Goal: Task Accomplishment & Management: Use online tool/utility

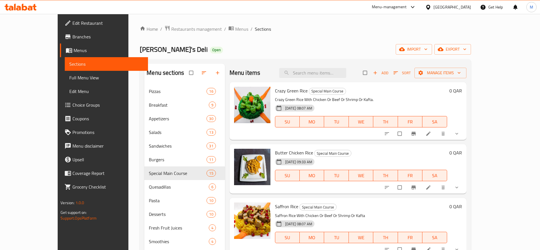
click at [462, 3] on div "[GEOGRAPHIC_DATA]" at bounding box center [448, 7] width 55 height 14
click at [431, 6] on icon at bounding box center [428, 7] width 6 height 6
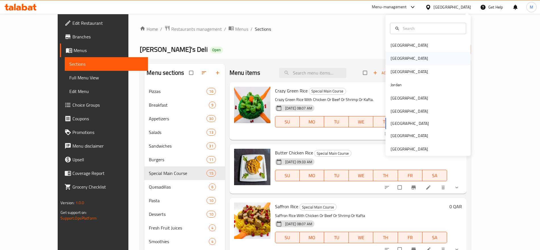
click at [399, 60] on div "[GEOGRAPHIC_DATA]" at bounding box center [409, 58] width 47 height 13
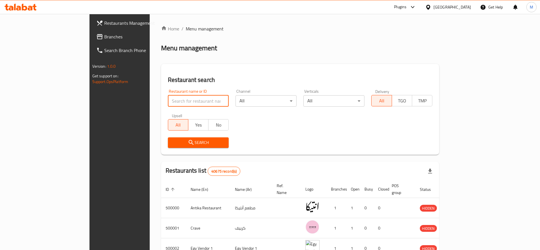
click at [168, 96] on input "search" at bounding box center [198, 100] width 61 height 11
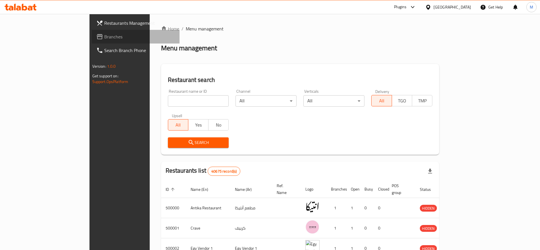
click at [104, 38] on span "Branches" at bounding box center [139, 36] width 71 height 7
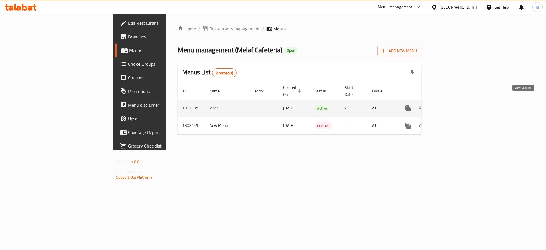
click at [452, 105] on icon "enhanced table" at bounding box center [448, 108] width 7 height 7
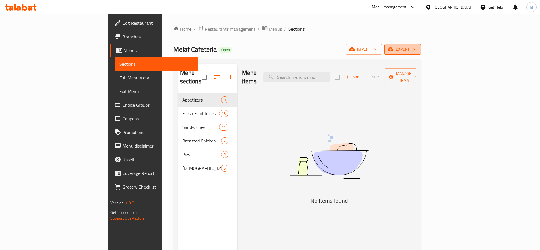
click at [417, 47] on span "export" at bounding box center [403, 49] width 28 height 7
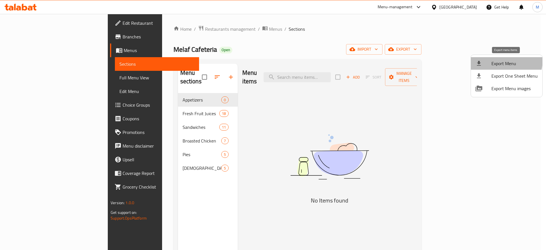
click at [499, 60] on span "Export Menu" at bounding box center [514, 63] width 46 height 7
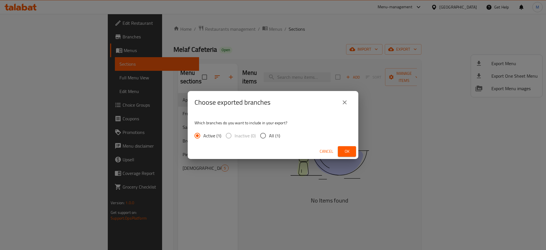
click at [268, 136] on input "All (1)" at bounding box center [263, 136] width 12 height 12
radio input "true"
click at [349, 155] on span "Ok" at bounding box center [346, 151] width 9 height 7
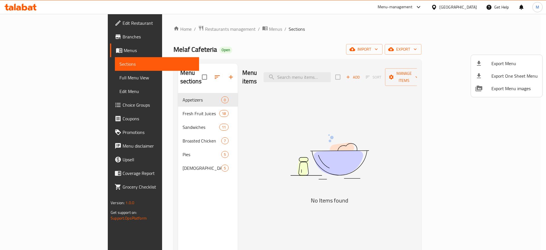
click at [152, 103] on div at bounding box center [273, 125] width 546 height 250
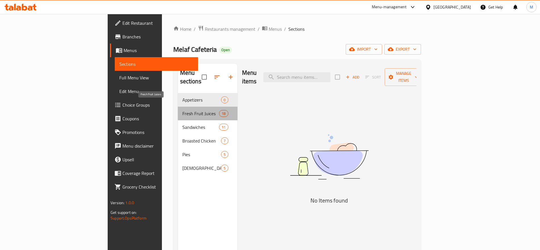
click at [182, 110] on span "Fresh Fruit Juices" at bounding box center [200, 113] width 37 height 7
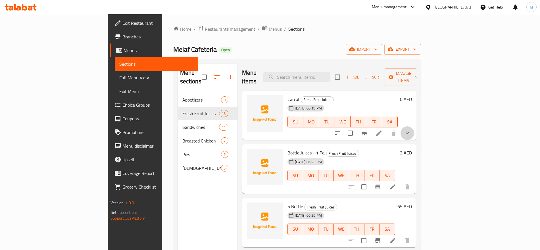
click at [414, 126] on button "show more" at bounding box center [408, 133] width 14 height 14
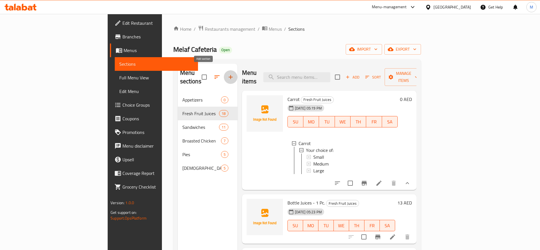
click at [227, 74] on icon "button" at bounding box center [230, 77] width 7 height 7
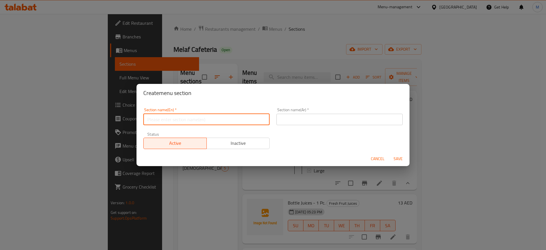
paste input "SHAWARMA"
click at [214, 118] on input "SHAWARMA" at bounding box center [206, 119] width 126 height 11
paste input "VARIETIES"
click at [227, 114] on input "SHAWARMA VARIETIES" at bounding box center [206, 119] width 126 height 11
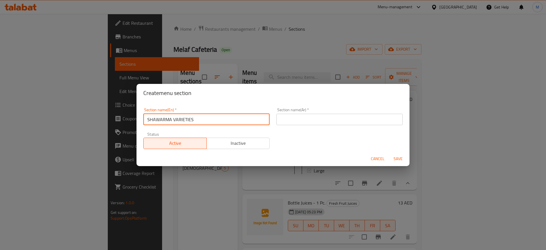
click at [227, 114] on input "SHAWARMA VARIETIES" at bounding box center [206, 119] width 126 height 11
click at [227, 114] on input "Shawarma Varieties" at bounding box center [206, 119] width 126 height 11
type input "Shawarma Varieties"
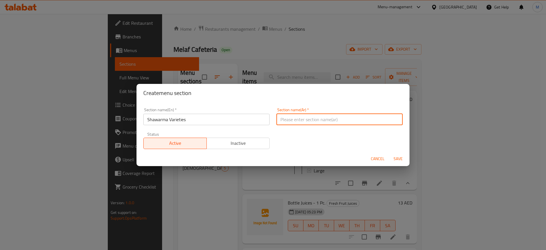
click at [385, 117] on input "text" at bounding box center [339, 119] width 126 height 11
paste input "أصناف الشاورما"
type input "أصناف الشاورما"
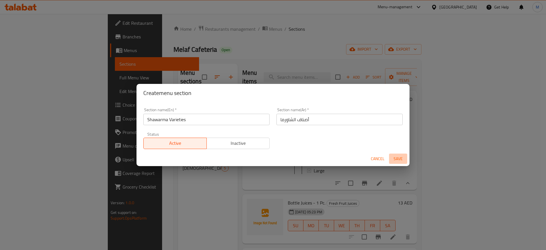
click at [395, 156] on span "Save" at bounding box center [398, 158] width 14 height 7
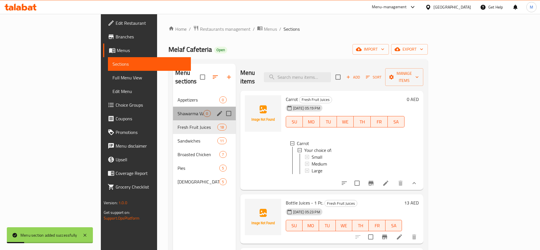
click at [173, 109] on div "Shawarma Varieties 0" at bounding box center [204, 114] width 63 height 14
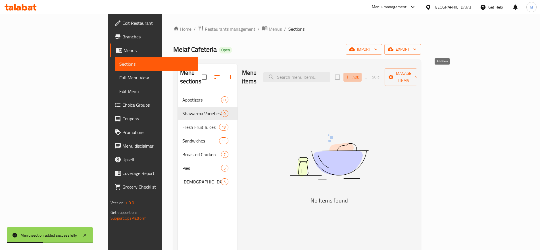
click at [360, 74] on span "Add" at bounding box center [352, 77] width 15 height 7
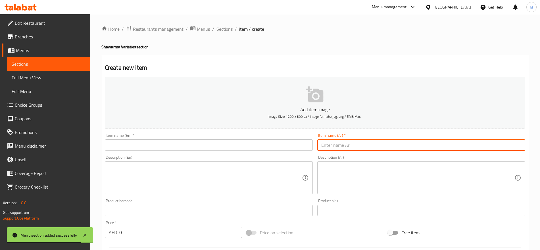
click at [364, 147] on input "text" at bounding box center [421, 144] width 208 height 11
paste input "وجبة شاورما"
type input "وجبة شاورما"
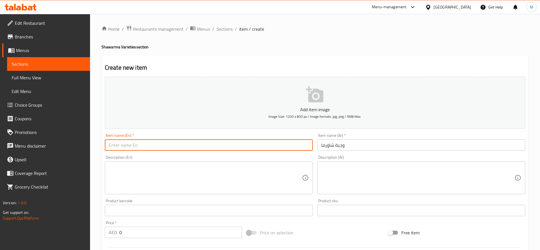
click at [208, 141] on input "text" at bounding box center [209, 144] width 208 height 11
paste input "DHS DHS. Shawarma Meal"
click at [129, 145] on input "DHS DHS. Shawarma Meal" at bounding box center [209, 144] width 208 height 11
drag, startPoint x: 129, startPoint y: 145, endPoint x: 91, endPoint y: 145, distance: 37.8
click at [91, 145] on div "Home / Restaurants management / Menus / Sections / item / create Shawarma Varie…" at bounding box center [315, 208] width 450 height 388
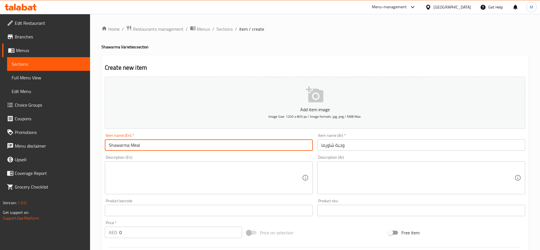
type input "Shawarma Meal"
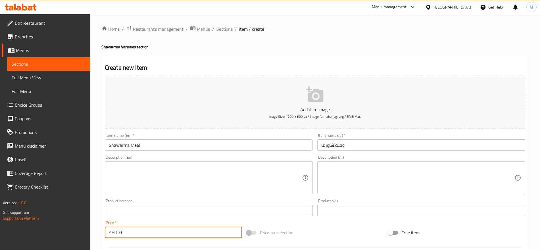
click at [154, 235] on input "0" at bounding box center [180, 231] width 123 height 11
paste input "5"
type input "50"
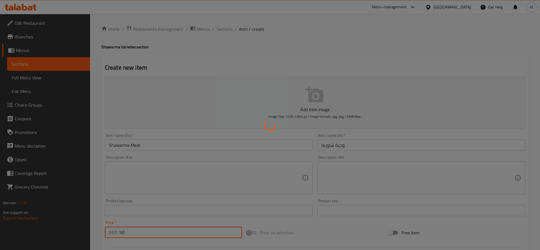
type input "0"
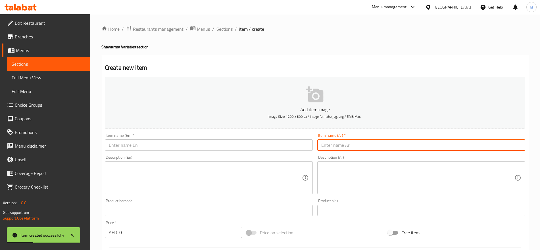
click at [402, 142] on input "text" at bounding box center [421, 144] width 208 height 11
paste input "رول شاورما شيتوس"
type input "رول شاورما شيتوس"
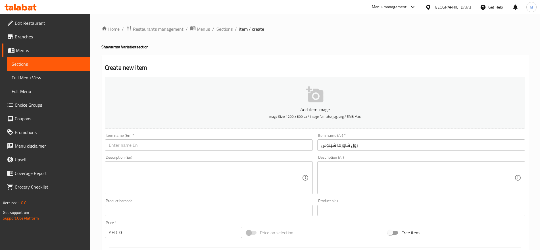
click at [226, 26] on span "Sections" at bounding box center [225, 29] width 16 height 7
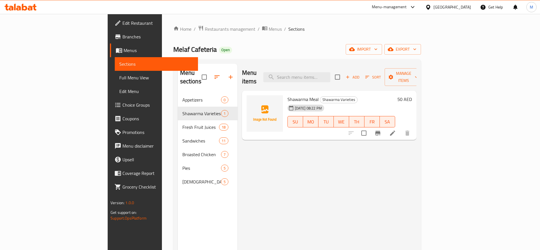
click at [288, 95] on span "Shawarma Meal" at bounding box center [303, 99] width 31 height 9
copy h6 "Shawarma Meal"
click at [401, 128] on li at bounding box center [393, 133] width 16 height 10
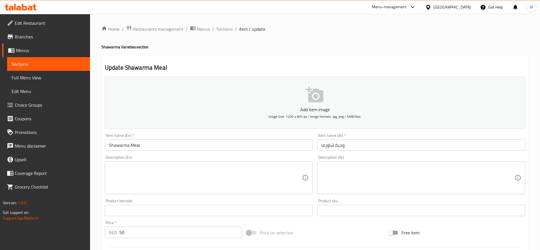
click at [147, 145] on input "Shawarma Meal" at bounding box center [209, 144] width 208 height 11
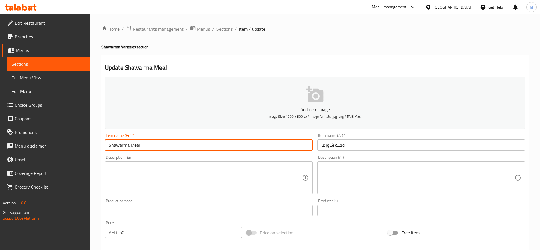
click at [147, 145] on input "Shawarma Meal" at bounding box center [209, 144] width 208 height 11
paste input "Mozeralla Stick Chicken"
click at [147, 145] on input "Mozeralla Stick Chicken" at bounding box center [209, 144] width 208 height 11
type input "Mozeralla Stick Chicken"
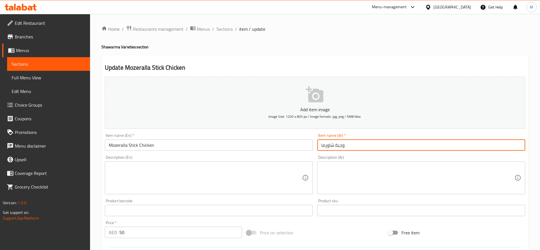
click at [388, 141] on input "وجبة شاورما" at bounding box center [421, 144] width 208 height 11
paste input "وزريلا ستيك لحم AED"
drag, startPoint x: 368, startPoint y: 147, endPoint x: 355, endPoint y: 145, distance: 12.7
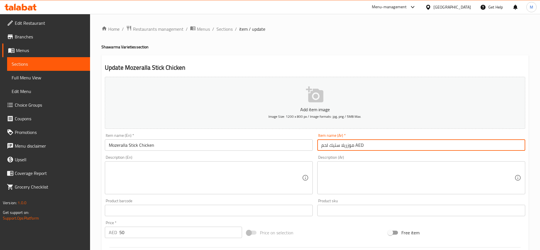
click at [355, 145] on input "موزريلا ستيك لحم AED" at bounding box center [421, 144] width 208 height 11
drag, startPoint x: 328, startPoint y: 146, endPoint x: 300, endPoint y: 140, distance: 28.4
click at [300, 140] on div "Add item image Image Size: 1200 x 800 px / Image formats: jpg, png / 5MB Max. I…" at bounding box center [315, 196] width 425 height 245
type input "موزريلا ستيك دجاج"
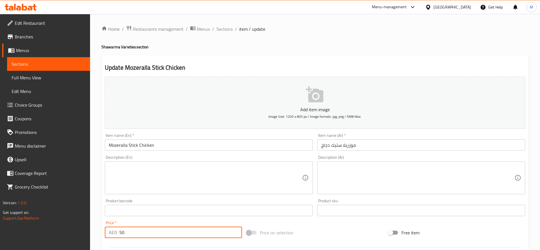
click at [180, 234] on input "50" at bounding box center [180, 231] width 123 height 11
paste input "15"
type input "15"
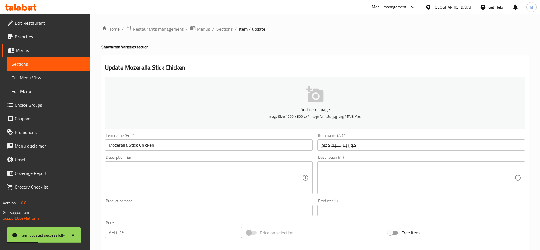
click at [222, 32] on span "Sections" at bounding box center [225, 29] width 16 height 7
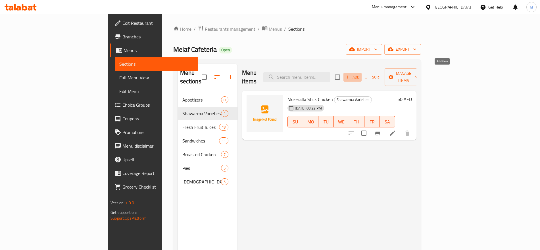
click at [350, 74] on icon "button" at bounding box center [347, 76] width 5 height 5
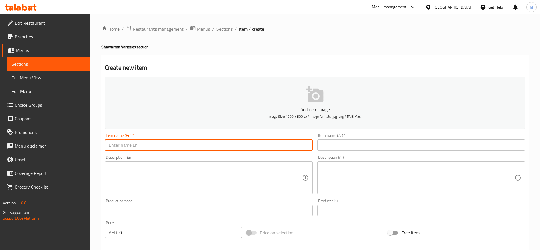
click at [271, 148] on input "text" at bounding box center [209, 144] width 208 height 11
paste input "Mozeralla Cheese Cheetos"
type input "Mozeralla Cheese Cheetos"
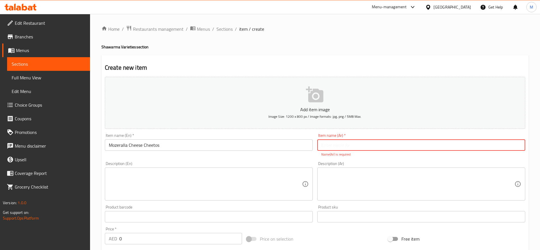
paste input "موزريلا جبن شيتوس"
type input "موزريلا جبن شيتوس"
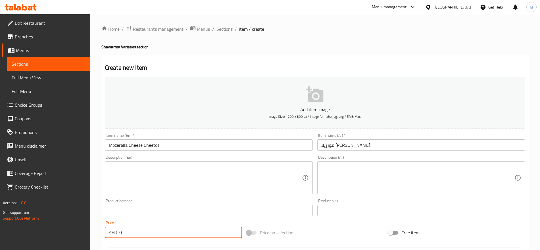
click at [160, 232] on input "0" at bounding box center [180, 231] width 123 height 11
paste input "20"
click at [160, 232] on input "020" at bounding box center [180, 231] width 123 height 11
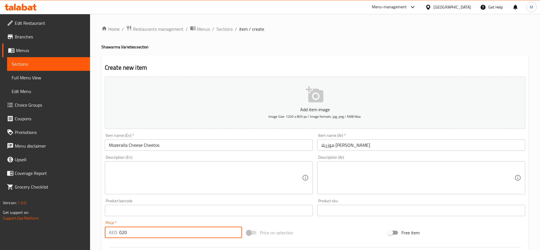
click at [160, 232] on input "020" at bounding box center [180, 231] width 123 height 11
paste input "number"
type input "20"
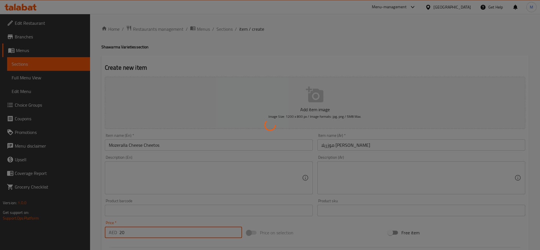
type input "0"
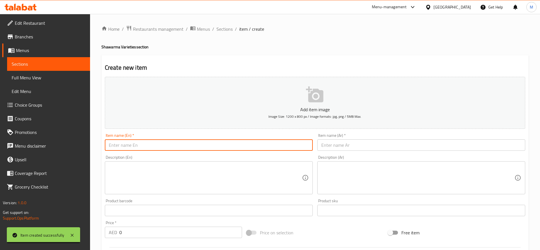
click at [299, 149] on input "text" at bounding box center [209, 144] width 208 height 11
paste input "Onion Rings Cheetos"
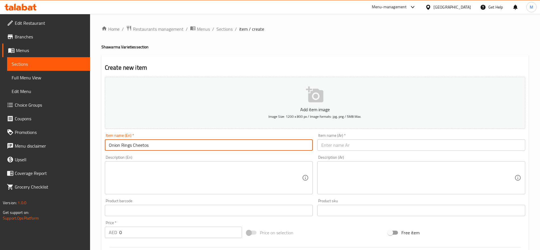
type input "Onion Rings Cheetos"
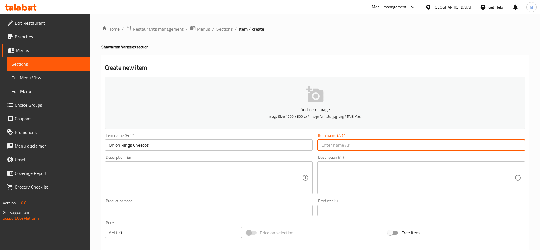
paste input "حلقات بصل شيتوس 20"
drag, startPoint x: 328, startPoint y: 144, endPoint x: 314, endPoint y: 141, distance: 14.5
click at [314, 140] on div "Add item image Image Size: 1200 x 800 px / Image formats: jpg, png / 5MB Max. I…" at bounding box center [315, 196] width 425 height 245
drag, startPoint x: 327, startPoint y: 143, endPoint x: 319, endPoint y: 144, distance: 7.4
click at [319, 144] on input "حلقات بصل شيتوس20" at bounding box center [421, 144] width 208 height 11
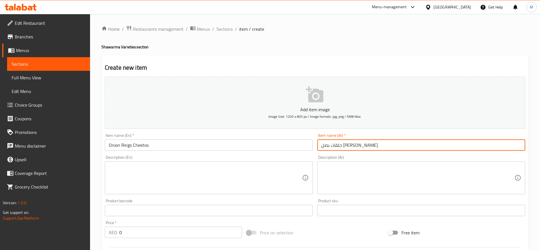
type input "حلقات بصل شيتوس"
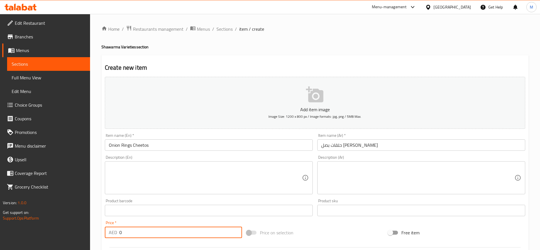
click at [165, 237] on input "0" at bounding box center [180, 231] width 123 height 11
paste input "2"
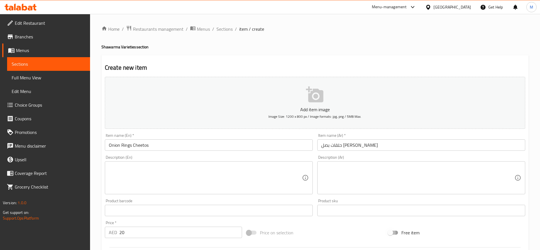
click at [184, 232] on input "20" at bounding box center [180, 231] width 123 height 11
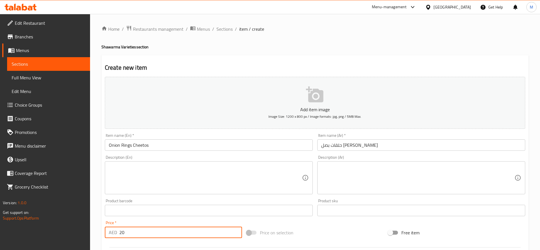
click at [184, 232] on input "20" at bounding box center [180, 231] width 123 height 11
paste input "15"
type input "15"
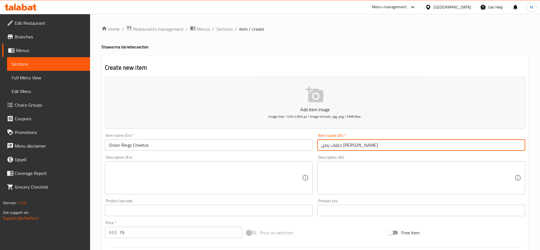
click at [376, 144] on input "حلقات بصل شيتوس" at bounding box center [421, 144] width 208 height 11
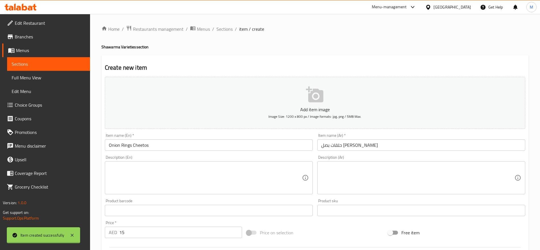
type input "0"
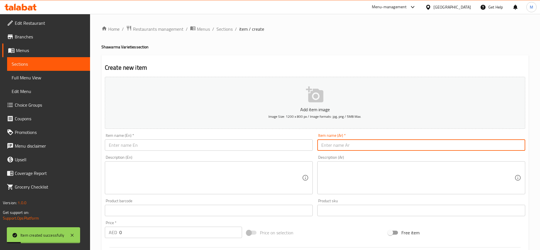
paste input "نجتس شيتوس 15"
drag, startPoint x: 327, startPoint y: 145, endPoint x: 322, endPoint y: 143, distance: 4.6
click at [322, 143] on input "نجتس شيتوس 15" at bounding box center [421, 144] width 208 height 11
click at [323, 145] on input "نجتس شيتوس 15" at bounding box center [421, 144] width 208 height 11
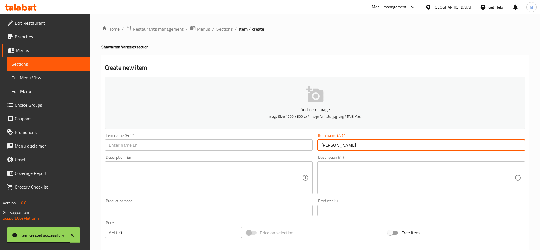
type input "نجتس شيتوس"
paste input "Cheetos"
click at [177, 146] on input "text" at bounding box center [209, 144] width 208 height 11
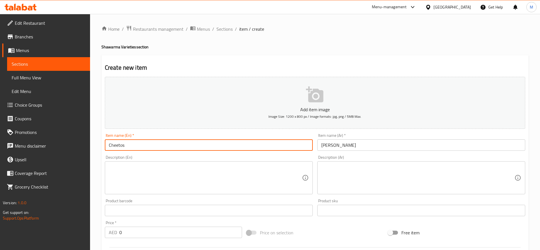
click at [109, 143] on input "Cheetos" at bounding box center [209, 144] width 208 height 11
paste input "Nuggets"
type input "Nuggets Cheetos"
click at [137, 236] on input "0" at bounding box center [180, 231] width 123 height 11
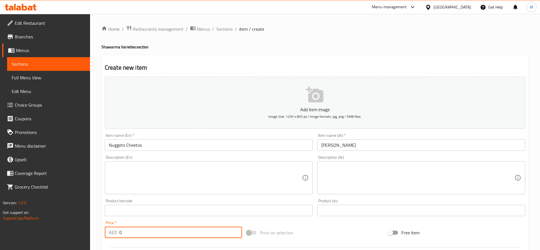
click at [137, 236] on input "0" at bounding box center [180, 231] width 123 height 11
paste input "2"
type input "20"
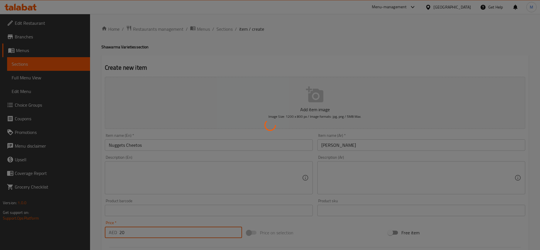
type input "0"
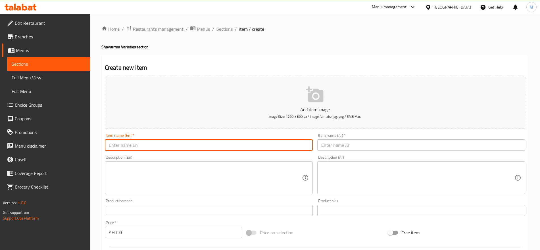
paste input "HAMMOUS W. SHAWARMA (CHICKEN)"
click at [244, 145] on input "HAMMOUS W. SHAWARMA (CHICKEN)" at bounding box center [209, 144] width 208 height 11
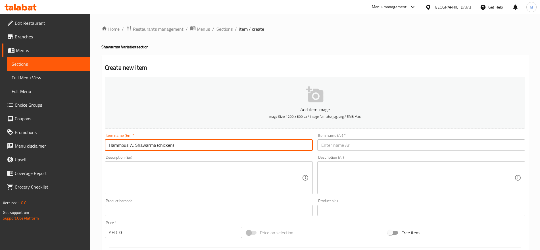
click at [162, 146] on input "Hammous W. Shawarma (chicken)" at bounding box center [209, 144] width 208 height 11
type input "Hammous W. Shawarma (Chicken)"
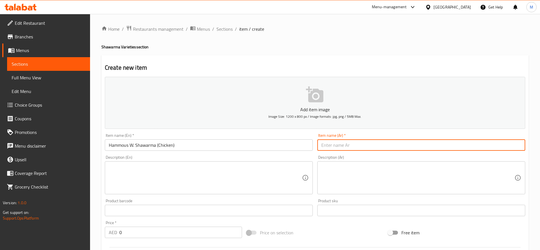
paste input "شاورما دجاج مع حمص"
type input "شاورما دجاج مع حمص"
click at [139, 233] on input "0" at bounding box center [180, 231] width 123 height 11
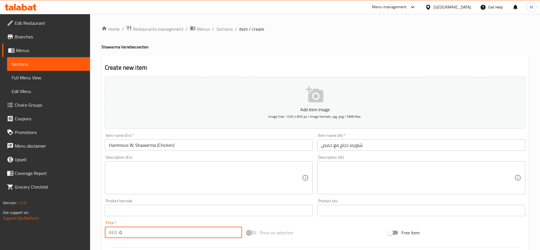
click at [139, 233] on input "0" at bounding box center [180, 231] width 123 height 11
paste input "25"
type input "25"
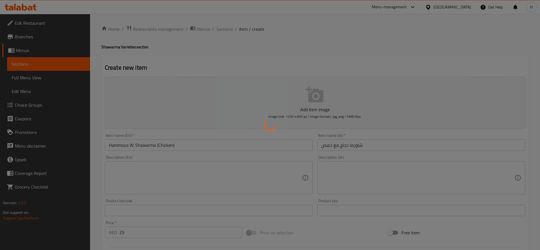
type input "0"
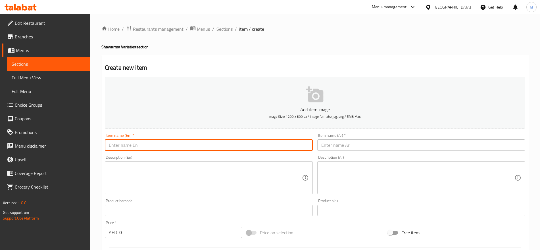
click at [165, 146] on input "text" at bounding box center [209, 144] width 208 height 11
paste input "R HASSAN"
click at [165, 146] on input "R HASSAN" at bounding box center [209, 144] width 208 height 11
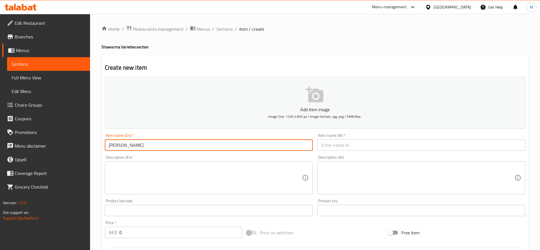
click at [165, 146] on input "R HASSAN" at bounding box center [209, 144] width 208 height 11
click at [165, 146] on input "R" at bounding box center [209, 144] width 208 height 11
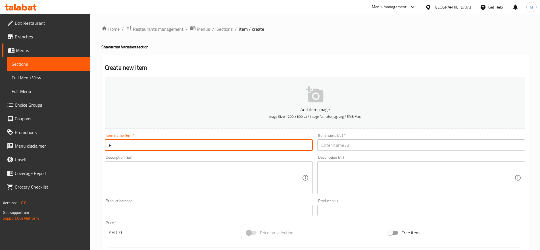
paste input "HASSAN"
click at [119, 145] on input "HASSAN Mattar" at bounding box center [209, 144] width 208 height 11
click at [134, 146] on input "Hassan Mattar" at bounding box center [209, 144] width 208 height 11
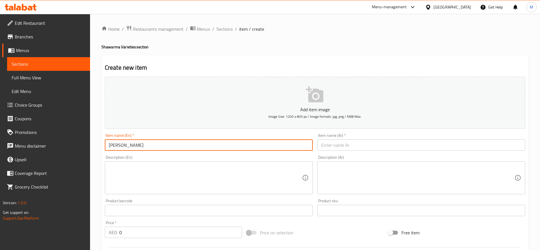
type input "Hassan Mathar"
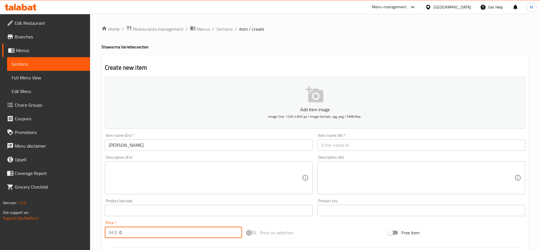
click at [128, 228] on input "0" at bounding box center [180, 231] width 123 height 11
type input "7"
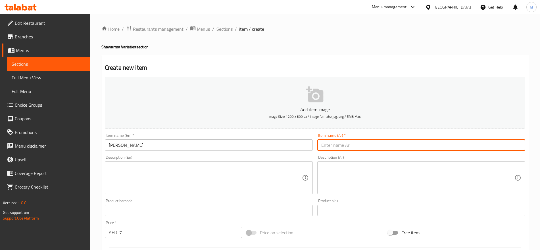
click at [334, 149] on input "text" at bounding box center [421, 144] width 208 height 11
paste input "حسن"
type input "حسن مطر"
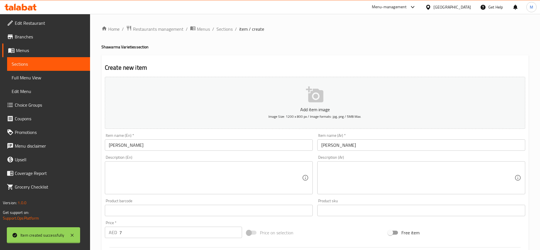
type input "0"
click at [224, 24] on div "Home / Restaurants management / Menus / Sections / item / create Shawarma Varie…" at bounding box center [315, 208] width 450 height 388
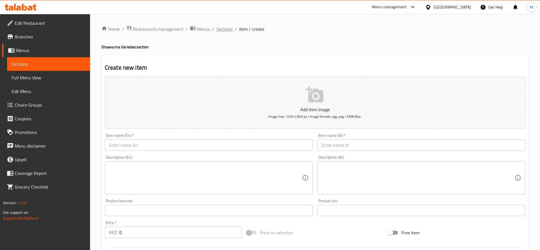
click at [224, 28] on span "Sections" at bounding box center [225, 29] width 16 height 7
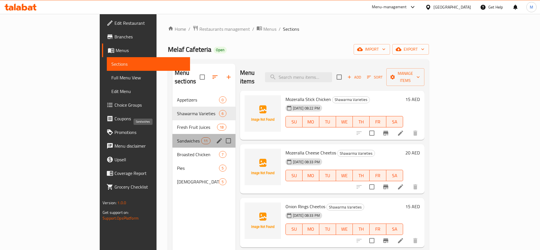
click at [177, 137] on span "Sandwiches" at bounding box center [189, 140] width 24 height 7
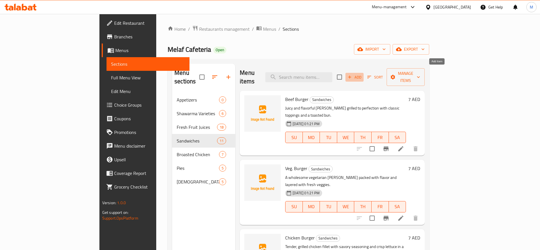
click at [362, 74] on span "Add" at bounding box center [354, 77] width 15 height 7
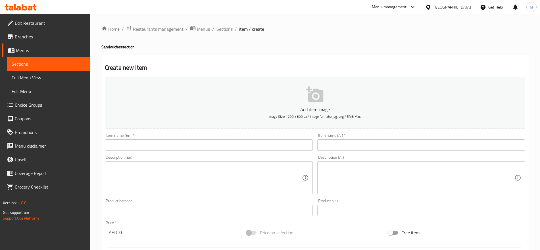
paste input "Mozeralla Chicken Burger"
click at [196, 149] on input "Mozeralla Chicken Burger" at bounding box center [209, 144] width 208 height 11
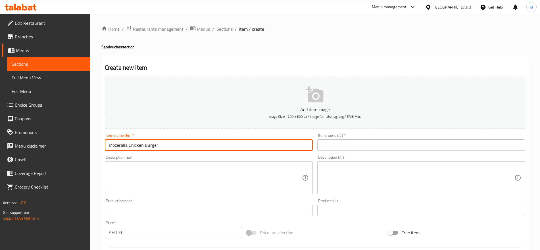
type input "Mozeralla Chicken Burger"
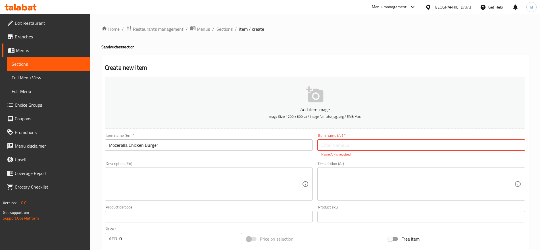
paste input "برجر موزريلا دجاج"
type input "برجر موزريلا دجاج"
click at [132, 235] on input "0" at bounding box center [180, 231] width 123 height 11
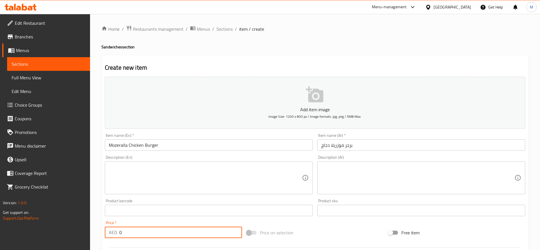
click at [132, 235] on input "0" at bounding box center [180, 231] width 123 height 11
paste input "14"
type input "14"
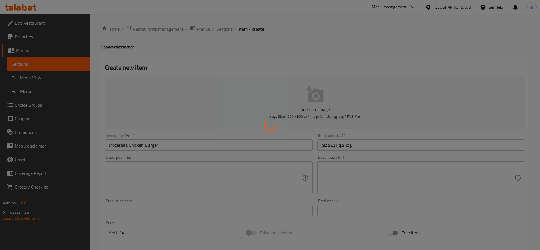
type input "0"
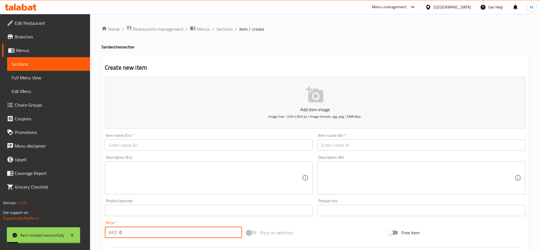
paste input "Mozeralla Beef Burger"
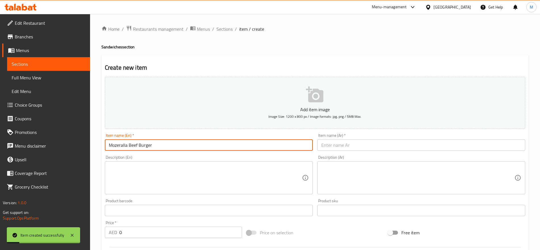
click at [167, 144] on input "Mozeralla Beef Burger" at bounding box center [209, 144] width 208 height 11
type input "Mozeralla Beef Burger"
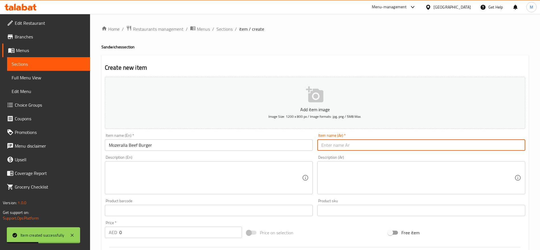
paste input "برجر موزريلا لحم M"
type input "برجر موزريلا لحم"
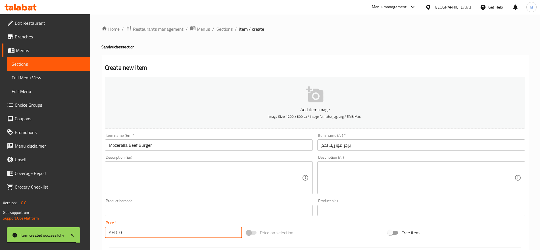
click at [176, 232] on input "0" at bounding box center [180, 231] width 123 height 11
type input "14"
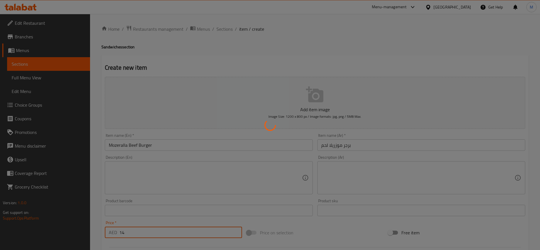
type input "0"
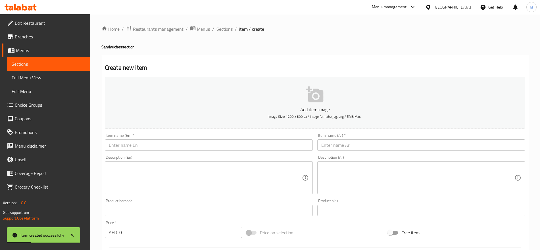
click at [338, 141] on div "Item name (Ar)   * Item name (Ar) *" at bounding box center [421, 141] width 208 height 17
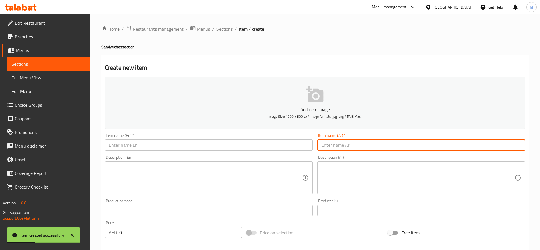
click at [338, 141] on input "text" at bounding box center [421, 144] width 208 height 11
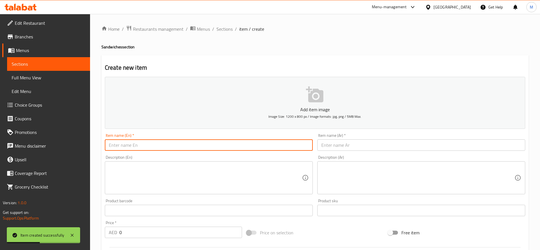
click at [266, 143] on input "text" at bounding box center [209, 144] width 208 height 11
paste input "ن Mozeralla Cheese Burger"
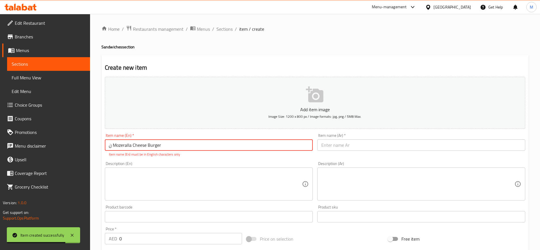
click at [113, 147] on input "ن Mozeralla Cheese Burger" at bounding box center [209, 144] width 208 height 11
drag, startPoint x: 113, startPoint y: 147, endPoint x: 105, endPoint y: 146, distance: 8.4
click at [105, 146] on input "ن Mozeralla Cheese Burger" at bounding box center [209, 144] width 208 height 11
drag, startPoint x: 107, startPoint y: 145, endPoint x: 114, endPoint y: 146, distance: 6.6
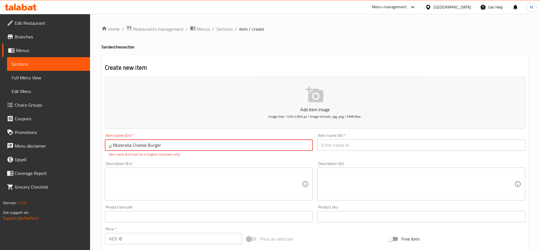
click at [114, 146] on input "ن Mozeralla Cheese Burger" at bounding box center [209, 144] width 208 height 11
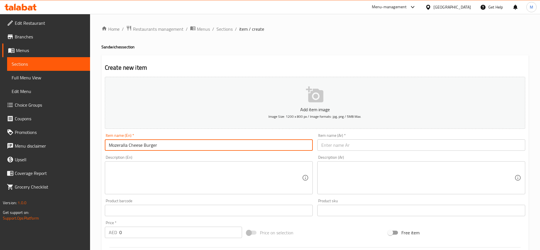
type input "Mozeralla Cheese Burger"
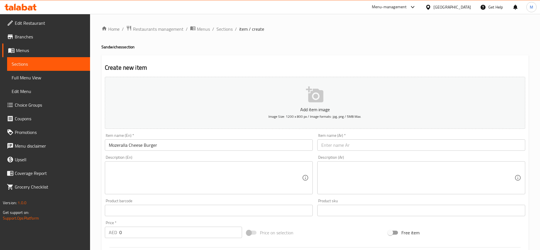
click at [128, 162] on div "Description (En)" at bounding box center [209, 177] width 208 height 33
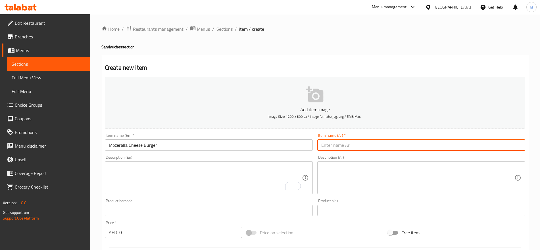
click at [415, 145] on input "text" at bounding box center [421, 144] width 208 height 11
paste input "برجر موزريلا جبن"
type input "برجر موزريلا جبن"
click at [358, 173] on textarea at bounding box center [417, 177] width 193 height 27
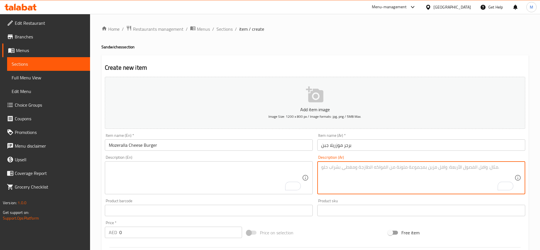
click at [140, 226] on div "Price   * AED 0 Price *" at bounding box center [173, 228] width 137 height 17
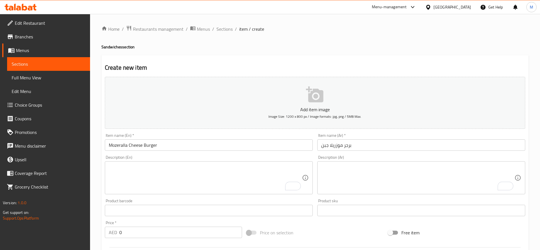
drag, startPoint x: 140, startPoint y: 226, endPoint x: 129, endPoint y: 230, distance: 12.1
click at [129, 230] on div "Price   * AED 0 Price *" at bounding box center [173, 228] width 137 height 17
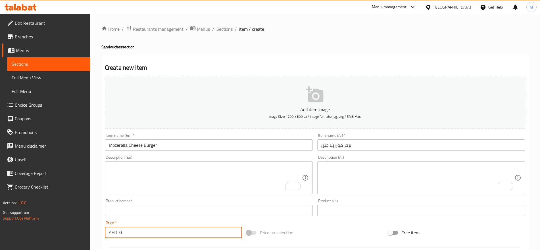
click at [129, 230] on input "0" at bounding box center [180, 231] width 123 height 11
type input "14"
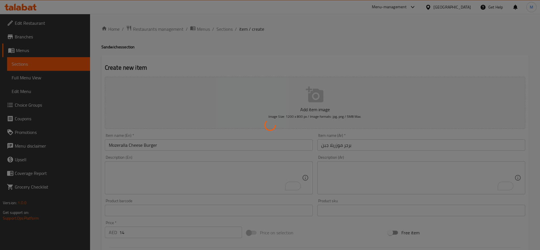
type input "0"
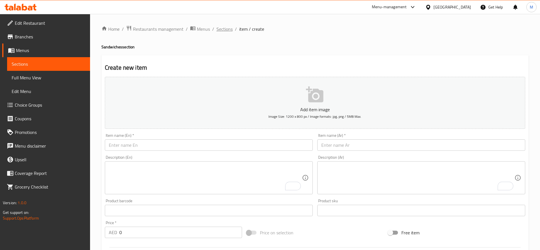
click at [220, 28] on span "Sections" at bounding box center [225, 29] width 16 height 7
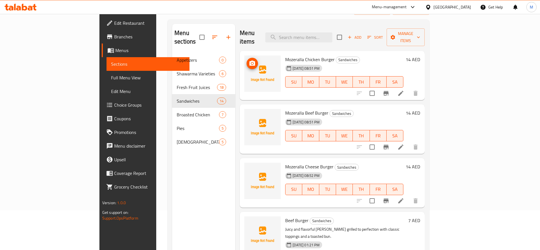
scroll to position [39, 0]
click at [352, 35] on icon "button" at bounding box center [349, 37] width 5 height 5
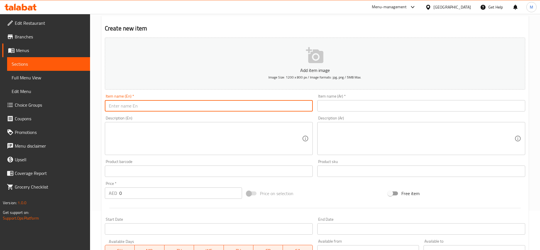
click at [275, 106] on input "text" at bounding box center [209, 105] width 208 height 11
paste input "وجبة راك"
type input "وجبة راك"
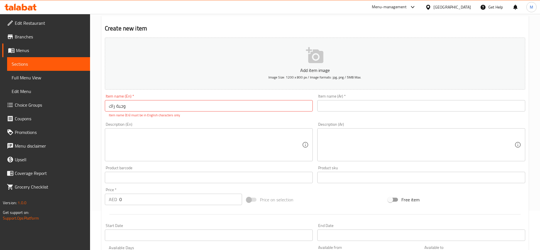
click at [356, 112] on div "Item name (Ar)   * Item name (Ar) *" at bounding box center [421, 106] width 213 height 28
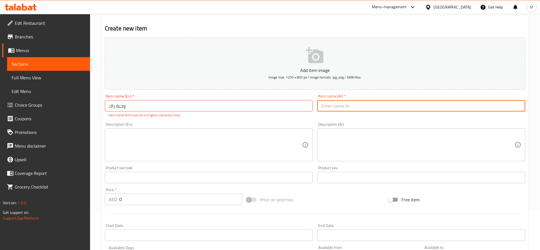
click at [341, 101] on input "text" at bounding box center [421, 105] width 208 height 11
paste input "وجبة راك"
type input "وجبة راك"
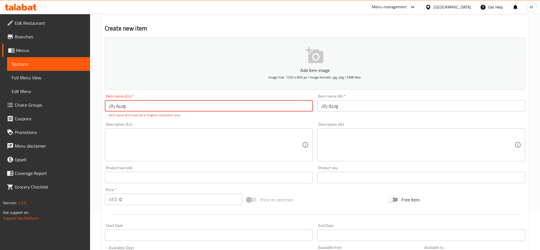
click at [176, 111] on input "وجبة راك" at bounding box center [209, 105] width 208 height 11
paste input "RAK Meal"
type input "RAK Meal"
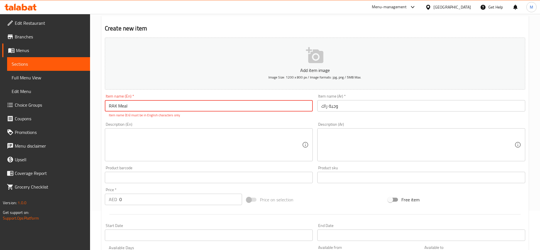
click at [175, 138] on textarea at bounding box center [205, 144] width 193 height 27
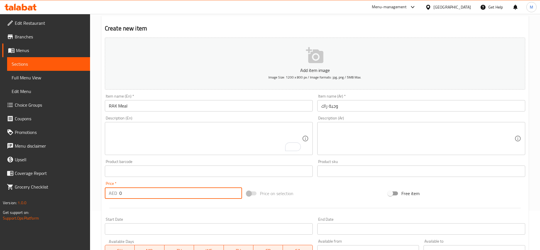
click at [153, 193] on input "0" at bounding box center [180, 192] width 123 height 11
type input "75"
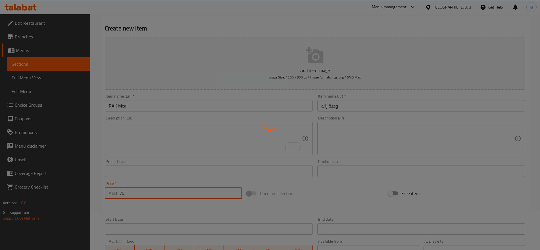
type input "0"
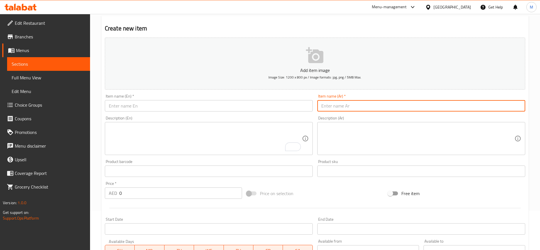
click at [359, 108] on input "text" at bounding box center [421, 105] width 208 height 11
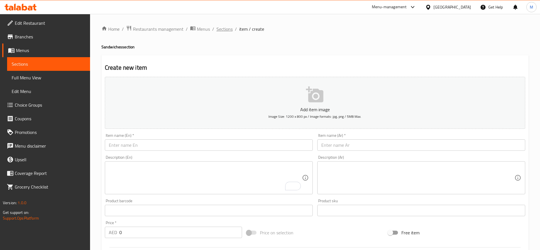
click at [219, 30] on span "Sections" at bounding box center [225, 29] width 16 height 7
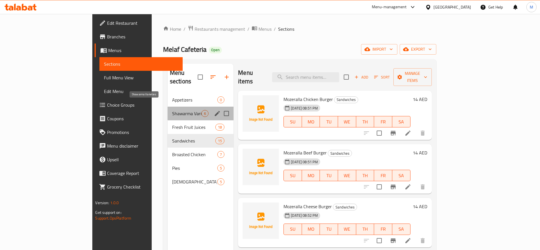
click at [172, 110] on span "Shawarma Varieties" at bounding box center [186, 113] width 29 height 7
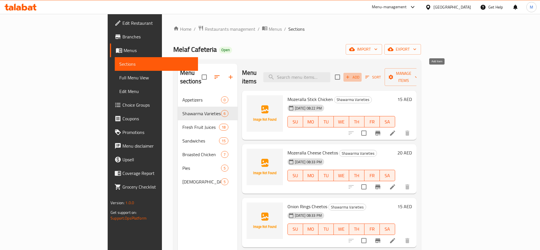
click at [360, 74] on span "Add" at bounding box center [352, 77] width 15 height 7
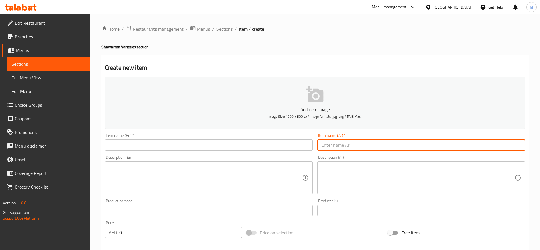
click at [435, 147] on input "text" at bounding box center [421, 144] width 208 height 11
paste input "CHICKEN"
type input "CHICKEN"
click at [286, 138] on div "Item name (En)   * Item name (En) *" at bounding box center [209, 141] width 208 height 17
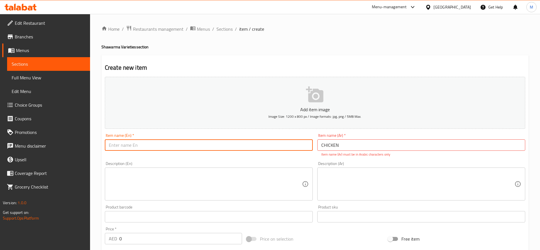
paste input "CHICKEN"
click at [262, 142] on input "text" at bounding box center [209, 144] width 208 height 11
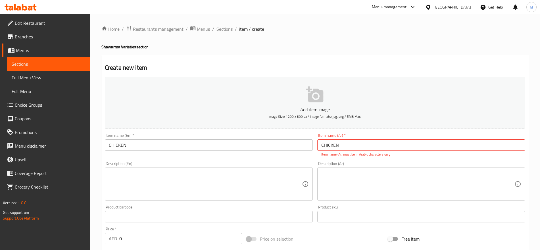
click at [111, 45] on h4 "Shawarma Varieties section" at bounding box center [314, 47] width 427 height 6
copy h4 "Shawarma"
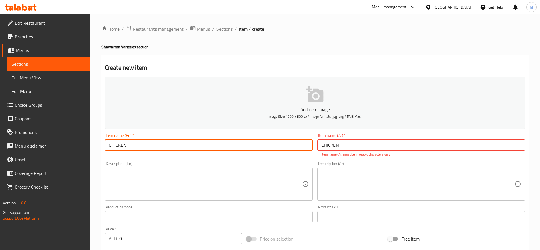
click at [153, 145] on input "CHICKEN" at bounding box center [209, 144] width 208 height 11
paste input "Shawarma"
click at [153, 145] on input "CHICKEN Shawarma" at bounding box center [209, 144] width 208 height 11
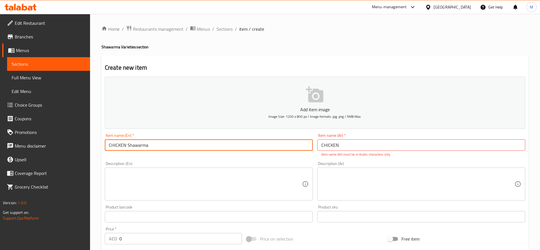
click at [153, 145] on input "CHICKEN Shawarma" at bounding box center [209, 144] width 208 height 11
click at [108, 148] on input "Chicken Shawarma" at bounding box center [209, 144] width 208 height 11
click at [199, 145] on input "Chicken Shawarma" at bounding box center [209, 144] width 208 height 11
paste input "250 CHICKEN (NORMAL)"
drag, startPoint x: 172, startPoint y: 145, endPoint x: 148, endPoint y: 147, distance: 24.2
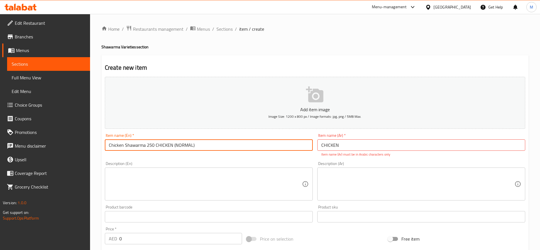
click at [149, 147] on input "Chicken Shawarma 250 CHICKEN (NORMAL)" at bounding box center [209, 144] width 208 height 11
click at [152, 146] on input "Chicken Shawarma (NORMAL)" at bounding box center [209, 144] width 208 height 11
type input "Chicken Shawarma (Normal)"
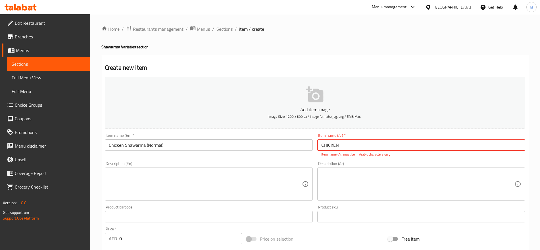
click at [367, 146] on input "CHICKEN" at bounding box center [421, 144] width 208 height 11
type input "شاورما دجاج عادي"
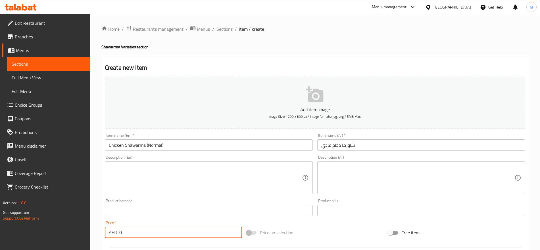
click at [149, 233] on input "0" at bounding box center [180, 231] width 123 height 11
type input "6"
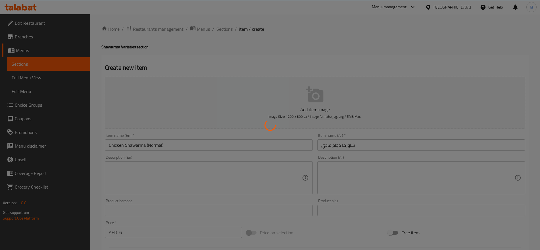
type input "0"
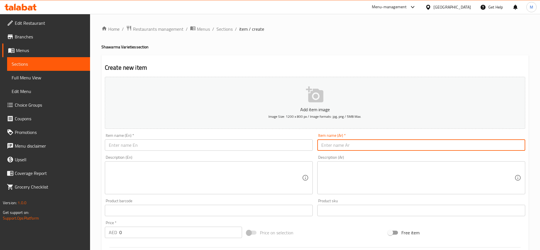
click at [424, 147] on input "text" at bounding box center [421, 144] width 208 height 11
paste input "مكسيسي"
type input "مكسيسي"
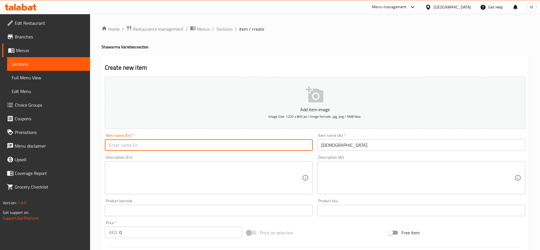
click at [127, 141] on input "text" at bounding box center [209, 144] width 208 height 11
paste input "MEXICY"
click at [127, 141] on input "MEXICY" at bounding box center [209, 144] width 208 height 11
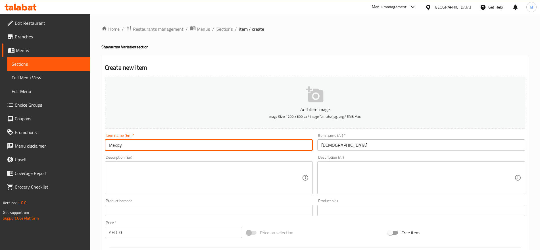
click at [127, 141] on input "Mexicy" at bounding box center [209, 144] width 208 height 11
type input "Mexicy"
click at [135, 174] on textarea at bounding box center [205, 177] width 193 height 27
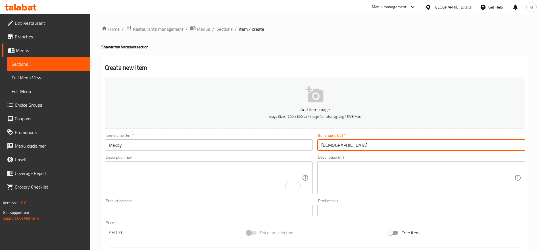
click at [346, 148] on input "مكسيسي" at bounding box center [421, 144] width 208 height 11
click at [522, 145] on input "مكسيسي" at bounding box center [421, 144] width 208 height 11
type input "شاورما مكسيسي"
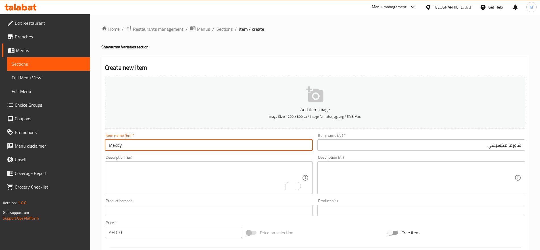
click at [181, 141] on input "Mexicy" at bounding box center [209, 144] width 208 height 11
type input "Mexicy Shawarma"
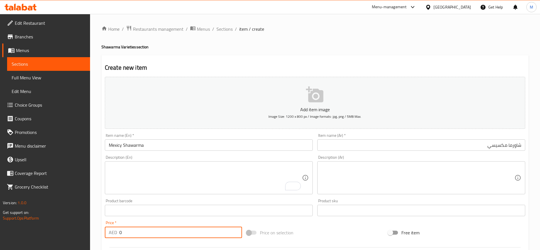
click at [124, 228] on input "0" at bounding box center [180, 231] width 123 height 11
type input "6"
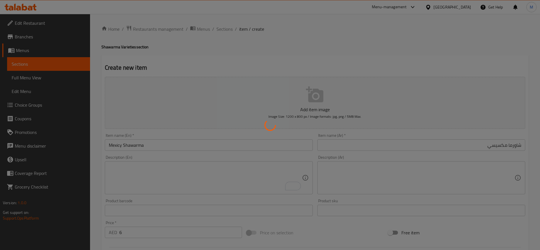
type input "0"
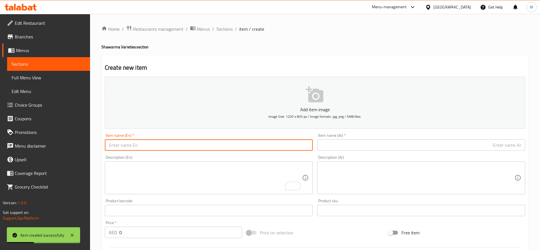
click at [151, 147] on input "text" at bounding box center [209, 144] width 208 height 11
paste input "MEAT"
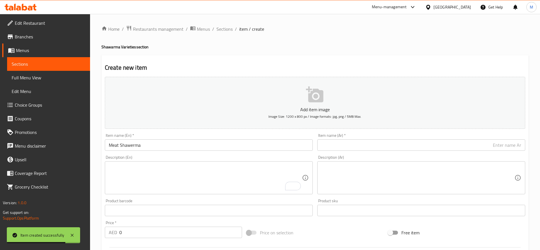
click at [113, 50] on h4 "Shawarma Varieties section" at bounding box center [314, 47] width 427 height 6
copy h4 "Shawarma"
click at [135, 140] on input "Meat Shawerma" at bounding box center [209, 144] width 208 height 11
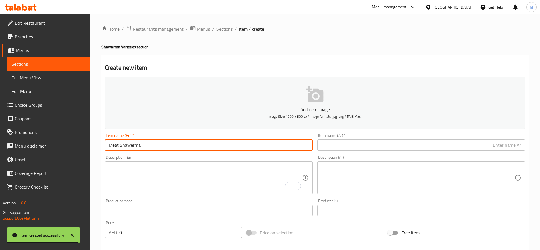
click at [135, 140] on input "Meat Shawerma" at bounding box center [209, 144] width 208 height 11
paste input "a"
type input "Meat Shawarma"
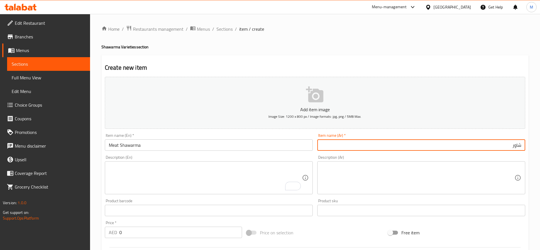
type input "شاورما لحم"
click at [149, 232] on input "0" at bounding box center [180, 231] width 123 height 11
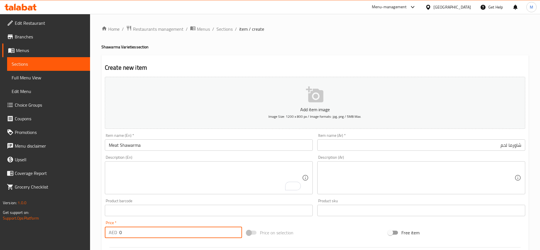
click at [149, 232] on input "0" at bounding box center [180, 231] width 123 height 11
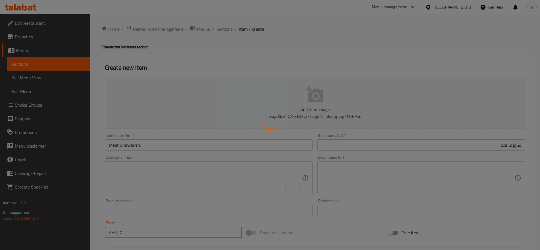
type input "0"
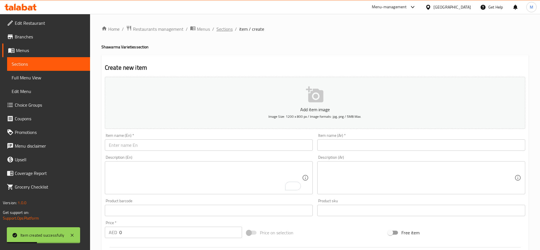
click at [226, 28] on span "Sections" at bounding box center [225, 29] width 16 height 7
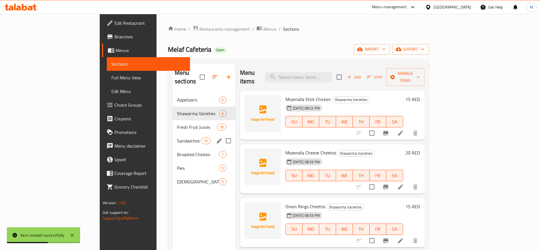
click at [177, 137] on span "Sandwiches" at bounding box center [189, 140] width 24 height 7
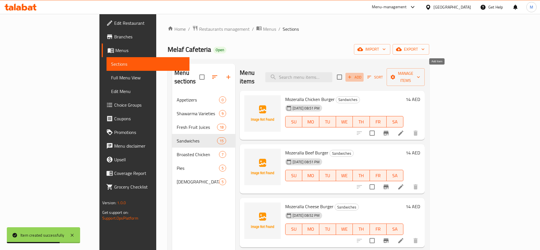
click at [352, 74] on icon "button" at bounding box center [349, 76] width 5 height 5
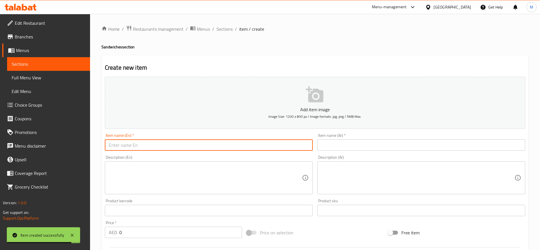
click at [272, 145] on input "text" at bounding box center [209, 144] width 208 height 11
paste input "SHAROOK"
click at [272, 140] on input "SHAROOK" at bounding box center [209, 144] width 208 height 11
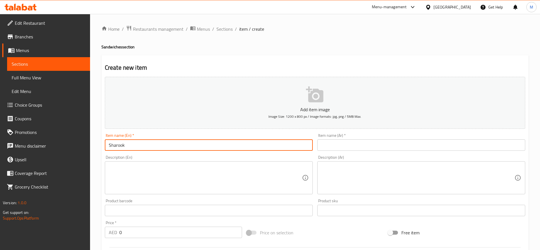
type input "Sharook"
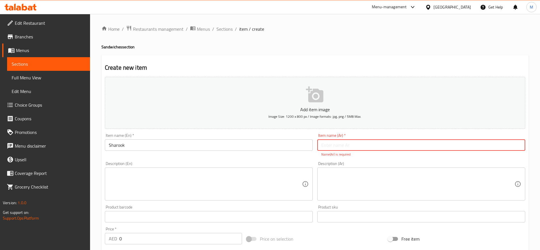
paste input "صاروخ"
type input "صاروخ"
click at [128, 241] on div "Add item image Image Size: 1200 x 800 px / Image formats: jpg, png / 5MB Max. I…" at bounding box center [315, 199] width 425 height 251
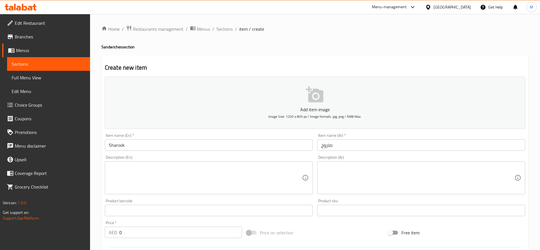
click at [128, 241] on div at bounding box center [315, 247] width 425 height 14
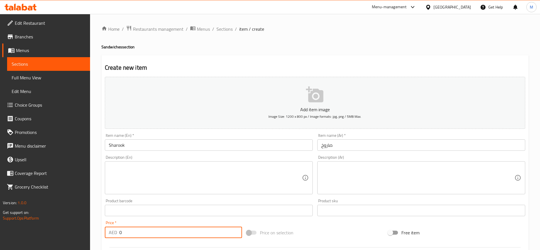
click at [123, 230] on input "0" at bounding box center [180, 231] width 123 height 11
type input "11"
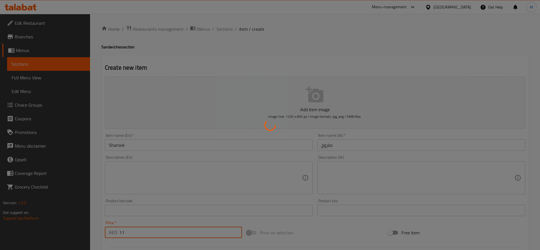
type input "0"
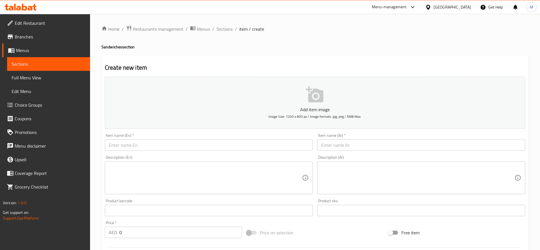
click at [222, 51] on div "Home / Restaurants management / Menus / Sections / item / create Sandwiches sec…" at bounding box center [314, 207] width 427 height 365
click at [224, 26] on span "Sections" at bounding box center [225, 29] width 16 height 7
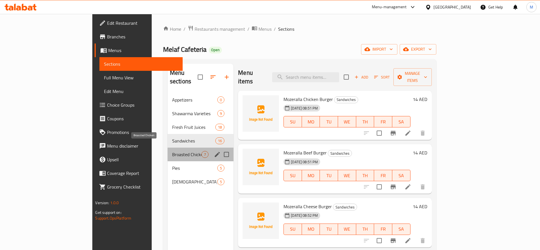
click at [172, 151] on span "Broasted Chicken" at bounding box center [186, 154] width 29 height 7
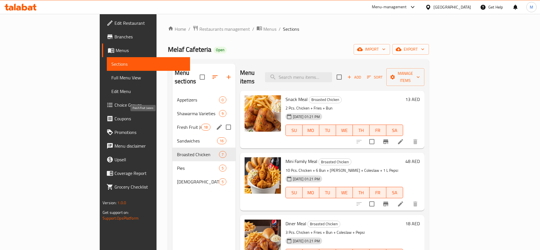
click at [177, 124] on span "Fresh Fruit Juices" at bounding box center [189, 127] width 24 height 7
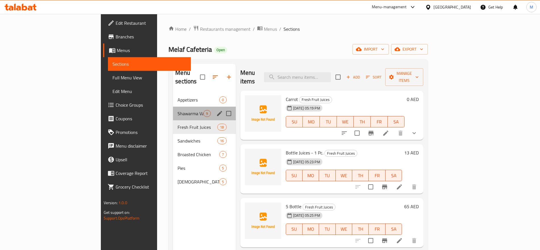
click at [173, 107] on div "Shawarma Varieties 9" at bounding box center [204, 114] width 63 height 14
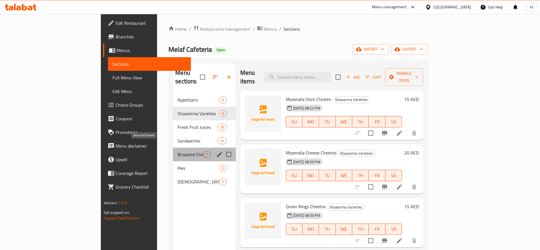
click at [178, 151] on span "Broasted Chicken" at bounding box center [191, 154] width 26 height 7
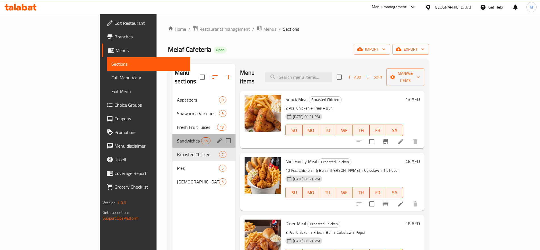
click at [172, 134] on div "Sandwiches 16" at bounding box center [203, 141] width 63 height 14
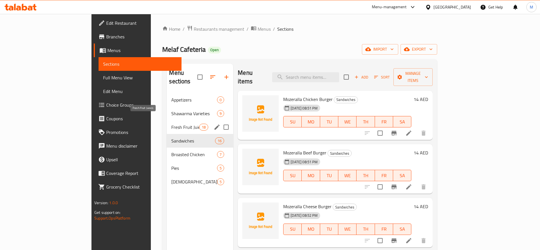
click at [171, 124] on span "Fresh Fruit Juices" at bounding box center [185, 127] width 28 height 7
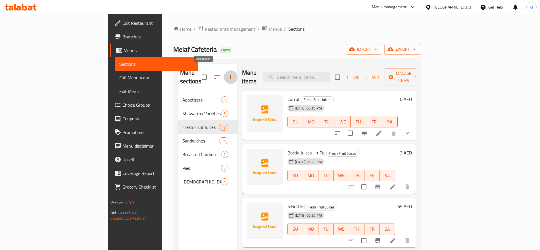
click at [224, 76] on button "button" at bounding box center [231, 77] width 14 height 14
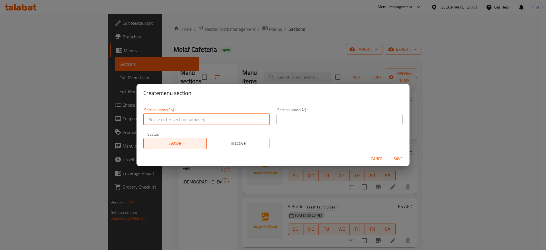
click at [199, 121] on input "text" at bounding box center [206, 119] width 126 height 11
paste input "juicez"
click at [147, 118] on input "juices" at bounding box center [206, 119] width 126 height 11
paste input "special"
type input "special juices"
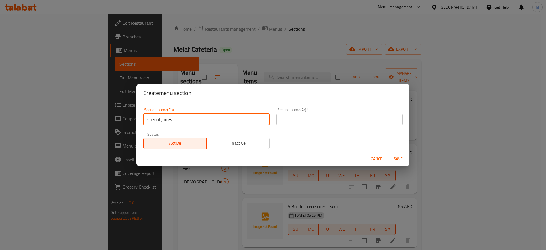
click at [177, 117] on input "special juices" at bounding box center [206, 119] width 126 height 11
click at [177, 117] on input "Special Juices" at bounding box center [206, 119] width 126 height 11
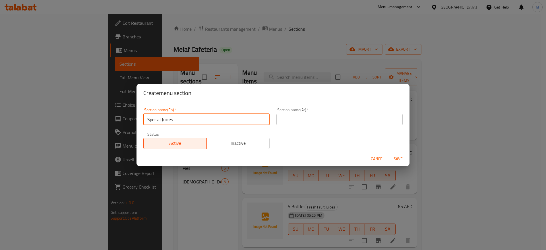
click at [177, 117] on input "Special Juices" at bounding box center [206, 119] width 126 height 11
type input "Special Juices"
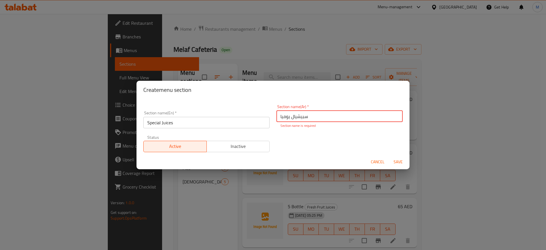
click at [289, 117] on input "سبيشيال يوميا" at bounding box center [339, 116] width 126 height 11
drag, startPoint x: 289, startPoint y: 117, endPoint x: 275, endPoint y: 120, distance: 14.3
click at [276, 120] on input "سبيشيال يوميا" at bounding box center [339, 116] width 126 height 11
type input "عصائر سبيشيال"
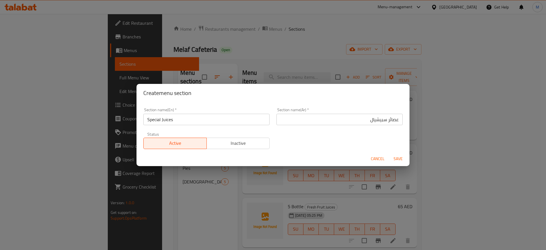
click at [349, 149] on div "Section name(En)   * Special Juices Section name(En) * Section name(Ar)   * عصا…" at bounding box center [273, 128] width 266 height 48
click at [397, 161] on span "Save" at bounding box center [398, 158] width 14 height 7
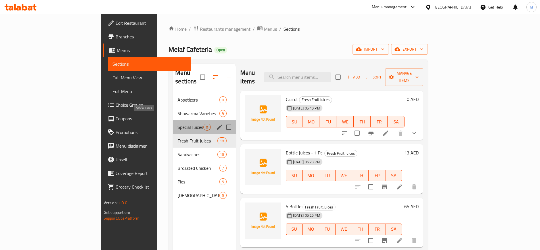
click at [178, 124] on span "Special Juices" at bounding box center [191, 127] width 26 height 7
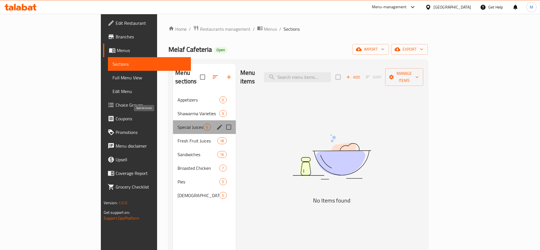
click at [178, 124] on span "Special Juices" at bounding box center [191, 127] width 26 height 7
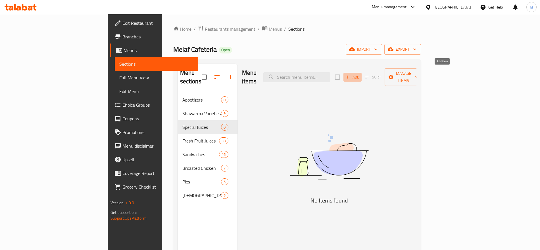
click at [360, 74] on span "Add" at bounding box center [352, 77] width 15 height 7
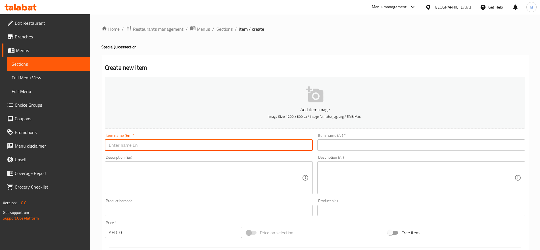
click at [285, 146] on input "text" at bounding box center [209, 144] width 208 height 11
paste input "Special"
click at [107, 142] on input "Special" at bounding box center [209, 144] width 208 height 11
paste input "Rak"
type input "Rak Special"
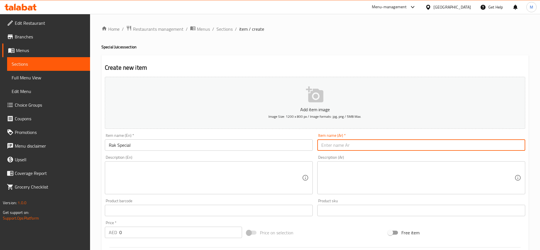
click at [331, 149] on input "text" at bounding box center [421, 144] width 208 height 11
paste input "راك"
paste input "خاص"
type input "راك خاص"
click at [388, 173] on textarea at bounding box center [417, 177] width 193 height 27
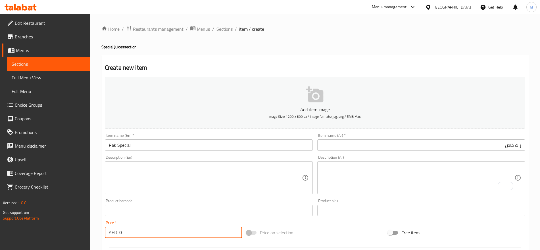
click at [125, 228] on input "0" at bounding box center [180, 231] width 123 height 11
paste input "15"
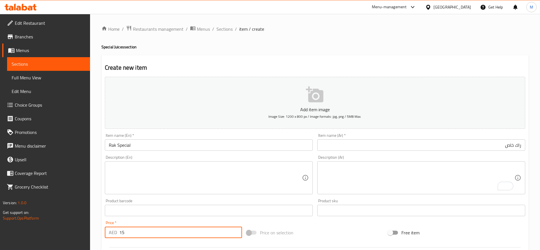
type input "15"
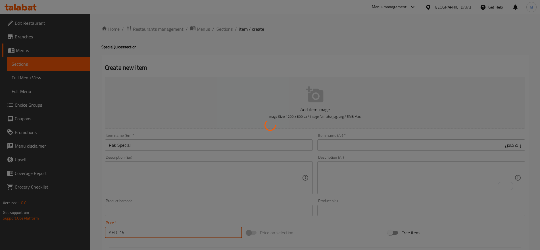
type input "0"
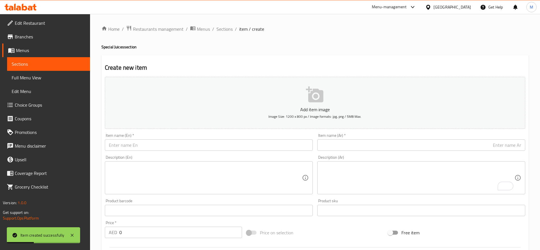
click at [438, 139] on div "Item name (Ar)   * Item name (Ar) *" at bounding box center [421, 141] width 208 height 17
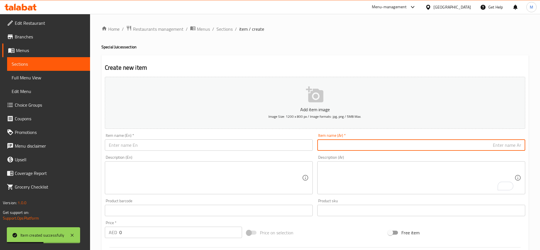
click at [456, 140] on input "text" at bounding box center [421, 144] width 208 height 11
paste input "افوكادو"
paste input "كرش"
type input "افوكادو كرش"
click at [236, 146] on input "text" at bounding box center [209, 144] width 208 height 11
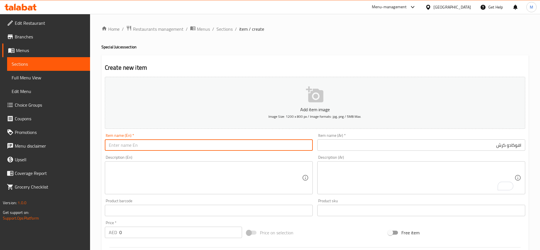
paste input "Avocado"
paste input "Crush"
type input "Avocado Crush"
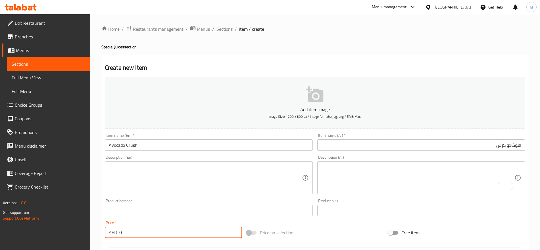
click at [165, 231] on input "0" at bounding box center [180, 231] width 123 height 11
paste input "15"
type input "15"
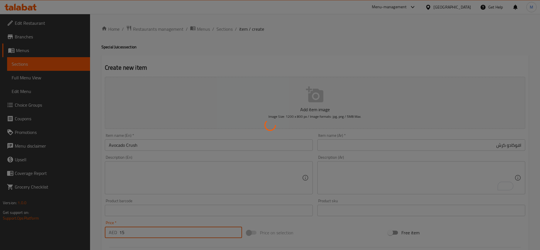
type input "0"
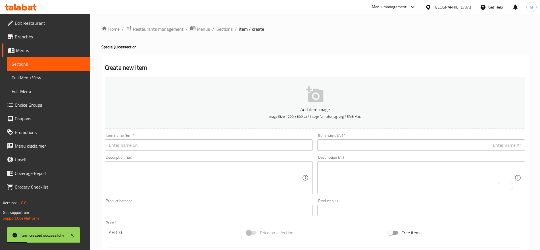
click at [226, 32] on span "Sections" at bounding box center [225, 29] width 16 height 7
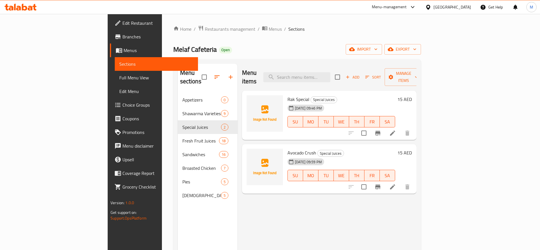
click at [423, 78] on div "Add Sort Manage items" at bounding box center [379, 77] width 88 height 18
click at [360, 75] on span "Add" at bounding box center [352, 77] width 15 height 7
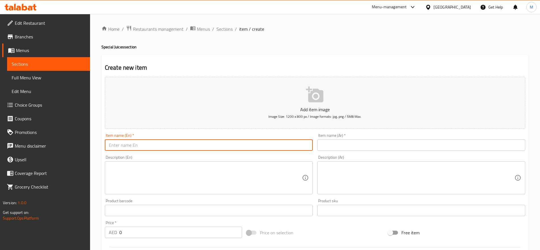
click at [259, 149] on input "text" at bounding box center [209, 144] width 208 height 11
paste input "Avocado+Mango+"
paste input "Pomegranate"
click at [129, 146] on input "Avocado+Mango + Pomegranate" at bounding box center [209, 144] width 208 height 11
click at [129, 146] on input "Avocado+ Mango + Pomegranate" at bounding box center [209, 144] width 208 height 11
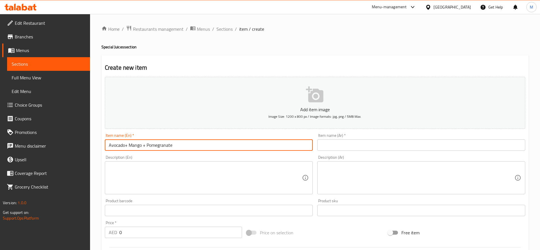
click at [125, 145] on input "Avocado+ Mango + Pomegranate" at bounding box center [209, 144] width 208 height 11
type input "Avocado + Mango + Pomegranate"
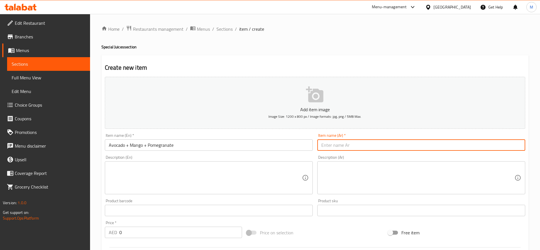
click at [375, 143] on input "text" at bounding box center [421, 144] width 208 height 11
paste input "افوكادو"
paste input "مانجو"
paste input "رمان"
type input "افوكادو + مانجو + رمان"
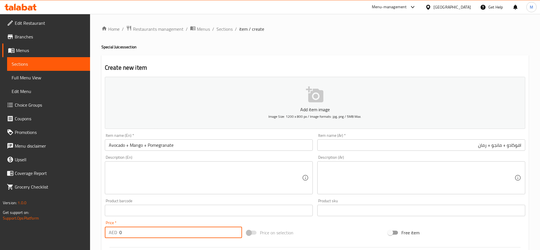
click at [192, 230] on input "0" at bounding box center [180, 231] width 123 height 11
paste input "15"
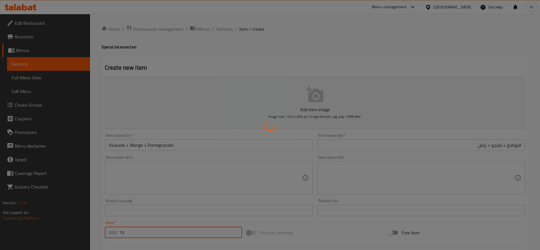
type input "0"
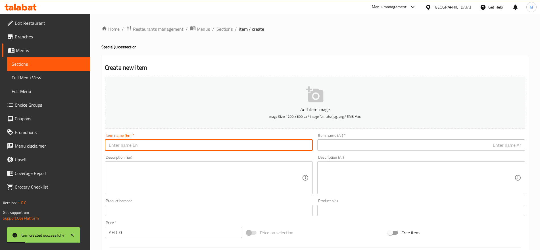
click at [267, 143] on input "text" at bounding box center [209, 144] width 208 height 11
paste input "Crush Mango مانجو كرش"
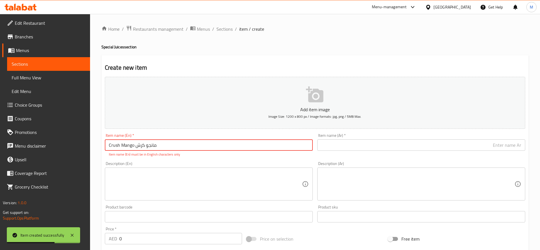
drag, startPoint x: 167, startPoint y: 146, endPoint x: 136, endPoint y: 144, distance: 30.7
click at [136, 144] on input "Crush Mango مانجو كرش" at bounding box center [209, 144] width 208 height 11
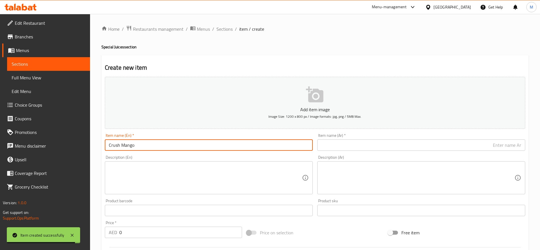
type input "Crush Mango"
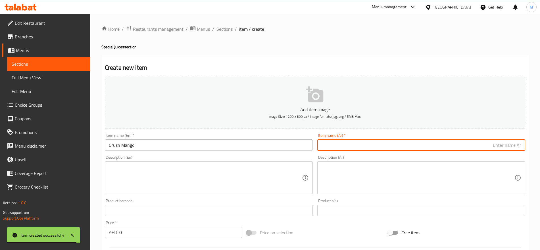
click at [341, 145] on input "text" at bounding box center [421, 144] width 208 height 11
paste input "مانجو كرش"
type input "مانجو كرش"
click at [181, 229] on input "0" at bounding box center [180, 231] width 123 height 11
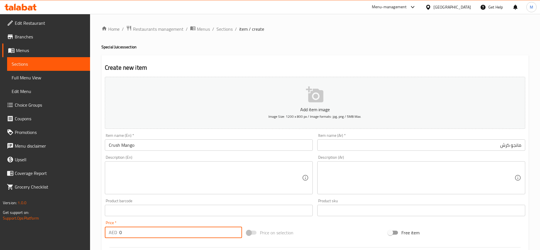
click at [181, 229] on input "0" at bounding box center [180, 231] width 123 height 11
paste input "15"
type input "15"
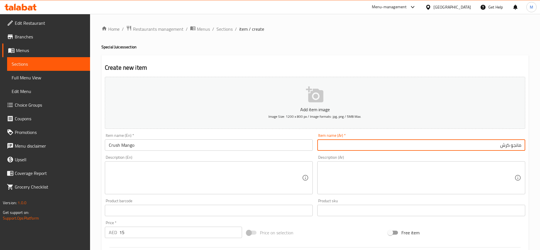
click at [367, 145] on input "مانجو كرش" at bounding box center [421, 144] width 208 height 11
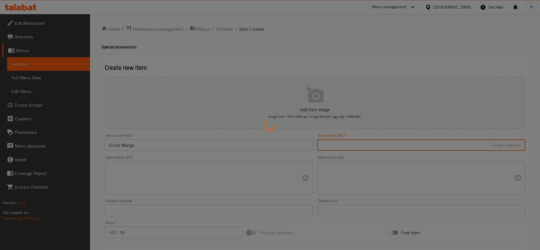
type input "0"
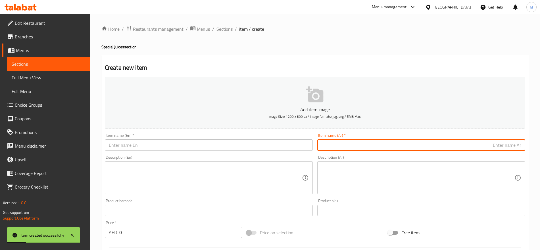
paste input "افوكاد و خاص"
click at [507, 145] on input "افوكاد و خاص" at bounding box center [421, 144] width 208 height 11
type input "افوكادو خاص"
click at [245, 143] on input "text" at bounding box center [209, 144] width 208 height 11
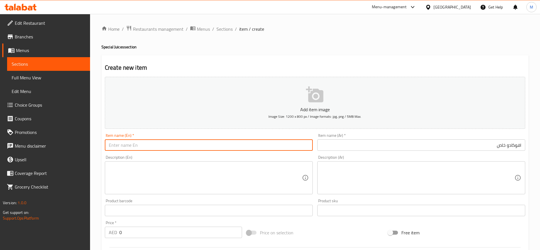
paste input "Avocado SP."
type input "Avocado SP."
click at [161, 236] on input "0" at bounding box center [180, 231] width 123 height 11
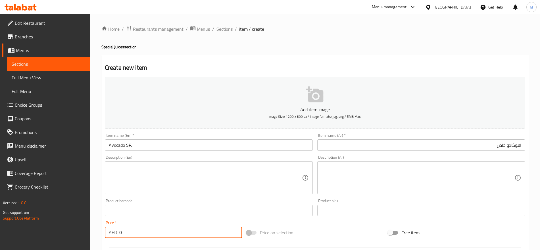
click at [161, 236] on input "0" at bounding box center [180, 231] width 123 height 11
type input "15"
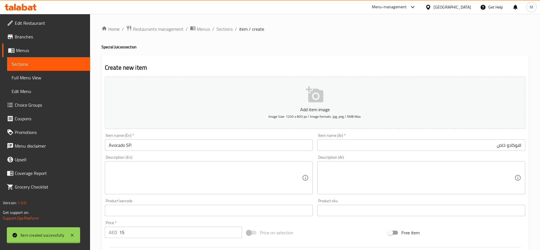
type input "0"
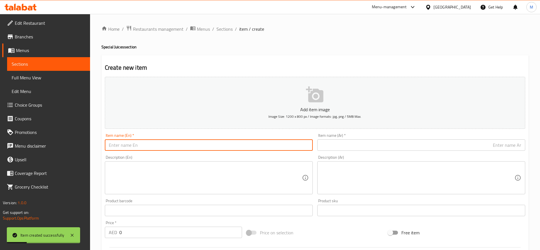
click at [235, 146] on input "text" at bounding box center [209, 144] width 208 height 11
paste input "Falak"
type input "Falak"
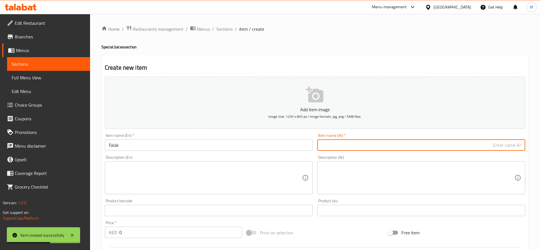
paste input "فلك"
type input "فلك"
click at [242, 182] on textarea at bounding box center [205, 177] width 193 height 27
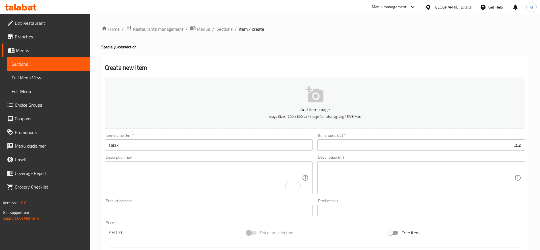
click at [153, 226] on div "Price   * AED 0 Price *" at bounding box center [173, 228] width 137 height 17
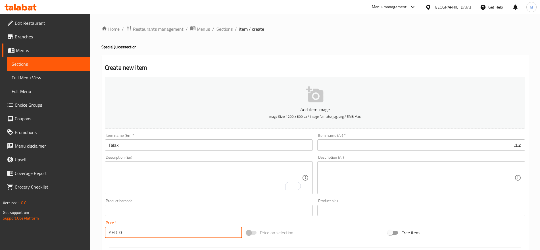
drag, startPoint x: 153, startPoint y: 226, endPoint x: 141, endPoint y: 233, distance: 14.0
click at [141, 233] on div "Price   * AED 0 Price *" at bounding box center [173, 228] width 137 height 17
click at [141, 233] on input "0" at bounding box center [180, 231] width 123 height 11
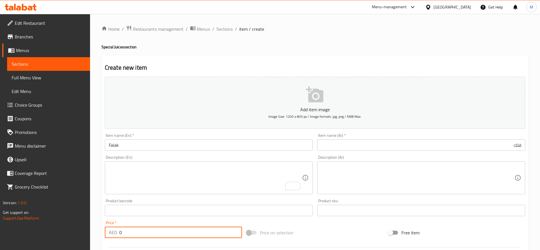
paste input "15"
type input "15"
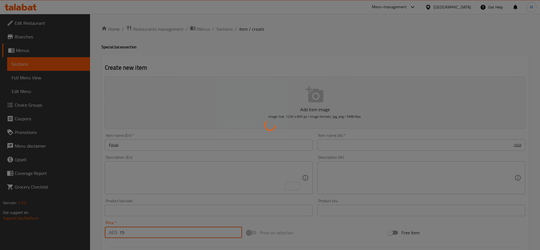
type input "0"
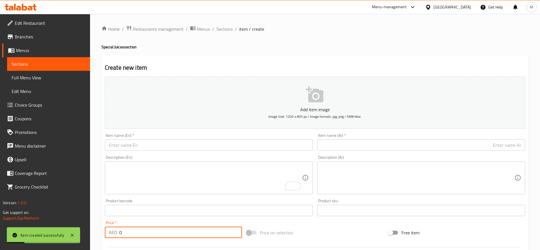
click at [473, 142] on input "text" at bounding box center [421, 144] width 208 height 11
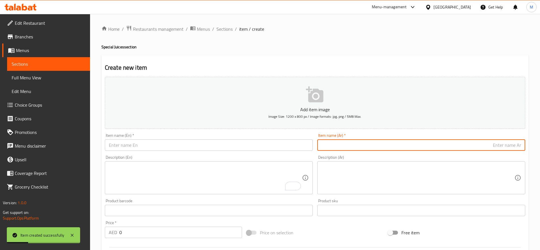
paste input "اسطنبول خاص ٥٠٠٥٠"
drag, startPoint x: 494, startPoint y: 144, endPoint x: 481, endPoint y: 143, distance: 12.6
click at [481, 143] on input "اسطنبول خاص ٥٠٠٥٠" at bounding box center [421, 144] width 208 height 11
type input "اسطنبول خاص 50"
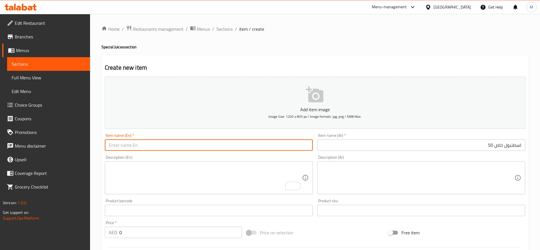
click at [207, 140] on input "text" at bounding box center [209, 144] width 208 height 11
paste input "Istanbule Sp. 50x50"
click at [142, 145] on input "Istanbule Sp. 50x50" at bounding box center [209, 144] width 208 height 11
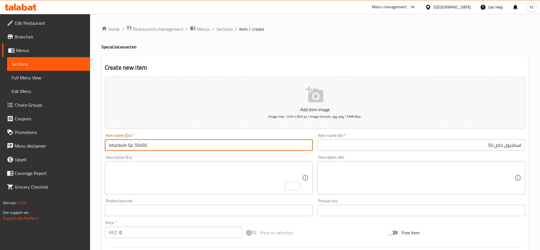
type input "Istanbule Sp. 50x50"
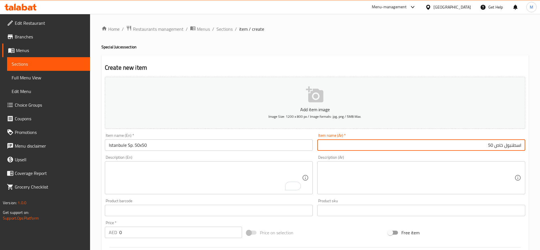
click at [477, 146] on input "اسطنبول خاص 50" at bounding box center [421, 144] width 208 height 11
paste input "x"
type input "اسطنبول خاص 50 فى 50"
click at [144, 228] on input "0" at bounding box center [180, 231] width 123 height 11
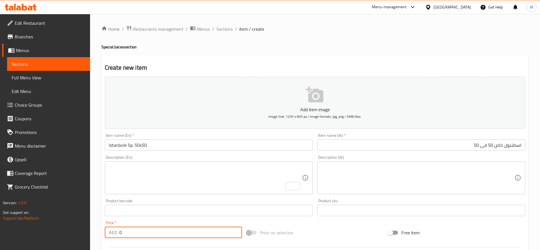
click at [144, 228] on input "0" at bounding box center [180, 231] width 123 height 11
type input "15"
type input "0"
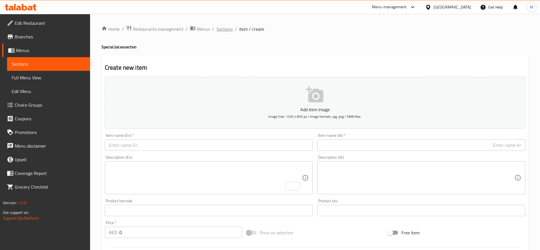
click at [222, 29] on span "Sections" at bounding box center [225, 29] width 16 height 7
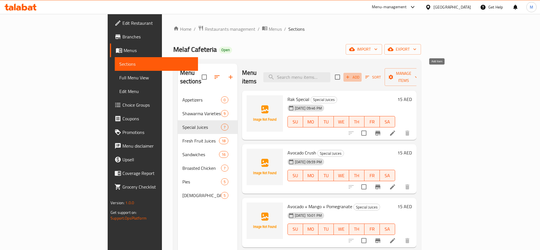
click at [350, 74] on icon "button" at bounding box center [347, 76] width 5 height 5
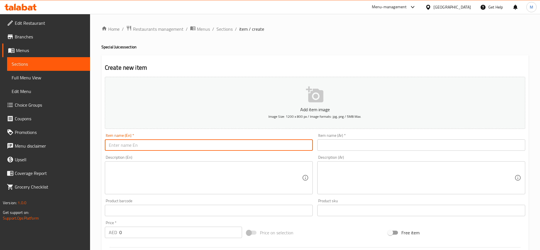
click at [173, 145] on input "text" at bounding box center [209, 144] width 208 height 11
paste input "فلك Berrylicious"
drag, startPoint x: 117, startPoint y: 145, endPoint x: 93, endPoint y: 147, distance: 24.8
click at [93, 147] on div "Home / Restaurants management / Menus / Sections / item / create Special Juices…" at bounding box center [315, 208] width 450 height 388
type input "Berrylicious"
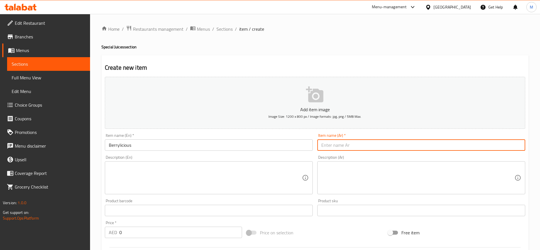
click at [348, 143] on input "text" at bounding box center [421, 144] width 208 height 11
paste input "برليشيس"
type input "برليشيس"
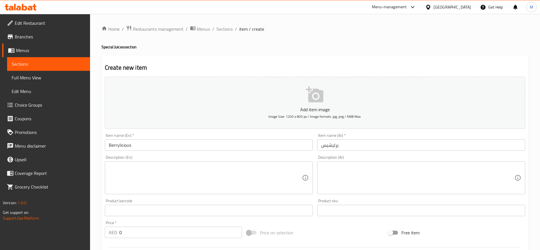
click at [140, 225] on div "Price   * AED 0 Price *" at bounding box center [173, 228] width 137 height 17
drag, startPoint x: 140, startPoint y: 225, endPoint x: 124, endPoint y: 230, distance: 16.0
click at [124, 230] on div "Price   * AED 0 Price *" at bounding box center [173, 228] width 137 height 17
click at [124, 230] on input "0" at bounding box center [180, 231] width 123 height 11
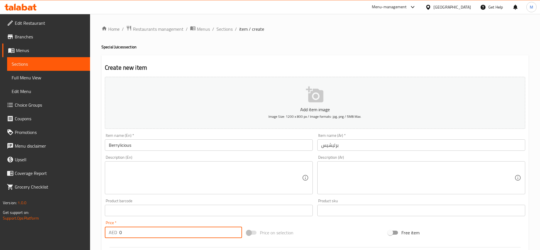
click at [124, 230] on input "0" at bounding box center [180, 231] width 123 height 11
paste input "15"
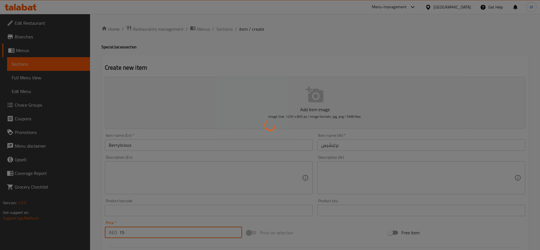
type input "0"
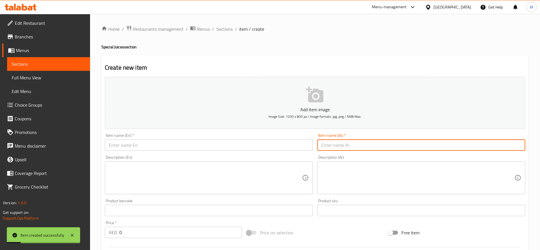
click at [425, 148] on input "text" at bounding box center [421, 144] width 208 height 11
paste input "سن شاين"
type input "سن شاين"
click at [293, 145] on input "text" at bounding box center [209, 144] width 208 height 11
paste input "Shine"
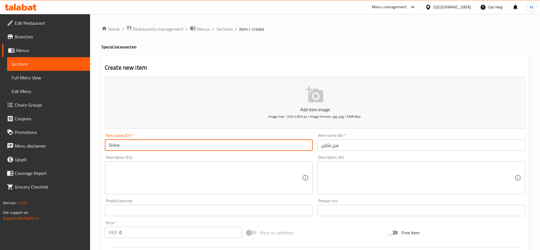
click at [110, 143] on input "Shine" at bounding box center [209, 144] width 208 height 11
paste input "Sun"
click at [110, 145] on input "Sun Shine" at bounding box center [209, 144] width 208 height 11
type input "Sun Shine"
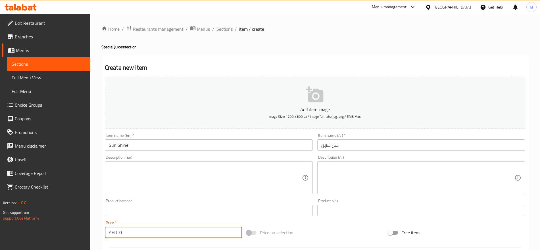
click at [134, 231] on input "0" at bounding box center [180, 231] width 123 height 11
type input "15"
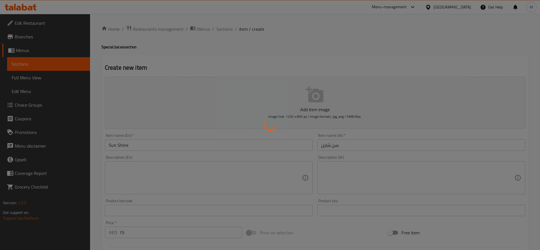
type input "0"
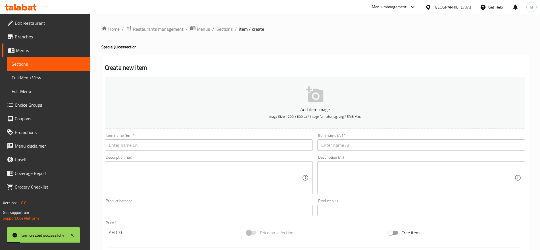
drag, startPoint x: 167, startPoint y: 137, endPoint x: 155, endPoint y: 143, distance: 13.3
click at [155, 143] on div "Item name (En)   * Item name (En) *" at bounding box center [209, 141] width 208 height 17
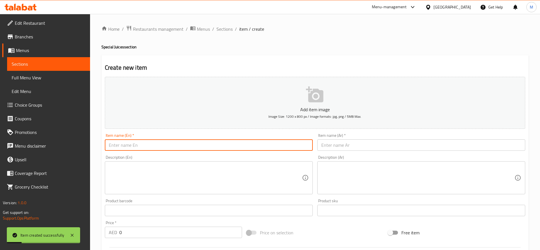
click at [155, 143] on input "text" at bounding box center [209, 144] width 208 height 11
paste input "Nutella Berry"
type input "Nutella Berry"
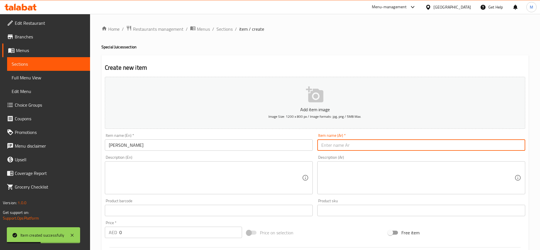
click at [396, 148] on input "text" at bounding box center [421, 144] width 208 height 11
paste input "نيوتيلا بري"
type input "نيوتيلا بري"
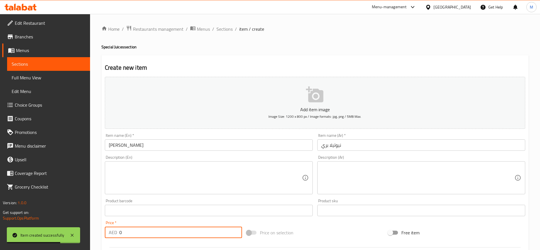
click at [126, 233] on input "0" at bounding box center [180, 231] width 123 height 11
type input "15"
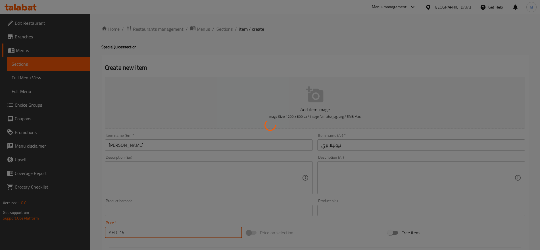
type input "0"
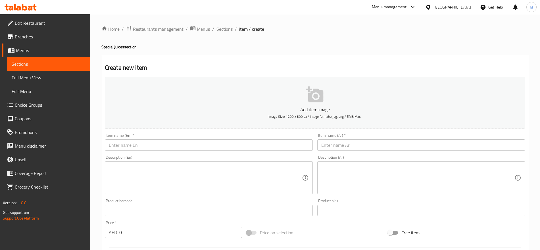
click at [160, 151] on div "Item name (En)   * Item name (En) *" at bounding box center [209, 142] width 213 height 22
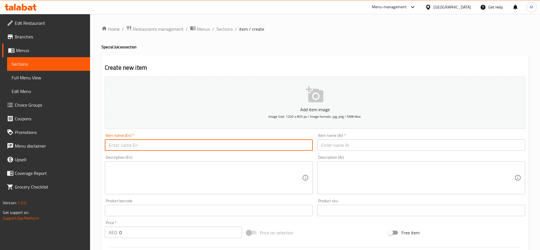
click at [161, 148] on input "text" at bounding box center [209, 144] width 208 height 11
paste input "Thabakath"
type input "Thabakath"
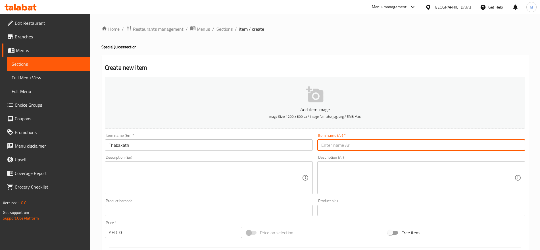
paste input "Thabakath"
type input "Thabakath"
type input "طبقات"
click at [135, 229] on input "0" at bounding box center [180, 231] width 123 height 11
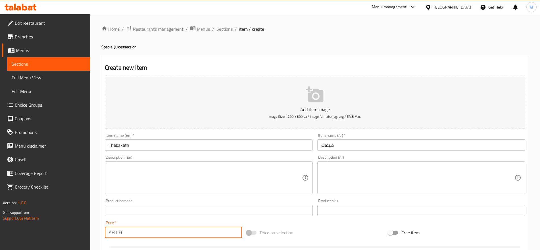
click at [135, 229] on input "0" at bounding box center [180, 231] width 123 height 11
paste input "12"
type input "12.50"
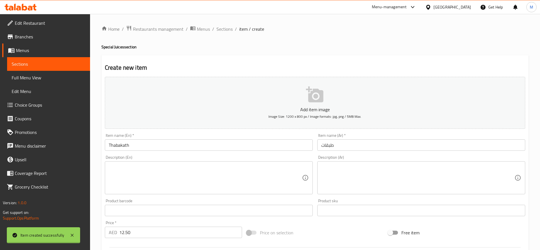
type input "0"
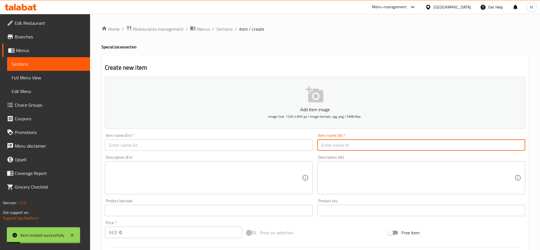
click at [332, 149] on input "text" at bounding box center [421, 144] width 208 height 11
type input "عبود"
click at [179, 144] on input "text" at bounding box center [209, 144] width 208 height 11
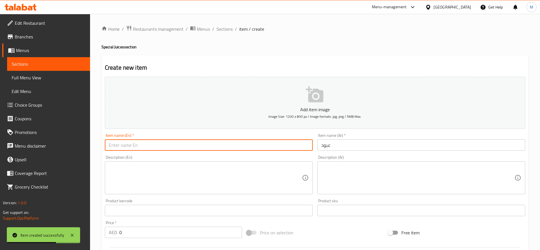
click at [179, 144] on input "text" at bounding box center [209, 144] width 208 height 11
click at [179, 144] on input "aboud" at bounding box center [209, 144] width 208 height 11
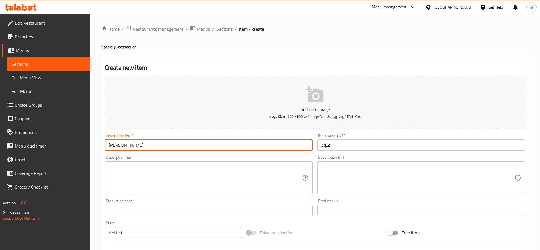
click at [179, 144] on input "aboud" at bounding box center [209, 144] width 208 height 11
type input "Aboud"
click at [268, 183] on textarea at bounding box center [205, 177] width 193 height 27
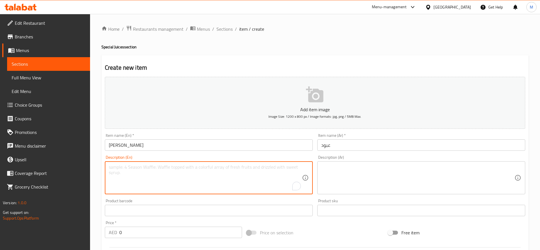
scroll to position [152, 0]
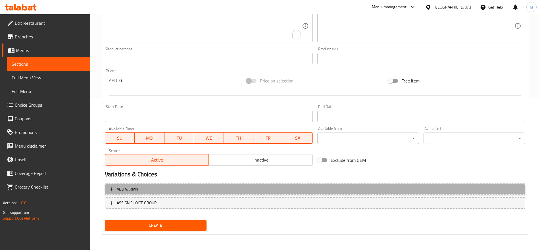
click at [317, 190] on span "Add variant" at bounding box center [315, 189] width 410 height 7
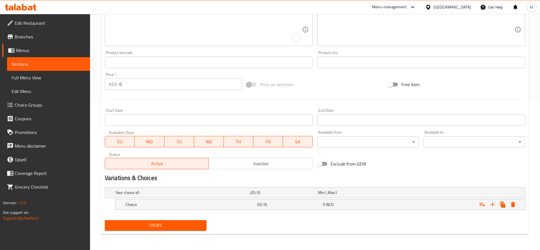
scroll to position [148, 0]
click at [492, 204] on icon "Expand" at bounding box center [493, 204] width 4 height 4
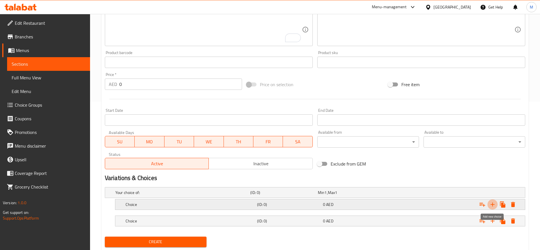
click at [492, 204] on icon "Expand" at bounding box center [493, 204] width 4 height 4
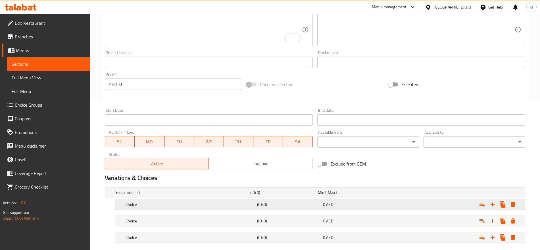
click at [307, 195] on h5 "(ID: 0)" at bounding box center [282, 193] width 65 height 6
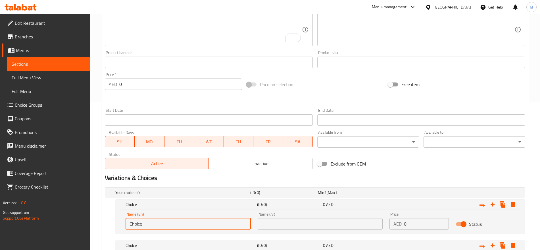
click at [151, 222] on input "Choice" at bounding box center [188, 223] width 125 height 11
type input "Small"
click at [277, 221] on input "text" at bounding box center [320, 223] width 125 height 11
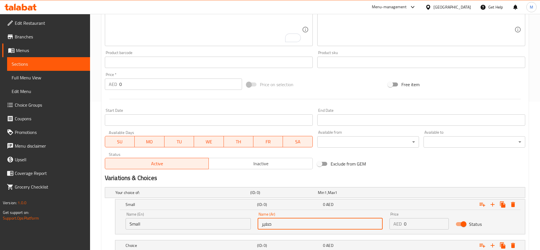
type input "صغير"
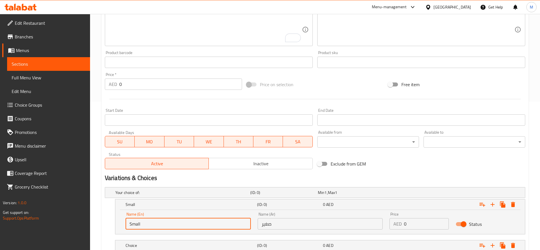
click at [236, 220] on input "Small" at bounding box center [188, 223] width 125 height 11
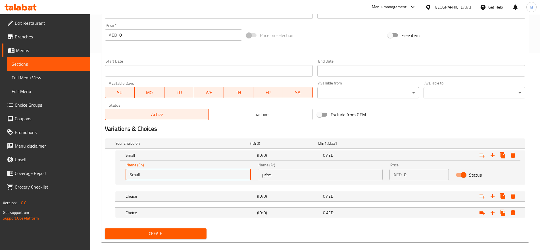
scroll to position [205, 0]
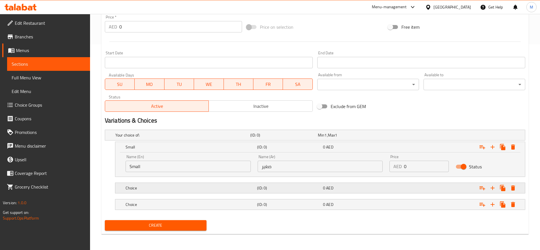
click at [295, 139] on div "(ID: 0)" at bounding box center [283, 135] width 68 height 8
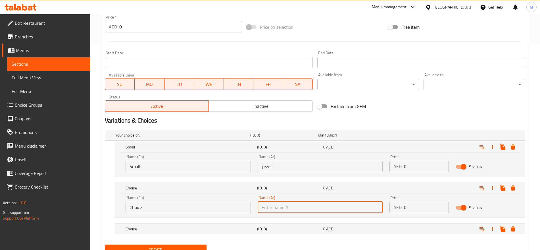
click at [283, 204] on input "text" at bounding box center [320, 206] width 125 height 11
type input "وسط"
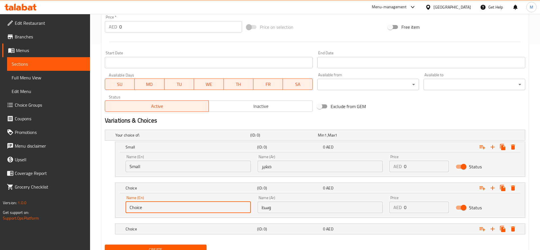
click at [195, 204] on input "Choice" at bounding box center [188, 206] width 125 height 11
type input "Medium"
click at [248, 138] on h5 "Choice" at bounding box center [181, 135] width 133 height 6
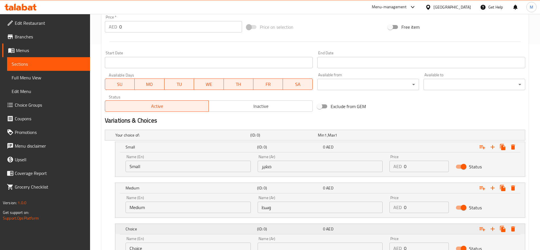
scroll to position [254, 0]
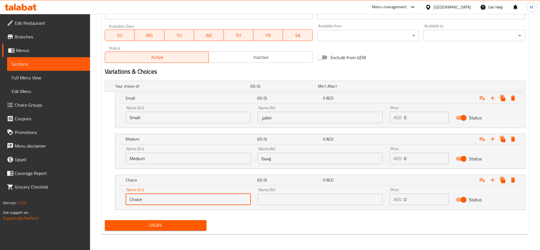
click at [162, 196] on input "Choice" at bounding box center [188, 198] width 125 height 11
type input "Large"
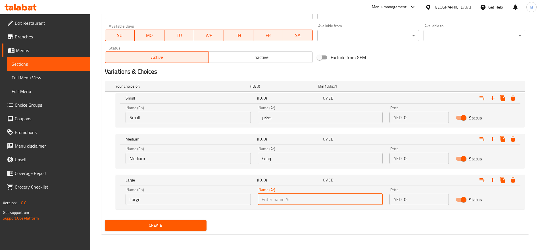
click at [282, 201] on input "text" at bounding box center [320, 198] width 125 height 11
type input "كبير"
click at [418, 204] on input "0" at bounding box center [426, 198] width 45 height 11
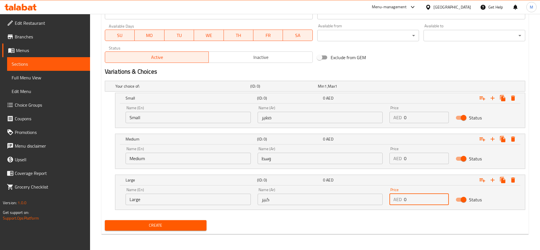
click at [418, 204] on input "0" at bounding box center [426, 198] width 45 height 11
type input "10.50"
click at [408, 158] on input "0" at bounding box center [426, 158] width 45 height 11
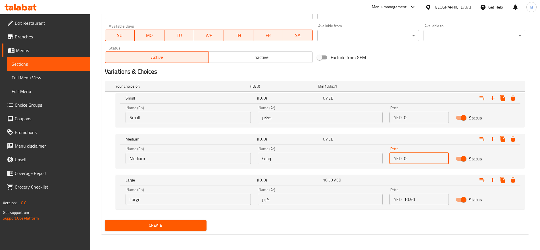
click at [408, 158] on input "0" at bounding box center [426, 158] width 45 height 11
type input "8.50"
click at [421, 120] on input "0" at bounding box center [426, 117] width 45 height 11
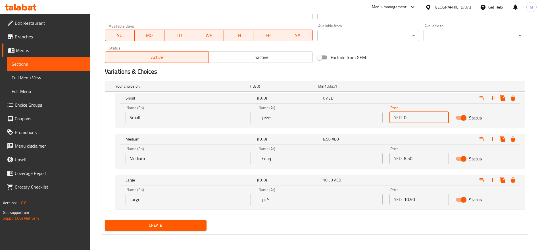
click at [421, 120] on input "0" at bounding box center [426, 117] width 45 height 11
type input "6.50"
click at [392, 218] on div "Create" at bounding box center [315, 225] width 425 height 15
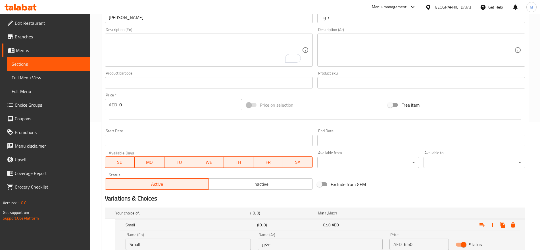
scroll to position [0, 0]
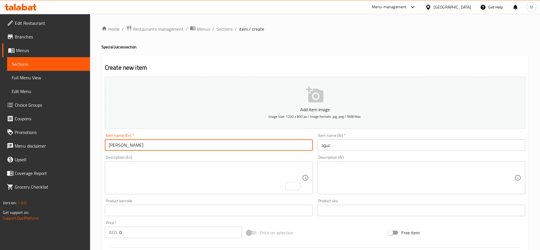
click at [194, 144] on input "Aboud" at bounding box center [209, 144] width 208 height 11
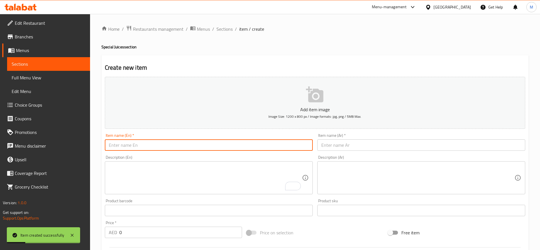
paste input "خاص اسطنبول DHS Istanbul Sp."
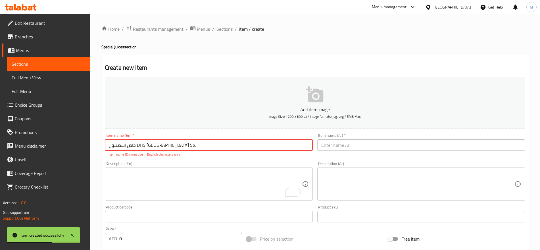
drag, startPoint x: 137, startPoint y: 145, endPoint x: 102, endPoint y: 147, distance: 35.6
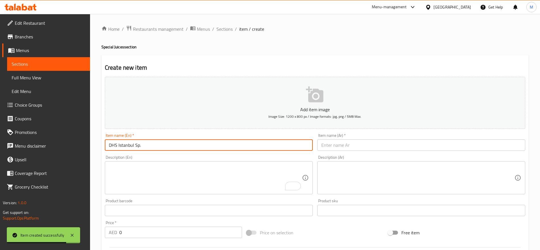
type input "DHS Istanbul Sp."
click at [328, 149] on input "text" at bounding box center [421, 144] width 208 height 11
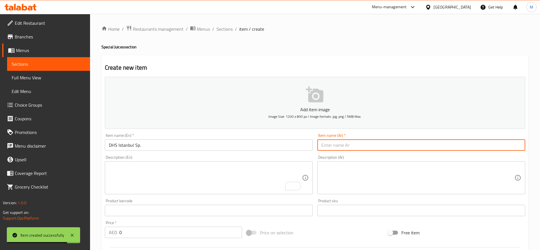
paste input "خاص اسطنبول"
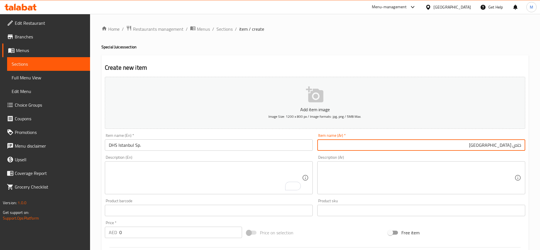
click at [520, 144] on input "خاص اسطنبول" at bounding box center [421, 144] width 208 height 11
type input "خاص اسطنبول"
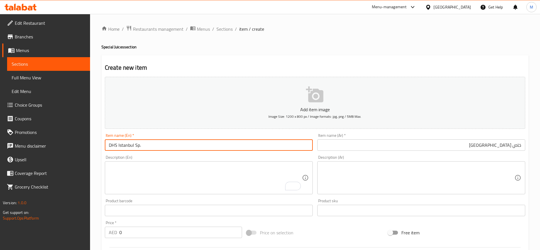
click at [110, 143] on input "DHS Istanbul Sp." at bounding box center [209, 144] width 208 height 11
click at [119, 147] on input "DHS Istanbul Sp." at bounding box center [209, 144] width 208 height 11
type input "Istanbul Sp."
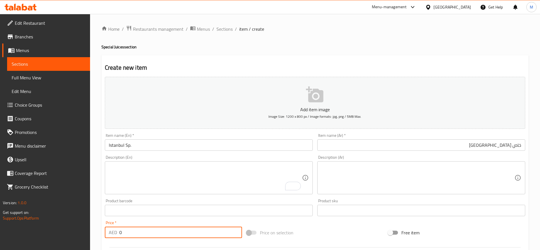
click at [128, 232] on input "0" at bounding box center [180, 231] width 123 height 11
type input "12.50"
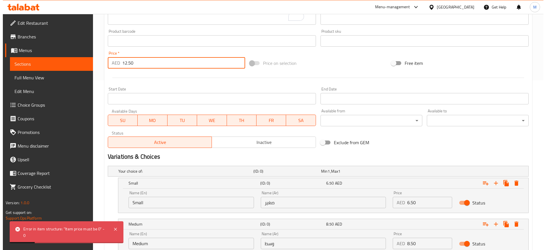
scroll to position [180, 0]
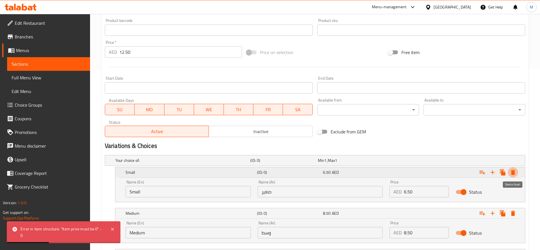
click at [514, 173] on icon "Expand" at bounding box center [513, 172] width 4 height 5
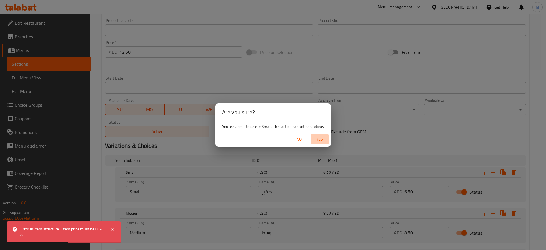
click at [314, 136] on span "Yes" at bounding box center [320, 139] width 14 height 7
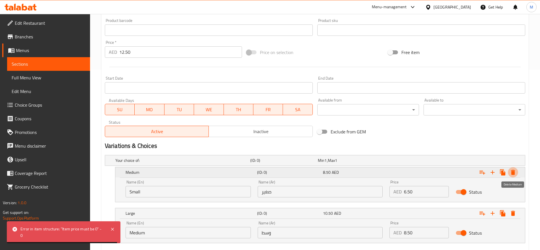
click at [511, 170] on icon "Expand" at bounding box center [513, 172] width 7 height 7
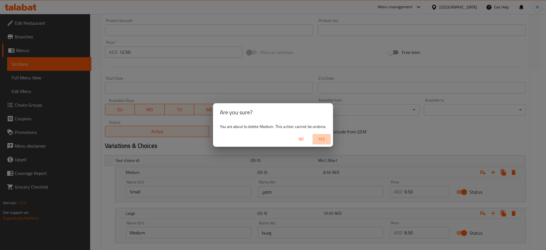
click at [318, 137] on span "Yes" at bounding box center [322, 139] width 14 height 7
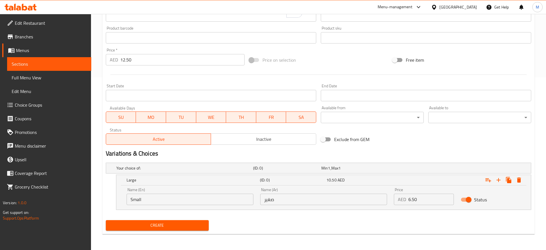
scroll to position [172, 0]
click at [513, 180] on icon "Expand" at bounding box center [513, 179] width 4 height 5
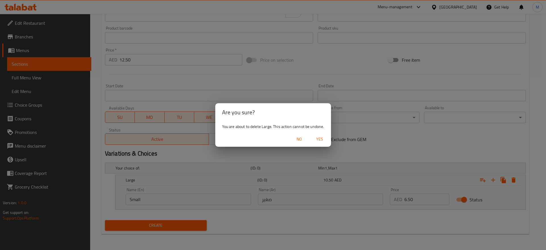
click at [322, 139] on span "Yes" at bounding box center [320, 139] width 14 height 7
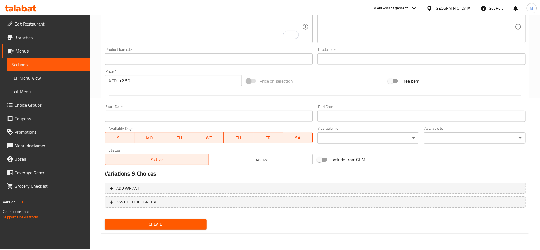
scroll to position [152, 0]
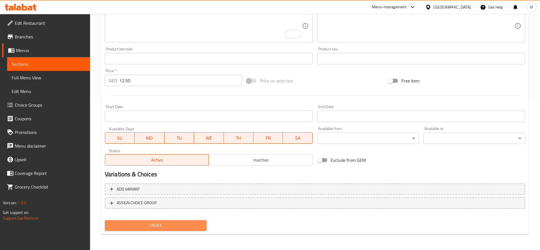
click at [178, 224] on span "Create" at bounding box center [155, 225] width 93 height 7
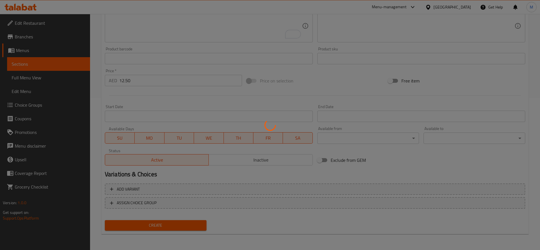
type input "0"
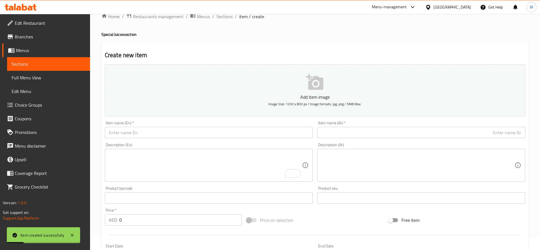
scroll to position [0, 0]
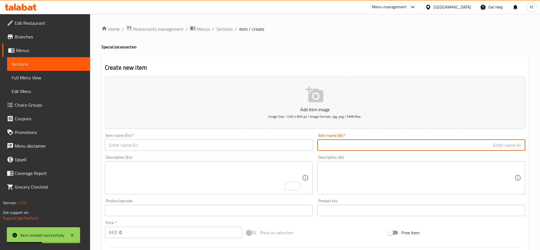
click at [344, 140] on input "text" at bounding box center [421, 144] width 208 height 11
paste input "عبادي"
type input "عبادي"
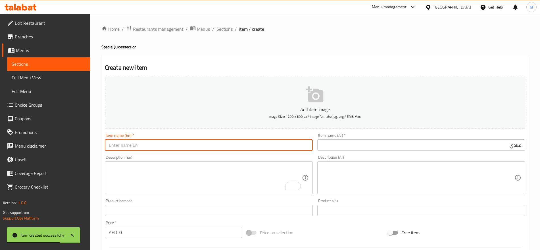
click at [200, 141] on input "text" at bounding box center [209, 144] width 208 height 11
paste input "Abbadi"
type input "Abbadi"
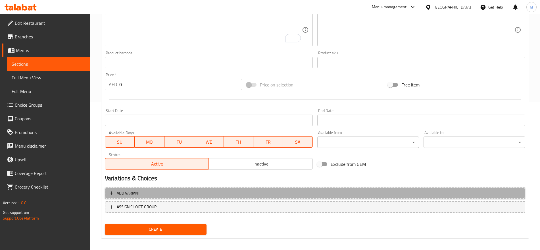
click at [343, 189] on button "Add variant" at bounding box center [315, 193] width 421 height 12
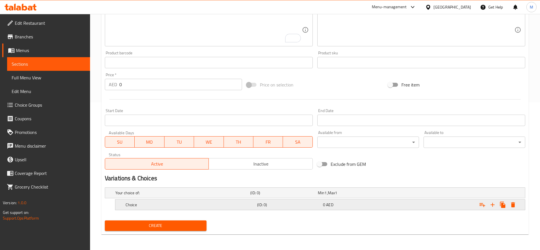
click at [443, 194] on div "Expand" at bounding box center [451, 193] width 135 height 2
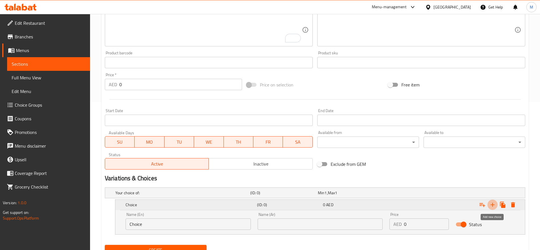
click at [492, 204] on icon "Expand" at bounding box center [493, 205] width 4 height 4
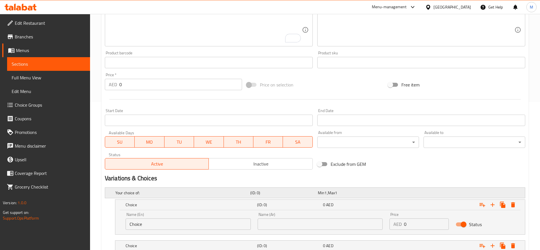
scroll to position [189, 0]
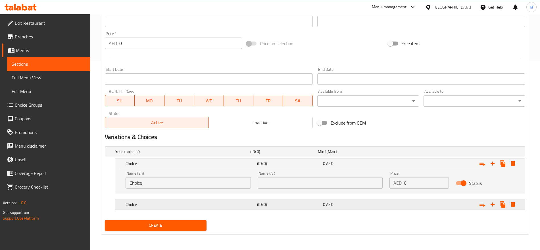
click at [336, 154] on div "0 AED" at bounding box center [350, 152] width 65 height 6
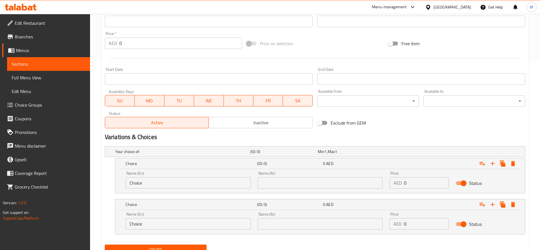
click at [410, 220] on input "0" at bounding box center [426, 223] width 45 height 11
paste input "12.5"
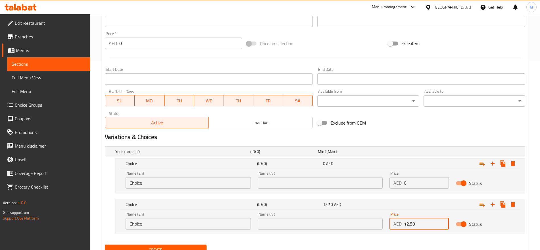
type input "12.50"
click at [411, 180] on input "0" at bounding box center [426, 182] width 45 height 11
paste input "10.5"
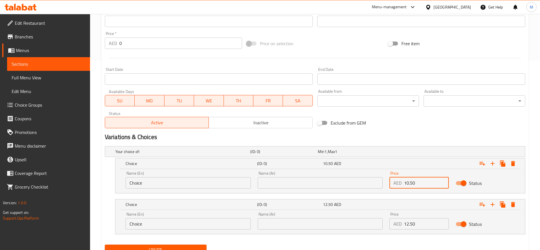
type input "10.50"
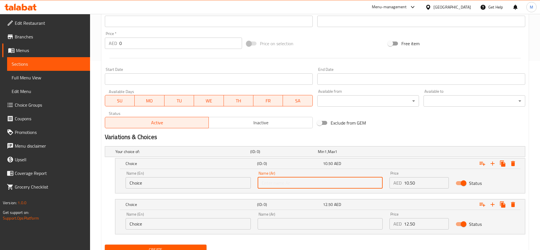
click at [321, 184] on input "text" at bounding box center [320, 182] width 125 height 11
type input "صغير"
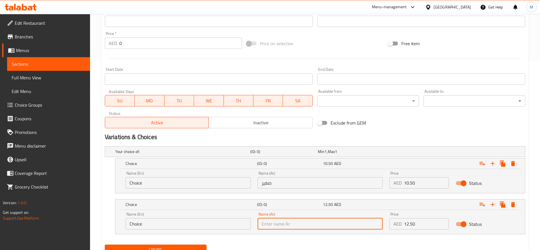
click at [287, 220] on input "text" at bounding box center [320, 223] width 125 height 11
type input "كبير"
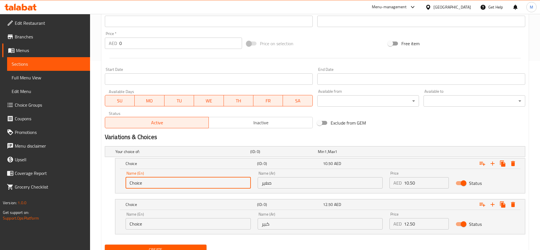
click at [160, 184] on input "Choice" at bounding box center [188, 182] width 125 height 11
type input "Small"
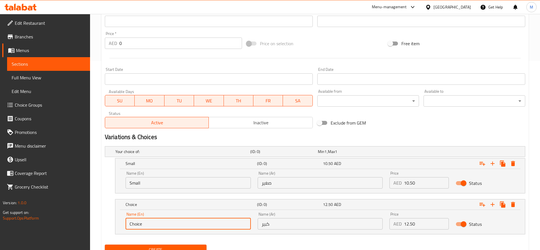
click at [157, 223] on input "Choice" at bounding box center [188, 223] width 125 height 11
type input "Large"
click at [259, 245] on div "Create" at bounding box center [315, 249] width 425 height 15
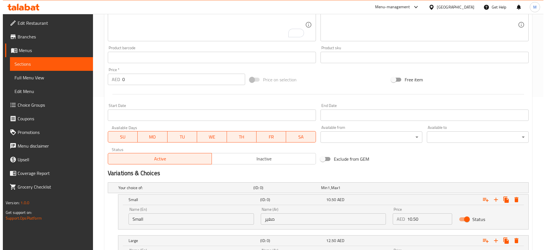
scroll to position [213, 0]
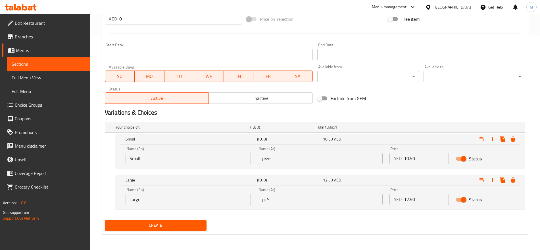
click at [192, 225] on span "Create" at bounding box center [155, 225] width 93 height 7
click at [510, 140] on icon "Expand" at bounding box center [513, 139] width 7 height 7
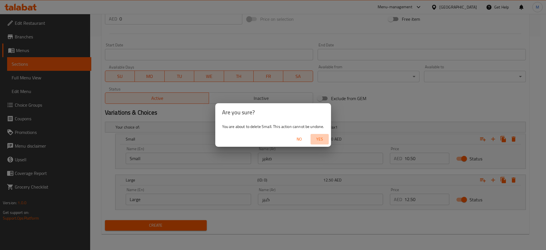
click at [317, 134] on button "Yes" at bounding box center [319, 139] width 18 height 11
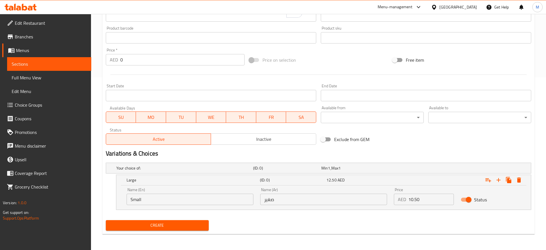
scroll to position [172, 0]
click at [515, 180] on icon "Expand" at bounding box center [513, 179] width 4 height 5
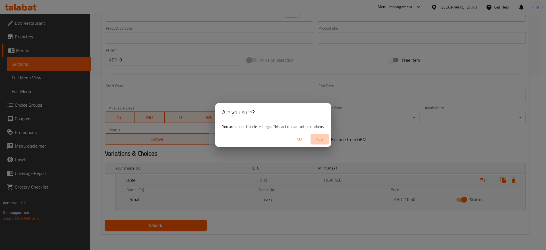
click at [323, 140] on span "Yes" at bounding box center [320, 139] width 14 height 7
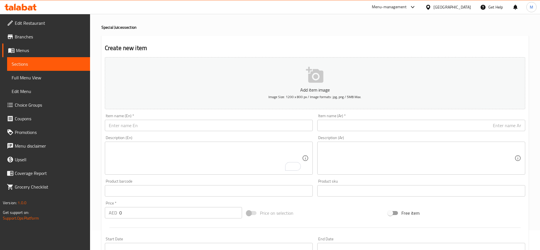
scroll to position [0, 0]
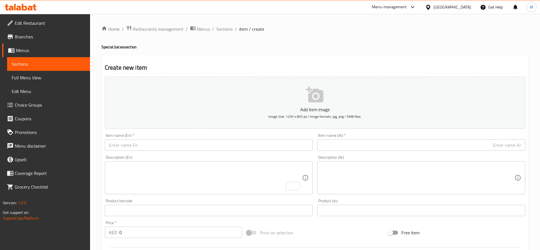
click at [155, 138] on div "Item name (En)   * Item name (En) *" at bounding box center [209, 141] width 208 height 17
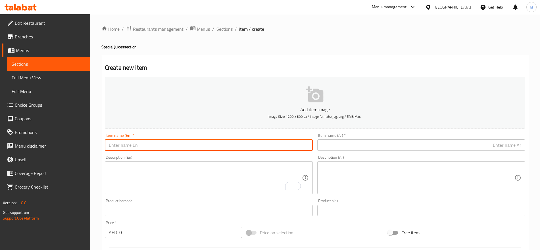
click at [140, 144] on input "text" at bounding box center [209, 144] width 208 height 11
paste input "Mango Mint"
type input "Mango Mint"
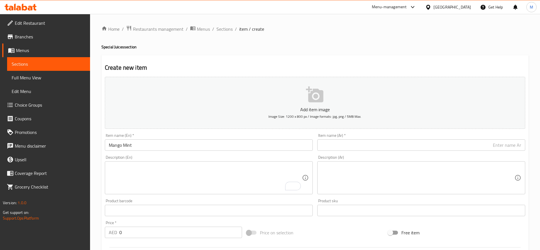
click at [475, 138] on div "Item name (Ar)   * Item name (Ar) *" at bounding box center [421, 141] width 208 height 17
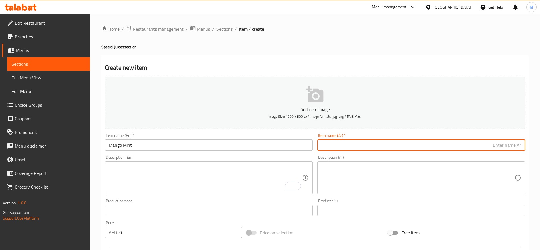
click at [462, 148] on input "text" at bounding box center [421, 144] width 208 height 11
paste input "مانجو نعناع"
type input "مانجو نعناع"
click at [178, 235] on input "0" at bounding box center [180, 231] width 123 height 11
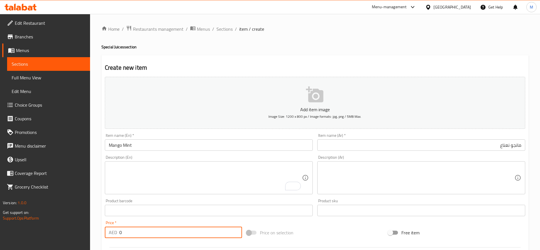
click at [178, 235] on input "0" at bounding box center [180, 231] width 123 height 11
type input "12.50"
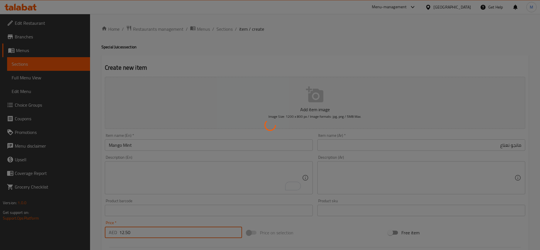
type input "0"
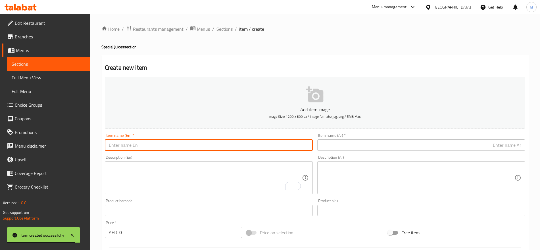
click at [155, 147] on input "text" at bounding box center [209, 144] width 208 height 11
paste input "Passion Mango"
type input "Passion Mango"
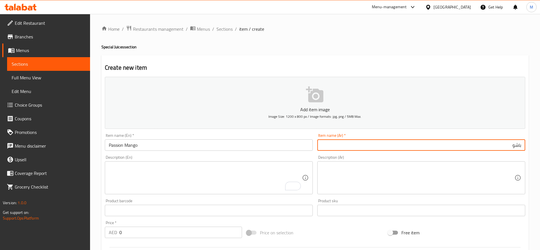
type input "باشون فروت"
click at [505, 144] on input "باشون فروت" at bounding box center [421, 144] width 208 height 11
click at [147, 231] on input "0" at bounding box center [180, 231] width 123 height 11
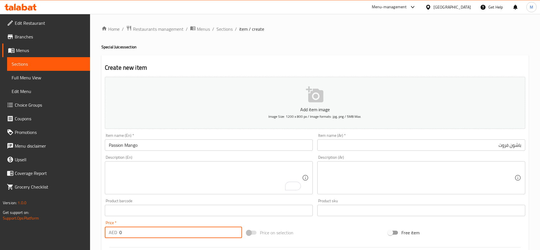
click at [147, 231] on input "0" at bounding box center [180, 231] width 123 height 11
paste input "12.5"
type input "12.50"
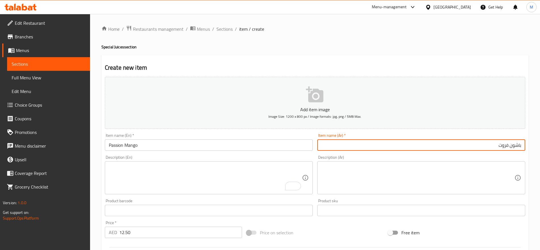
click at [503, 143] on input "باشون فروت" at bounding box center [421, 144] width 208 height 11
type input "باشون مانجو"
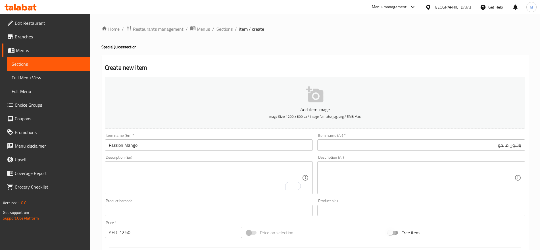
click at [390, 231] on input "Free item" at bounding box center [390, 232] width 32 height 11
checkbox input "true"
click at [429, 145] on input "باشون مانجو" at bounding box center [421, 144] width 208 height 11
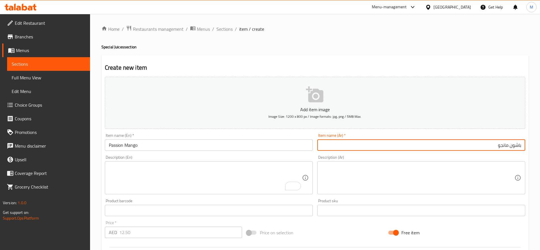
click at [487, 149] on input "باشون مانجو" at bounding box center [421, 144] width 208 height 11
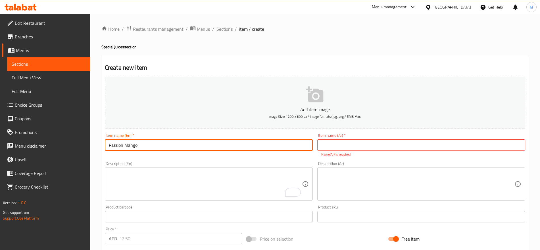
click at [221, 144] on input "Passion Mango" at bounding box center [209, 144] width 208 height 11
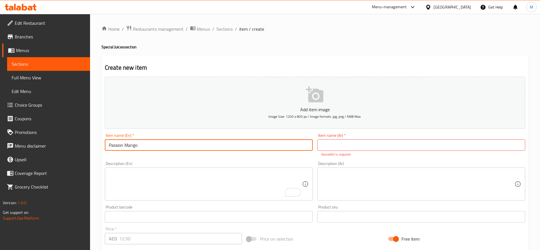
paste input "باشون مانجو"
type input "Passion Mango باشون مانجو"
click at [221, 144] on input "Passion Mango باشون مانجو" at bounding box center [209, 144] width 208 height 11
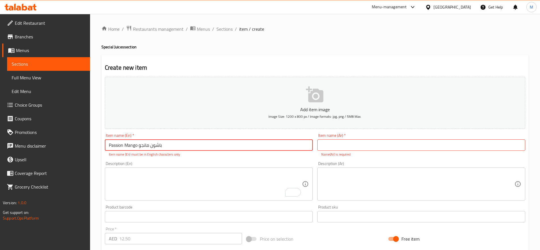
click at [221, 144] on input "Passion Mango باشون مانجو" at bounding box center [209, 144] width 208 height 11
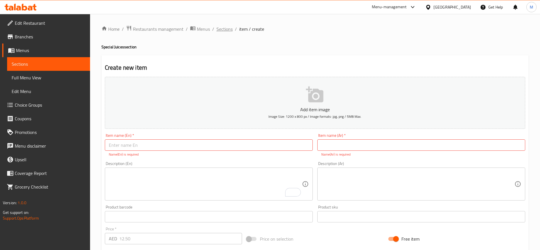
click at [217, 27] on span "Sections" at bounding box center [225, 29] width 16 height 7
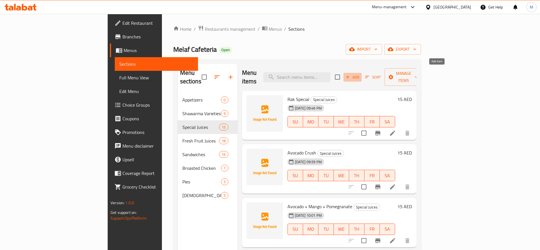
click at [360, 74] on span "Add" at bounding box center [352, 77] width 15 height 7
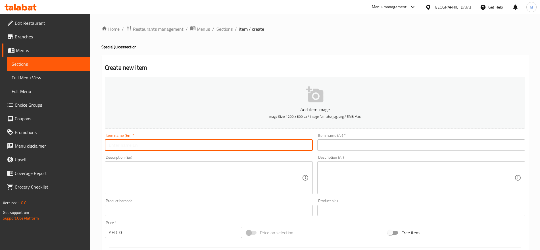
click at [269, 147] on input "text" at bounding box center [209, 144] width 208 height 11
paste input "Passion Mango باشون مانجو"
drag, startPoint x: 232, startPoint y: 146, endPoint x: 140, endPoint y: 144, distance: 92.1
click at [140, 144] on input "Passion Mango باشون مانجو" at bounding box center [209, 144] width 208 height 11
type input "Passion Mango"
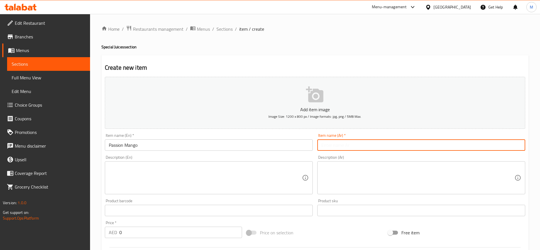
click at [340, 145] on input "text" at bounding box center [421, 144] width 208 height 11
paste input "باشون مانجو"
type input "باشون مانجو"
click at [184, 179] on textarea at bounding box center [205, 177] width 193 height 27
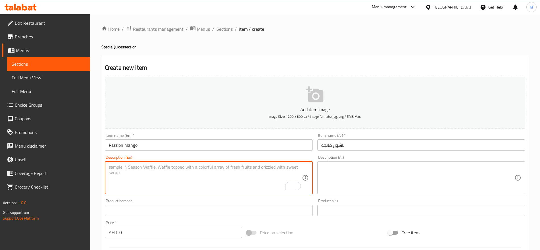
click at [149, 232] on input "0" at bounding box center [180, 231] width 123 height 11
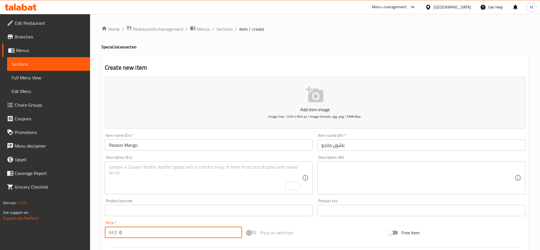
click at [149, 232] on input "0" at bounding box center [180, 231] width 123 height 11
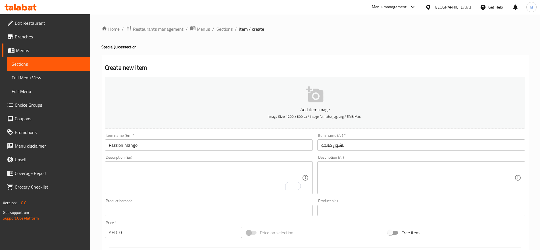
click at [142, 219] on div "Price   * AED 0 Price *" at bounding box center [174, 229] width 142 height 22
click at [132, 228] on input "0" at bounding box center [180, 231] width 123 height 11
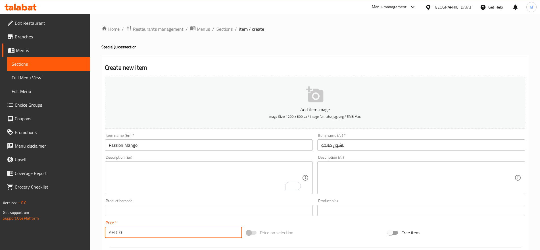
click at [132, 228] on input "0" at bounding box center [180, 231] width 123 height 11
paste input "12.5"
type input "12.50"
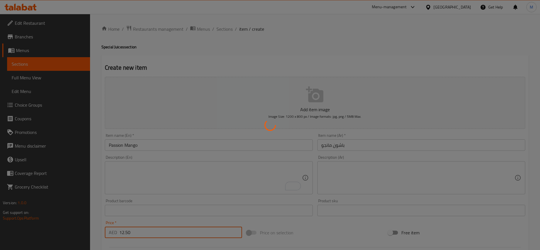
type input "0"
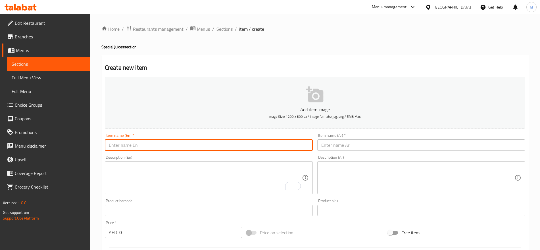
paste input "Passion Pineapple"
click at [156, 140] on input "text" at bounding box center [209, 144] width 208 height 11
type input "Passion Pineapple"
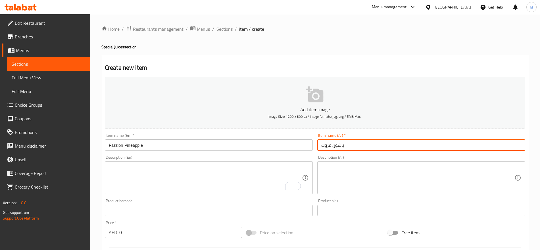
drag, startPoint x: 331, startPoint y: 145, endPoint x: 312, endPoint y: 145, distance: 19.6
click at [312, 145] on div "Add item image Image Size: 1200 x 800 px / Image formats: jpg, png / 5MB Max. I…" at bounding box center [315, 196] width 425 height 245
type input "باشون أناناس"
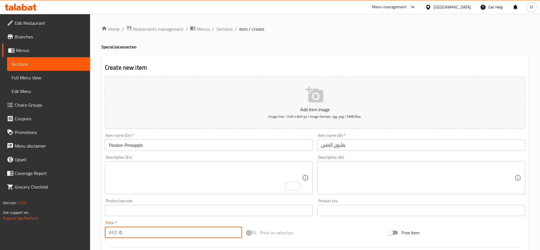
click at [139, 233] on input "0" at bounding box center [180, 231] width 123 height 11
paste input "12.5"
type input "12.50"
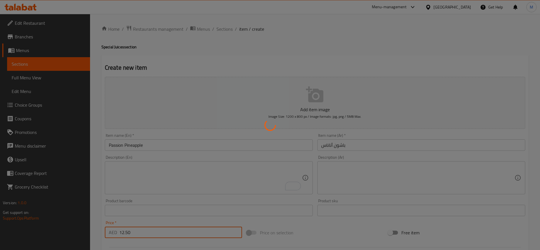
type input "0"
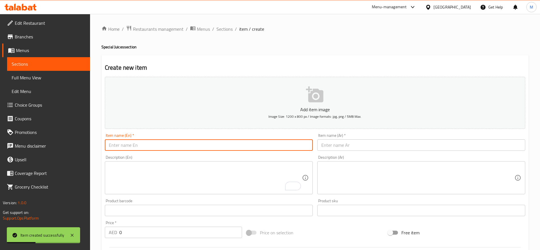
click at [203, 141] on input "text" at bounding box center [209, 144] width 208 height 11
paste input "Passion Orange"
type input "Passion Orange"
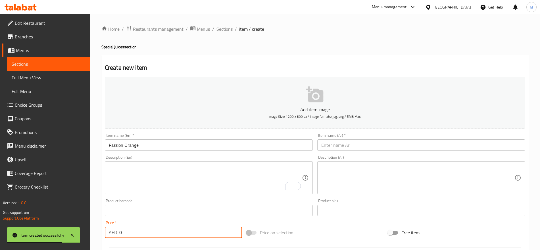
click at [147, 230] on input "0" at bounding box center [180, 231] width 123 height 11
paste input "12.5"
type input "12.50"
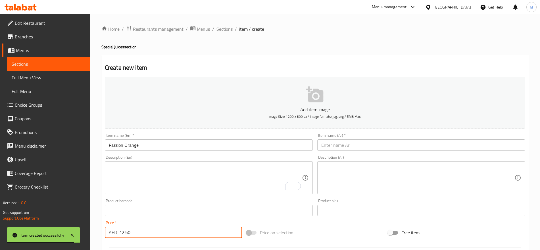
click at [198, 193] on div "Description (En)" at bounding box center [209, 177] width 208 height 33
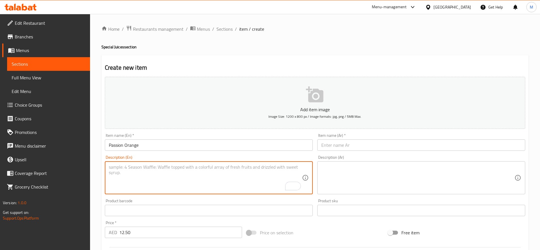
click at [338, 147] on input "text" at bounding box center [421, 144] width 208 height 11
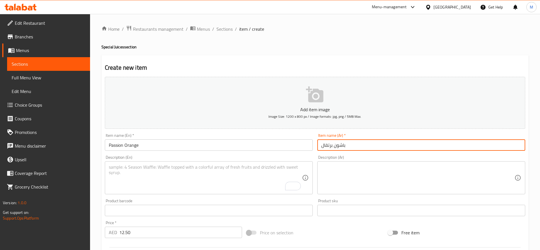
type input "باشون برتقال"
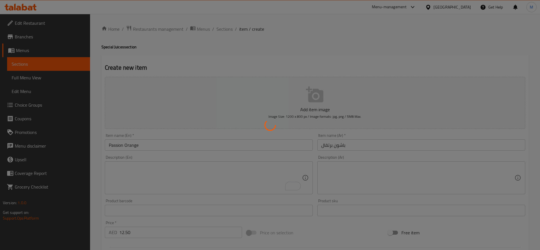
type input "0"
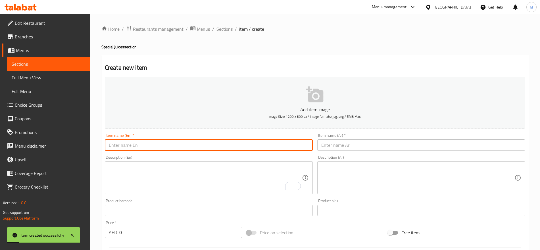
click at [161, 148] on input "text" at bounding box center [209, 144] width 208 height 11
paste input "Passion Pomegranate"
type input "Passion Pomegranate"
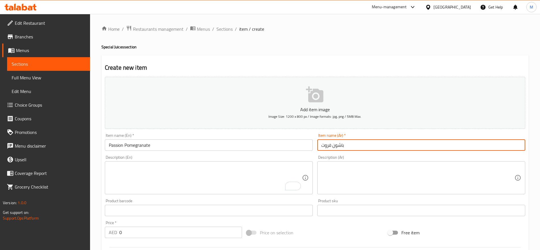
drag, startPoint x: 330, startPoint y: 145, endPoint x: 315, endPoint y: 147, distance: 15.5
click at [315, 147] on div "Item name (Ar)   * باشون فروت Item name (Ar) *" at bounding box center [421, 142] width 213 height 22
type input "باشون رمان"
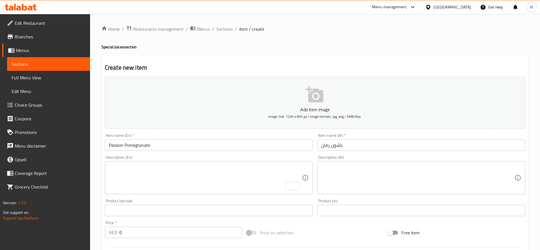
drag, startPoint x: 157, startPoint y: 225, endPoint x: 144, endPoint y: 230, distance: 13.3
click at [144, 230] on div "Price   * AED 0 Price *" at bounding box center [173, 228] width 137 height 17
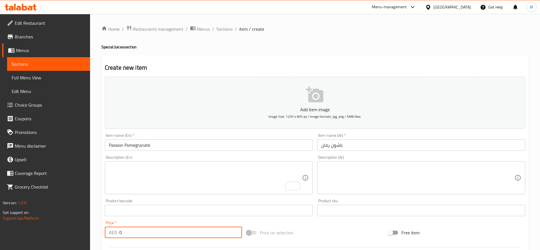
click at [144, 230] on input "0" at bounding box center [180, 231] width 123 height 11
paste input "12.5"
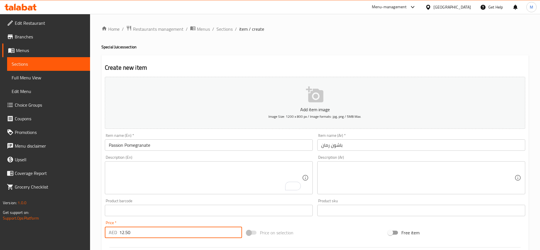
type input "12.50"
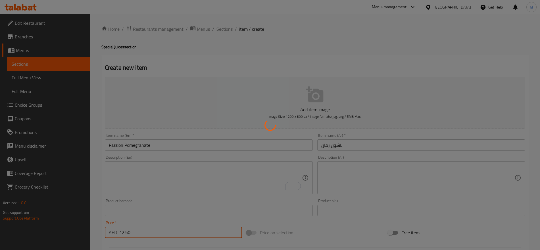
type input "0"
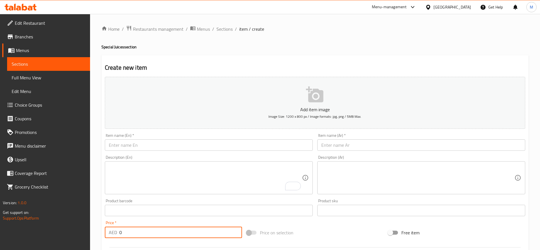
click at [214, 144] on input "text" at bounding box center [209, 144] width 208 height 11
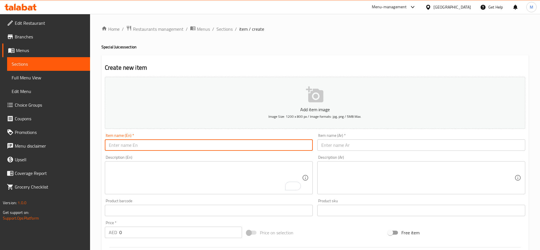
paste input "Corniche"
type input "Corniche"
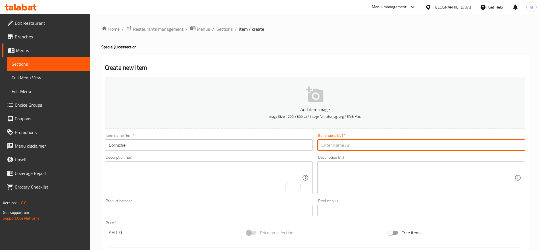
paste input "كورنيش"
type input "كورنيش"
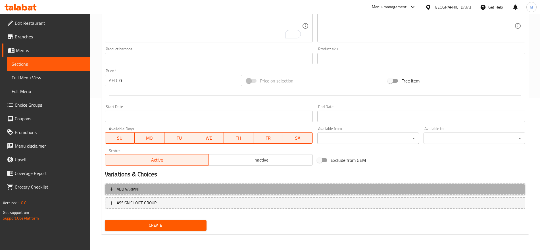
click at [393, 190] on span "Add variant" at bounding box center [315, 189] width 410 height 7
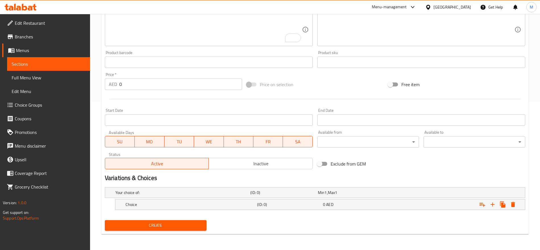
scroll to position [148, 0]
click at [492, 204] on icon "Expand" at bounding box center [493, 204] width 4 height 4
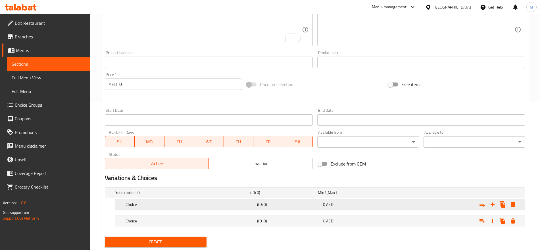
click at [388, 193] on div "Expand" at bounding box center [451, 192] width 135 height 2
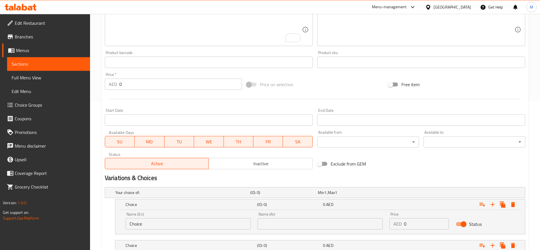
scroll to position [189, 0]
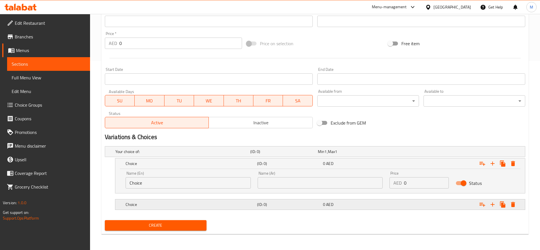
click at [430, 153] on div "Expand" at bounding box center [451, 151] width 135 height 2
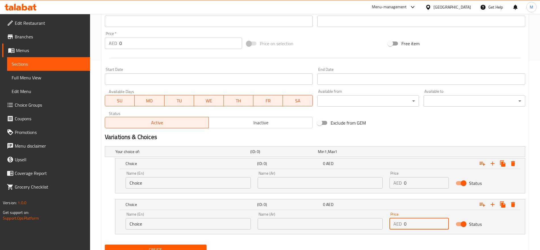
click at [420, 225] on input "0" at bounding box center [426, 223] width 45 height 11
paste input "12.5"
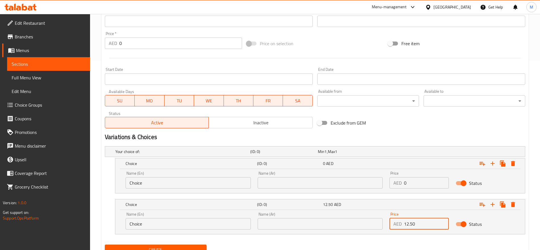
type input "12.50"
click at [406, 180] on input "0" at bounding box center [426, 182] width 45 height 11
paste input "10.5"
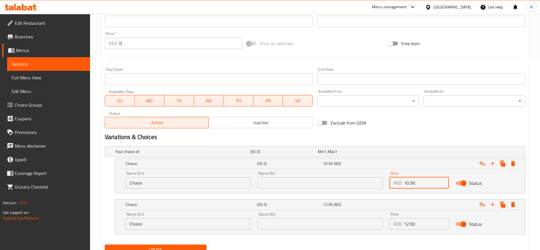
type input "10.50"
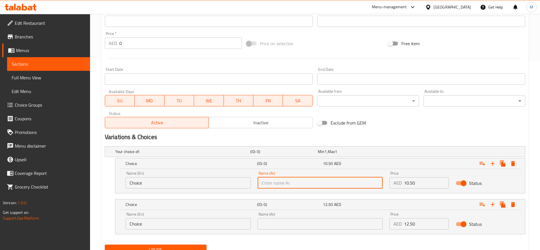
click at [341, 182] on input "text" at bounding box center [320, 182] width 125 height 11
type input "صغير"
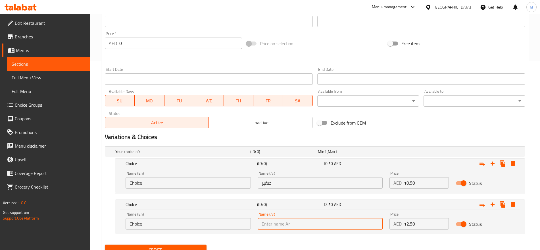
click at [281, 225] on input "text" at bounding box center [320, 223] width 125 height 11
type input "كبير"
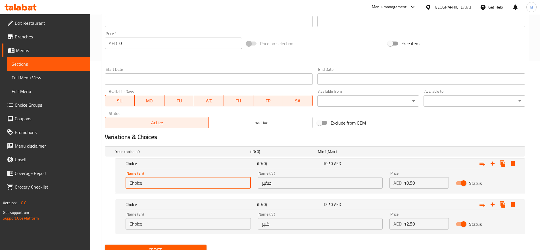
click at [173, 184] on input "Choice" at bounding box center [188, 182] width 125 height 11
type input "Small"
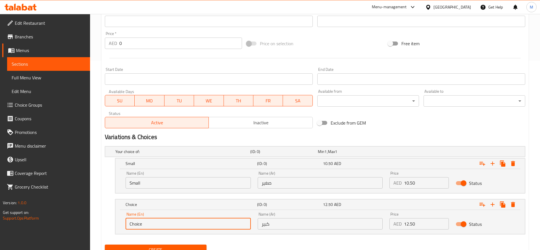
click at [154, 222] on input "Choice" at bounding box center [188, 223] width 125 height 11
type input "Large"
click at [400, 126] on div "Exclude from GEM" at bounding box center [386, 122] width 142 height 15
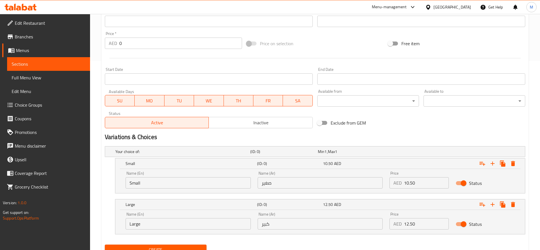
scroll to position [39, 0]
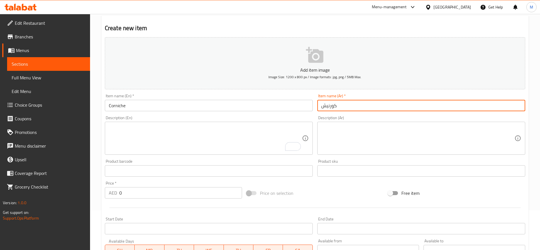
click at [353, 105] on input "كورنيش" at bounding box center [421, 105] width 208 height 11
paste input "اسطنبول سوبر"
type input "اسطنبول سوبر"
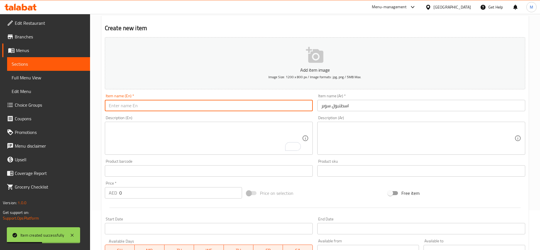
click at [217, 103] on input "text" at bounding box center [209, 105] width 208 height 11
paste input "Istanbul Super"
type input "Istanbul Super"
click at [236, 107] on input "Istanbul Super" at bounding box center [209, 105] width 208 height 11
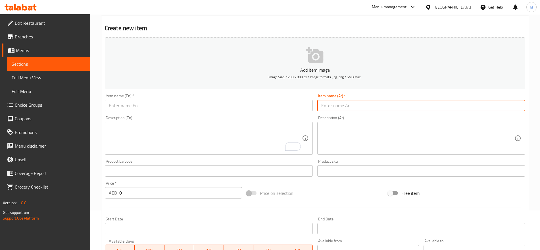
click at [382, 105] on input "text" at bounding box center [421, 105] width 208 height 11
paste input "مانجو فراوله"
type input "مانجو فراوله"
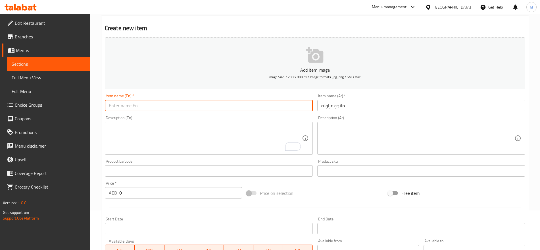
click at [248, 102] on input "text" at bounding box center [209, 105] width 208 height 11
paste input "Mango Strawberry"
type input "Mango Strawberry"
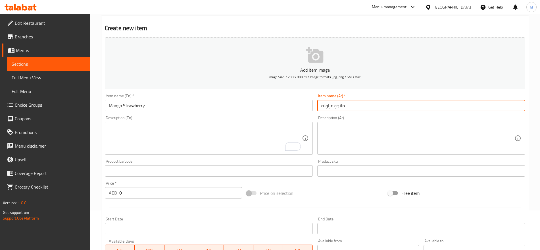
click at [368, 106] on input "مانجو فراوله" at bounding box center [421, 105] width 208 height 11
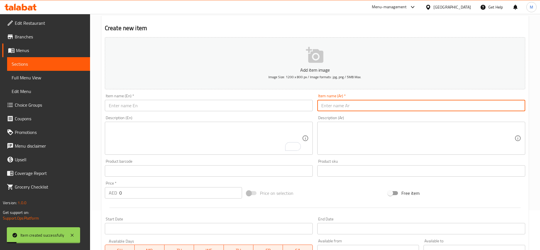
paste input "شفانا"
type input "شفانا"
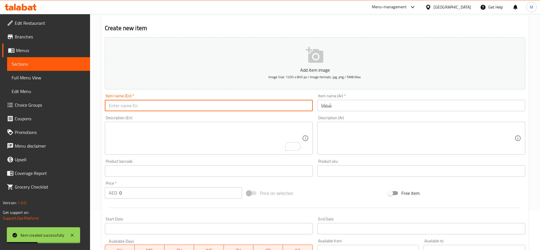
click at [192, 107] on input "text" at bounding box center [209, 105] width 208 height 11
paste input "Shifana"
type input "Shifana"
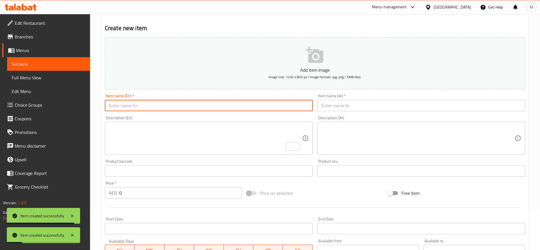
paste input "Galaxy"
type input "Galaxy"
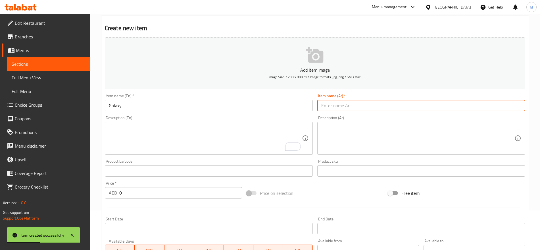
paste input "جالكسي"
type input "جالكسي"
paste input "عوار القل"
type input "عوار القلب"
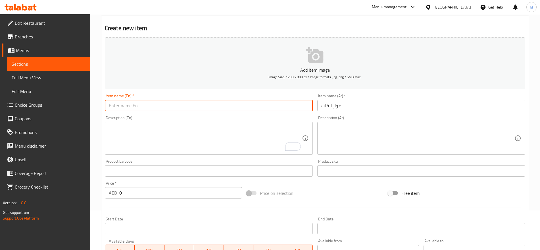
click at [169, 105] on input "text" at bounding box center [209, 105] width 208 height 11
paste input "Awar Al Qalb"
type input "Awar Al Qalb"
click at [142, 105] on input "Awar Al Qalb" at bounding box center [209, 105] width 208 height 11
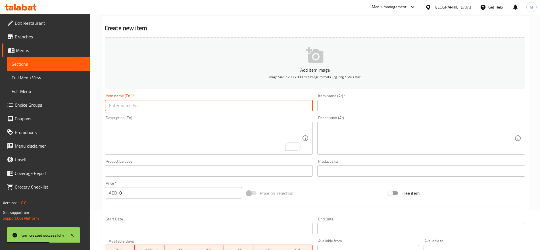
paste input "Avocado Falooda"
type input "Avocado Falooda"
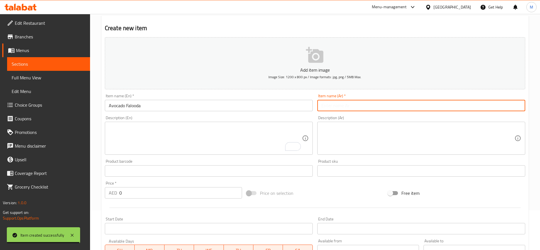
paste input "فالوده افوكادو"
type input "فالوده افوكادو"
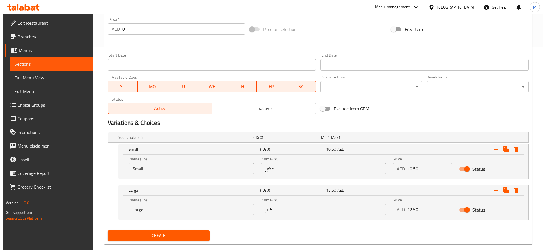
scroll to position [213, 0]
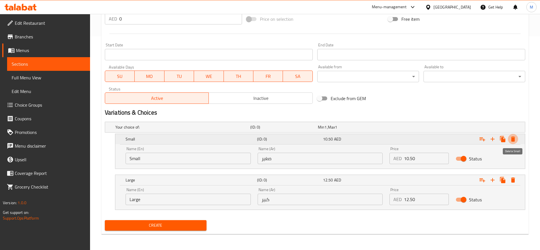
click at [513, 140] on icon "Expand" at bounding box center [513, 138] width 4 height 5
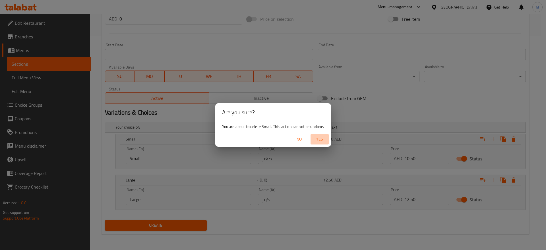
click at [319, 139] on span "Yes" at bounding box center [320, 139] width 14 height 7
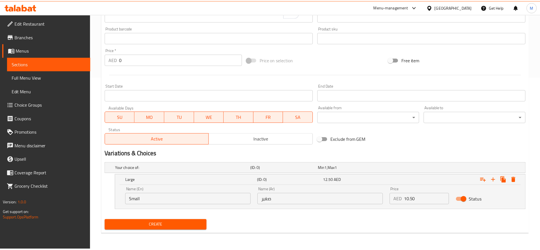
scroll to position [172, 0]
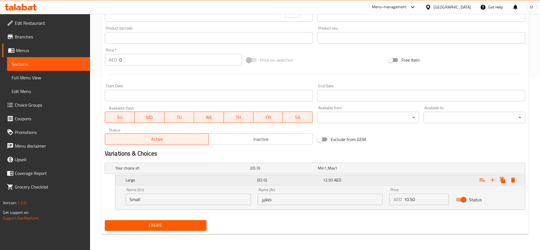
click at [511, 185] on div "Expand" at bounding box center [454, 180] width 132 height 13
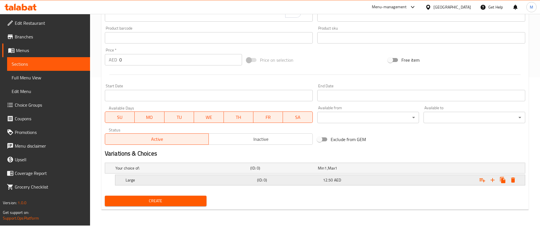
scroll to position [148, 0]
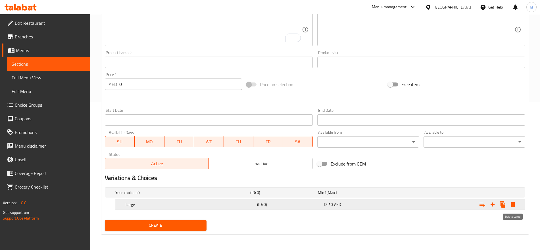
click at [513, 204] on icon "Expand" at bounding box center [513, 204] width 4 height 5
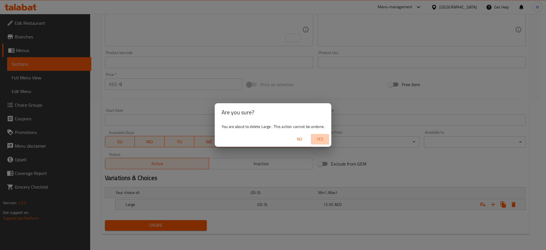
click at [319, 136] on span "Yes" at bounding box center [320, 139] width 14 height 7
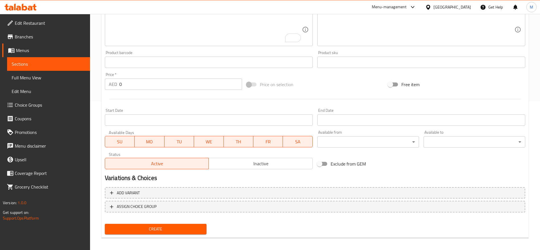
click at [147, 80] on input "0" at bounding box center [180, 83] width 123 height 11
paste input "12.5"
type input "12.50"
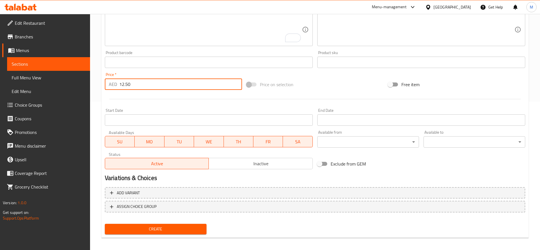
click at [105, 224] on button "Create" at bounding box center [156, 229] width 102 height 11
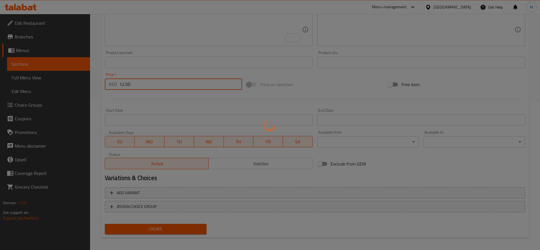
type input "0"
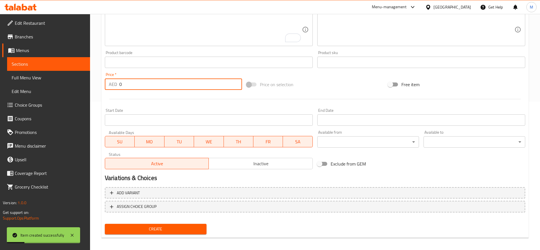
scroll to position [0, 0]
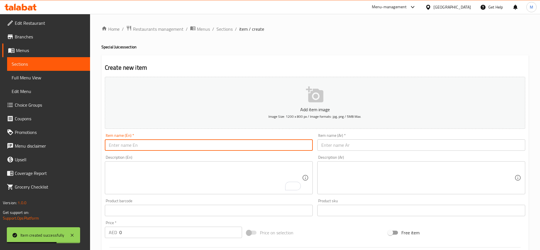
click at [139, 142] on input "text" at bounding box center [209, 144] width 208 height 11
paste input "Mango Falooda"
type input "Mango Falooda"
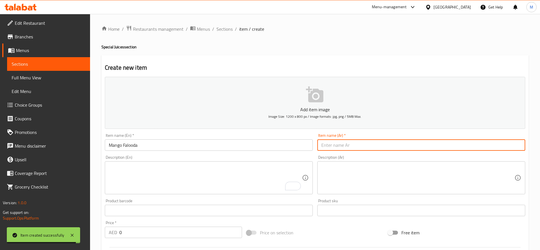
paste input "فالوده مانجو"
type input "فالوده مانجو"
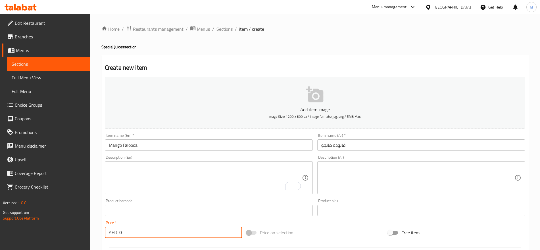
click at [150, 232] on input "0" at bounding box center [180, 231] width 123 height 11
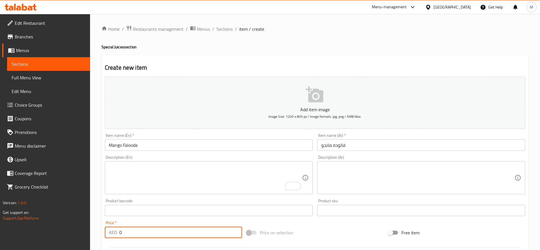
click at [150, 232] on input "0" at bounding box center [180, 231] width 123 height 11
paste input "12.50"
click at [123, 234] on input "012.50" at bounding box center [180, 231] width 123 height 11
type input "12.50"
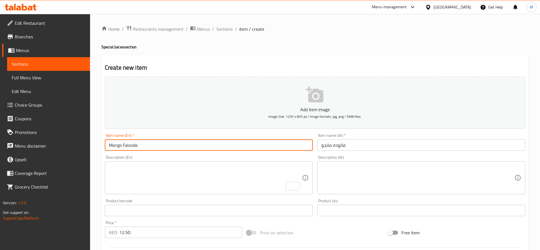
click at [152, 146] on input "Mango Falooda" at bounding box center [209, 144] width 208 height 11
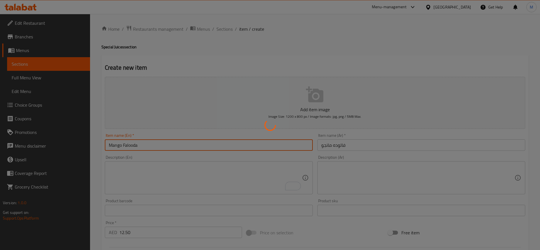
type input "0"
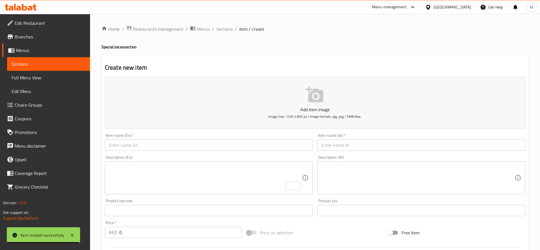
drag, startPoint x: 196, startPoint y: 151, endPoint x: 202, endPoint y: 146, distance: 7.9
click at [202, 146] on div "Item name (En)   * Item name (En) *" at bounding box center [209, 142] width 213 height 22
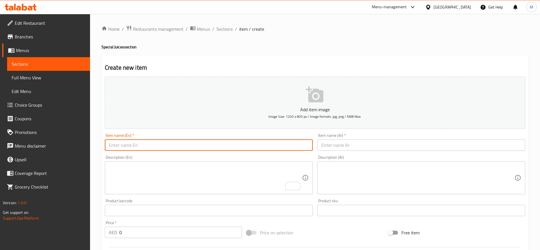
click at [202, 146] on input "text" at bounding box center [209, 144] width 208 height 11
paste input "Royal Falooda"
type input "Royal Falooda"
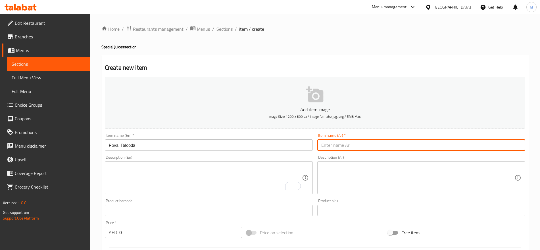
paste input "فالوده رويال"
type input "فالوده رويال"
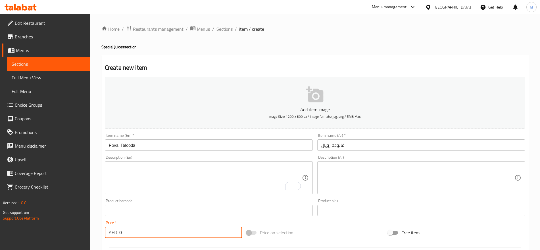
click at [161, 230] on input "0" at bounding box center [180, 231] width 123 height 11
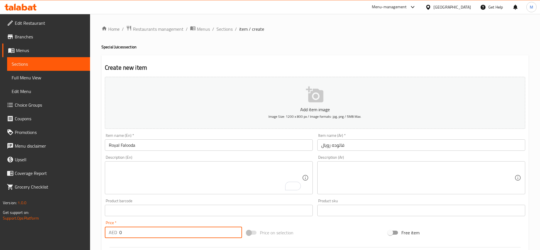
click at [161, 230] on input "0" at bounding box center [180, 231] width 123 height 11
paste input "number"
type input "12.50"
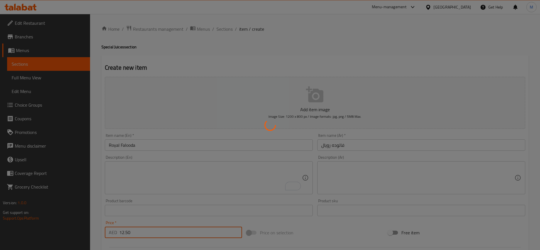
type input "0"
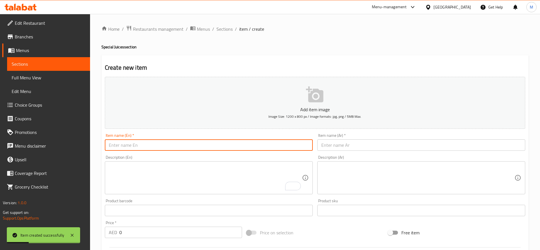
click at [165, 142] on input "text" at bounding box center [209, 144] width 208 height 11
paste input "Super Falooda"
type input "Super Falooda"
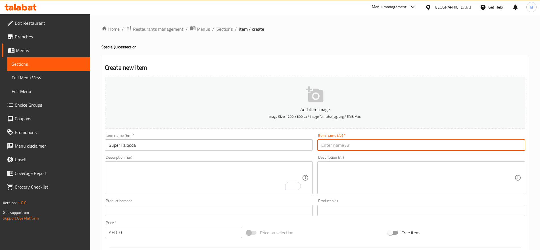
click at [367, 144] on input "text" at bounding box center [421, 144] width 208 height 11
paste input "فالوده سوبر"
type input "فالوده سوبر"
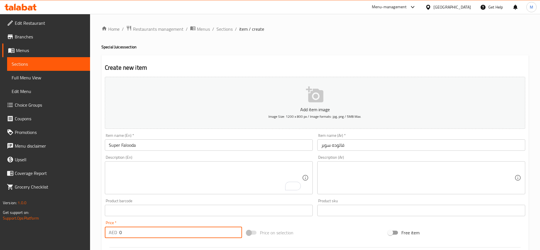
click at [164, 233] on input "0" at bounding box center [180, 231] width 123 height 11
paste input "12.5"
type input "12.50"
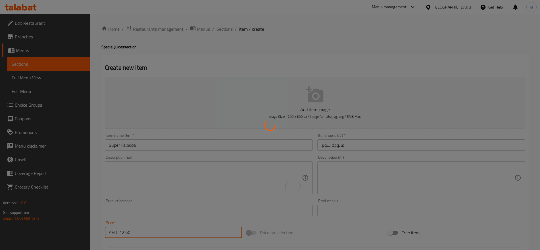
type input "0"
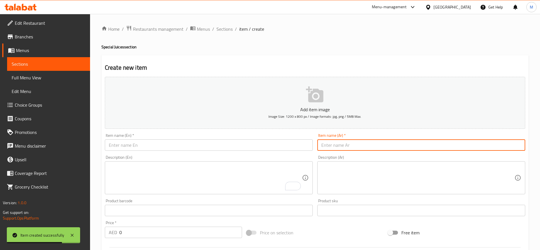
click at [347, 142] on input "text" at bounding box center [421, 144] width 208 height 11
paste input "سلطة"
type input "سلطة فواكه"
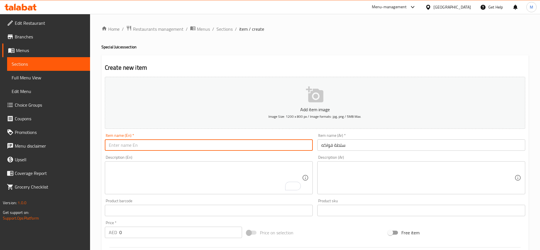
paste input "Fruit Salad"
click at [143, 142] on input "Fruit Salad" at bounding box center [209, 144] width 208 height 11
type input "Fruit Salad"
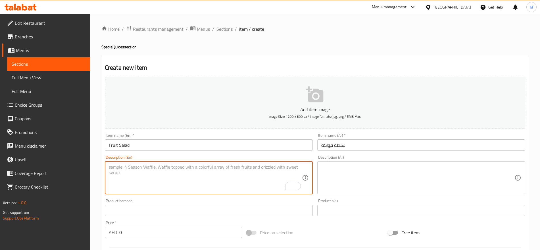
click at [122, 183] on textarea "To enrich screen reader interactions, please activate Accessibility in Grammarl…" at bounding box center [205, 177] width 193 height 27
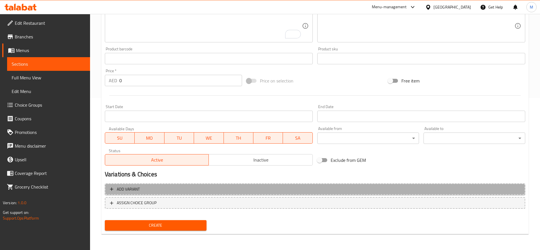
click at [318, 183] on button "Add variant" at bounding box center [315, 189] width 421 height 12
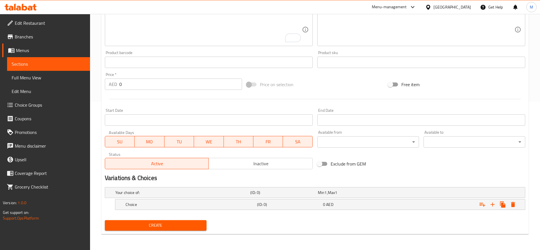
scroll to position [148, 0]
click at [495, 204] on icon "Expand" at bounding box center [492, 204] width 7 height 7
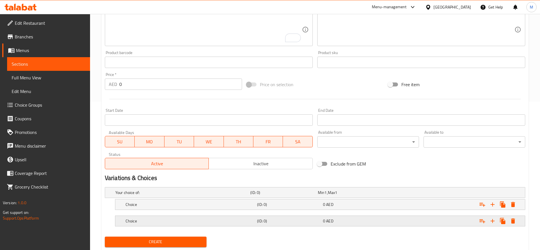
click at [427, 193] on div "Expand" at bounding box center [451, 192] width 135 height 2
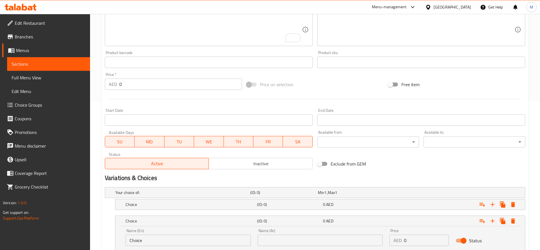
click at [411, 242] on input "0" at bounding box center [426, 239] width 45 height 11
paste input "12.5"
type input "12.50"
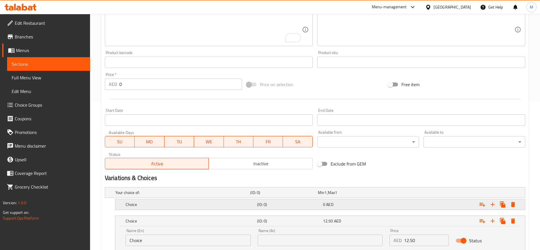
click at [414, 193] on div "Expand" at bounding box center [451, 192] width 135 height 2
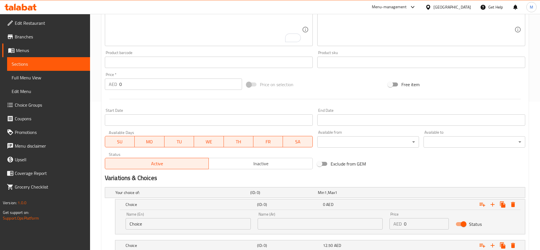
click at [409, 222] on input "0" at bounding box center [426, 223] width 45 height 11
paste input "10.5"
type input "10.50"
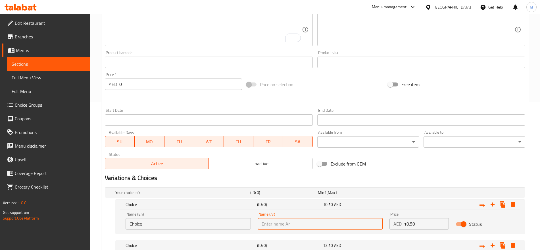
click at [359, 222] on input "text" at bounding box center [320, 223] width 125 height 11
type input "صغير"
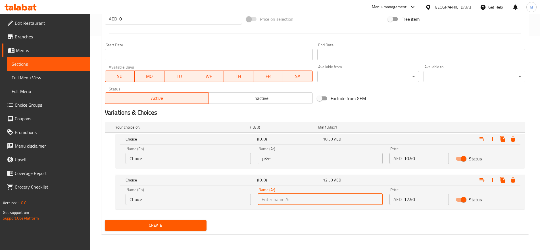
click at [296, 199] on input "text" at bounding box center [320, 198] width 125 height 11
type input "كبير"
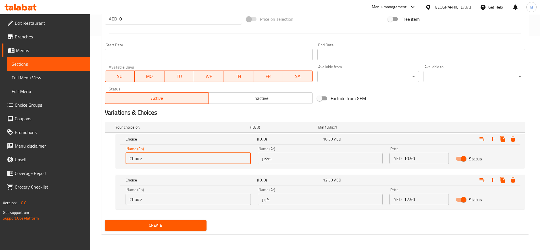
click at [171, 162] on input "Choice" at bounding box center [188, 158] width 125 height 11
type input "Small"
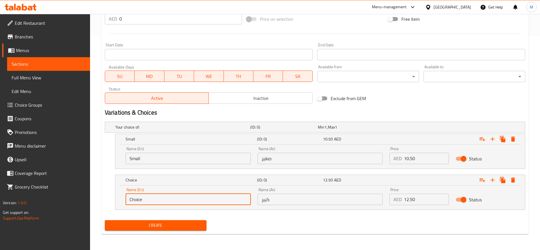
click at [149, 198] on input "Choice" at bounding box center [188, 198] width 125 height 11
type input "Large"
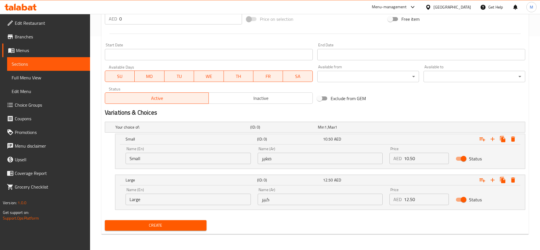
click at [238, 232] on div "Create" at bounding box center [315, 225] width 425 height 15
click at [183, 222] on span "Create" at bounding box center [155, 225] width 93 height 7
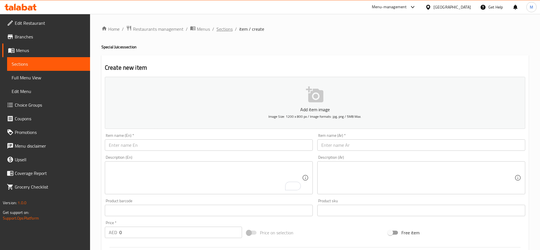
click at [222, 29] on span "Sections" at bounding box center [225, 29] width 16 height 7
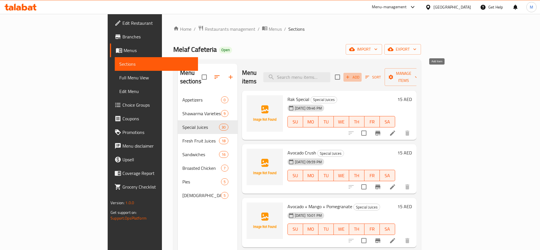
click at [360, 74] on span "Add" at bounding box center [352, 77] width 15 height 7
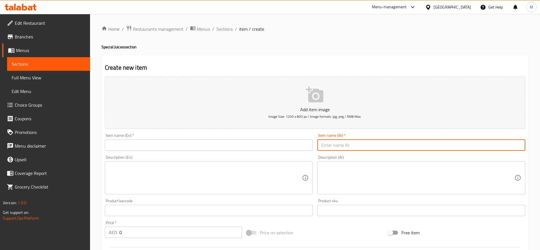
click at [405, 145] on input "text" at bounding box center [421, 144] width 208 height 11
paste input "سلطة فواكه مع ايس كريم"
type input "سلطة فواكه مع ايس كريم"
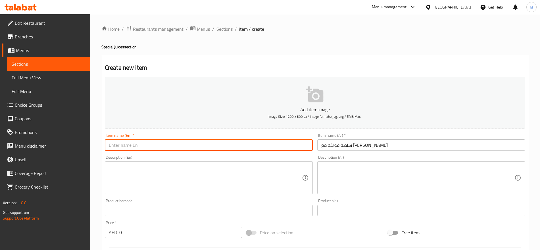
click at [176, 143] on input "text" at bounding box center [209, 144] width 208 height 11
paste input "Fruit Salad w. Ice Cream"
type input "Fruit Salad w. Ice Cream"
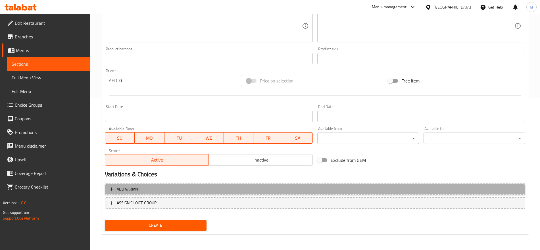
click at [411, 187] on span "Add variant" at bounding box center [315, 189] width 410 height 7
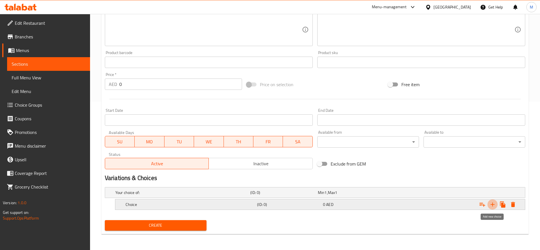
click at [494, 204] on icon "Expand" at bounding box center [493, 204] width 4 height 4
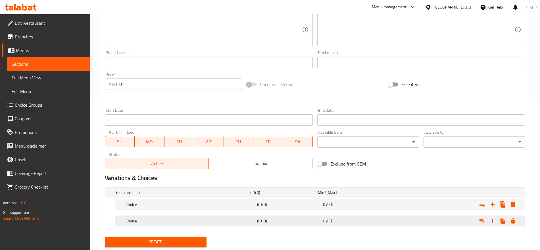
click at [409, 193] on div "Expand" at bounding box center [451, 192] width 135 height 2
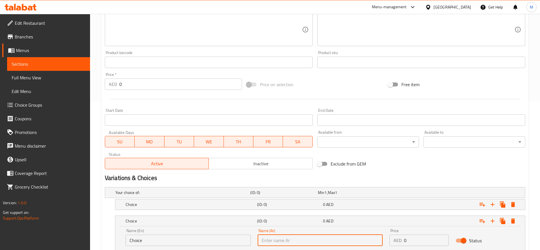
click at [331, 241] on input "text" at bounding box center [320, 239] width 125 height 11
type input "كبير"
click at [300, 195] on h5 "(ID: 0)" at bounding box center [282, 193] width 65 height 6
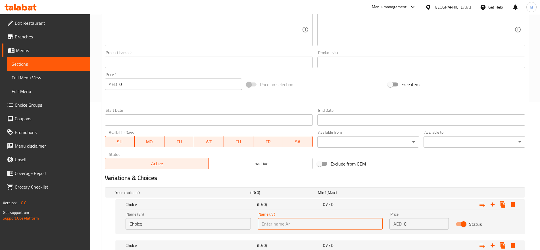
click at [302, 221] on input "text" at bounding box center [320, 223] width 125 height 11
type input "صغير"
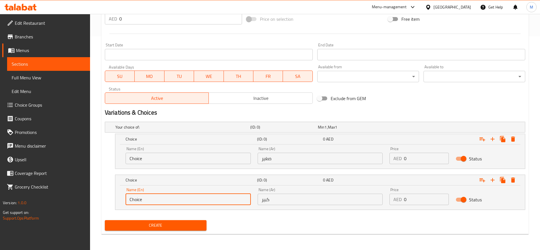
click at [210, 198] on input "Choice" at bounding box center [188, 198] width 125 height 11
click at [415, 198] on input "0" at bounding box center [426, 198] width 45 height 11
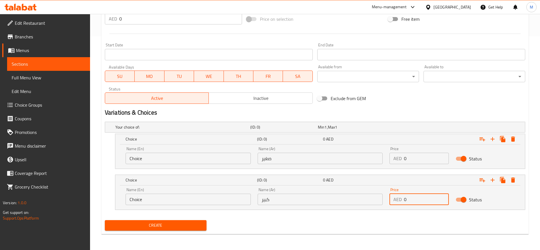
click at [415, 198] on input "0" at bounding box center [426, 198] width 45 height 11
paste input "12.5"
type input "12.50"
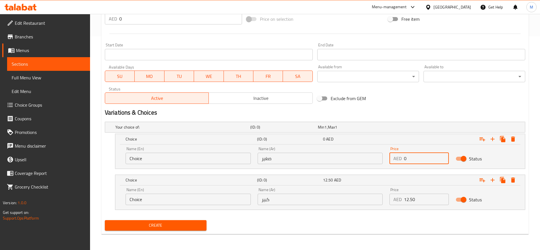
click at [416, 153] on input "0" at bounding box center [426, 158] width 45 height 11
paste input "10.5"
type input "10.50"
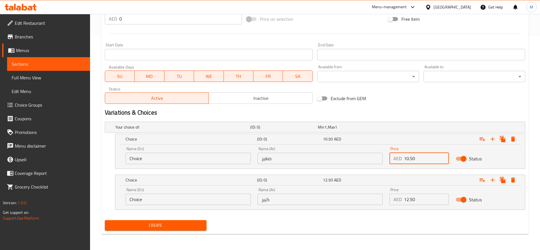
click at [182, 161] on input "Choice" at bounding box center [188, 158] width 125 height 11
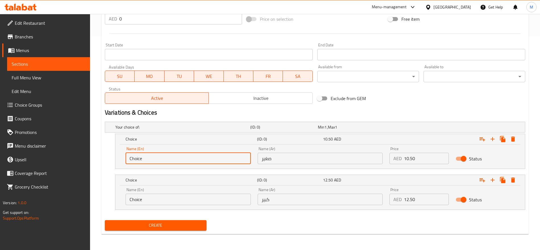
click at [182, 161] on input "Choice" at bounding box center [188, 158] width 125 height 11
type input "Small"
click at [156, 195] on input "Choice" at bounding box center [188, 198] width 125 height 11
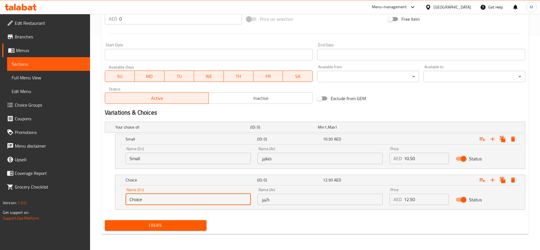
click at [156, 195] on input "Choice" at bounding box center [188, 198] width 125 height 11
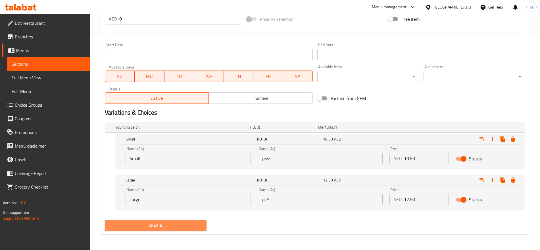
click at [183, 222] on span "Create" at bounding box center [155, 225] width 93 height 7
